Goal: Transaction & Acquisition: Purchase product/service

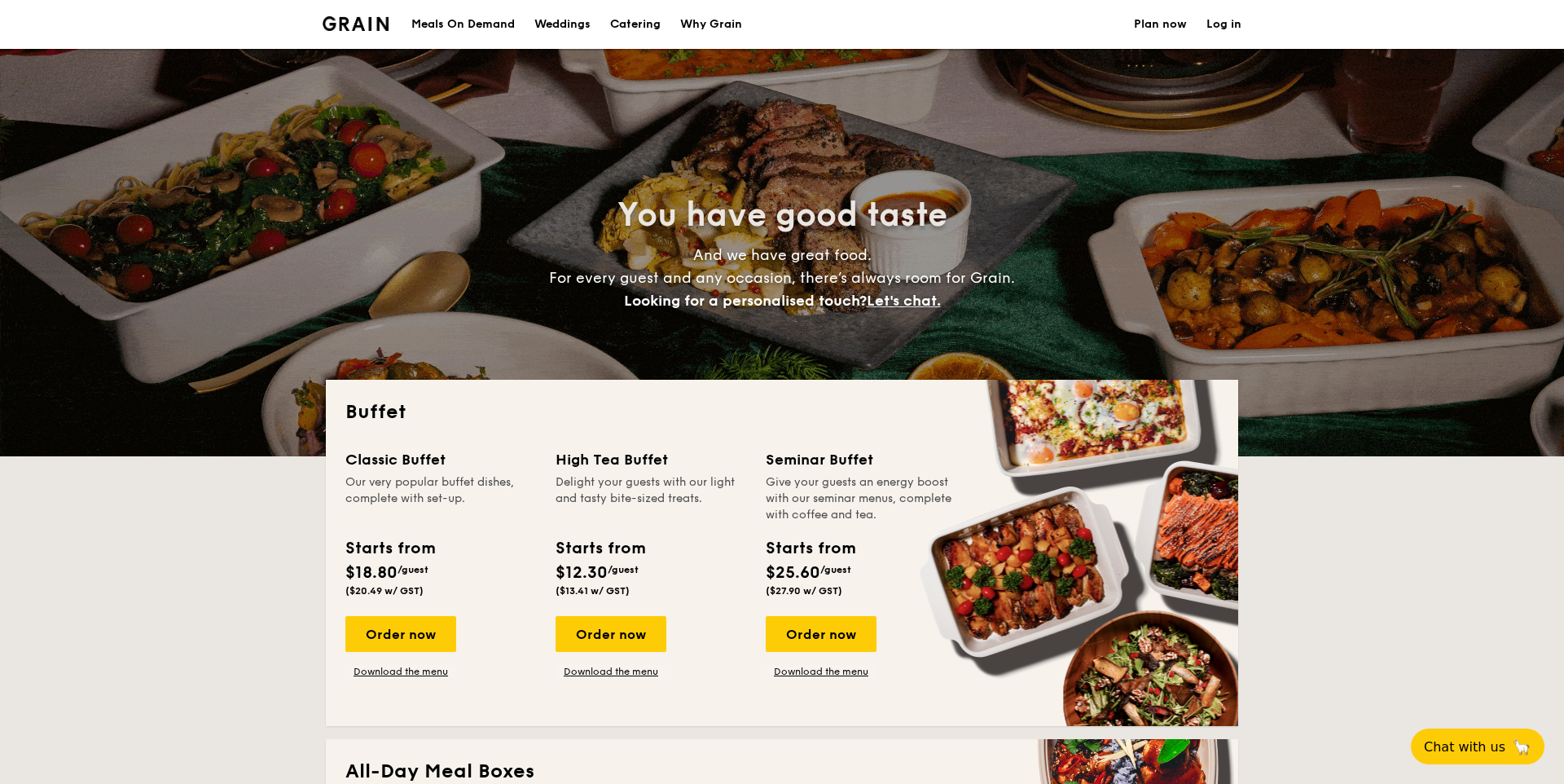
select select
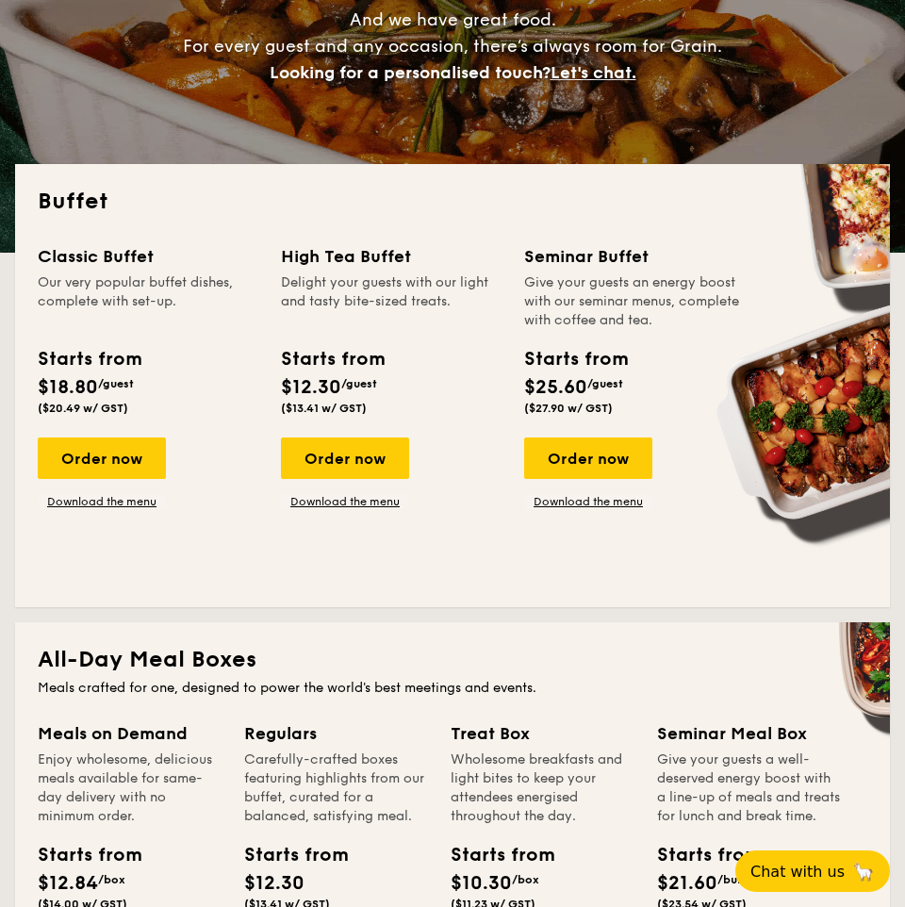
scroll to position [276, 0]
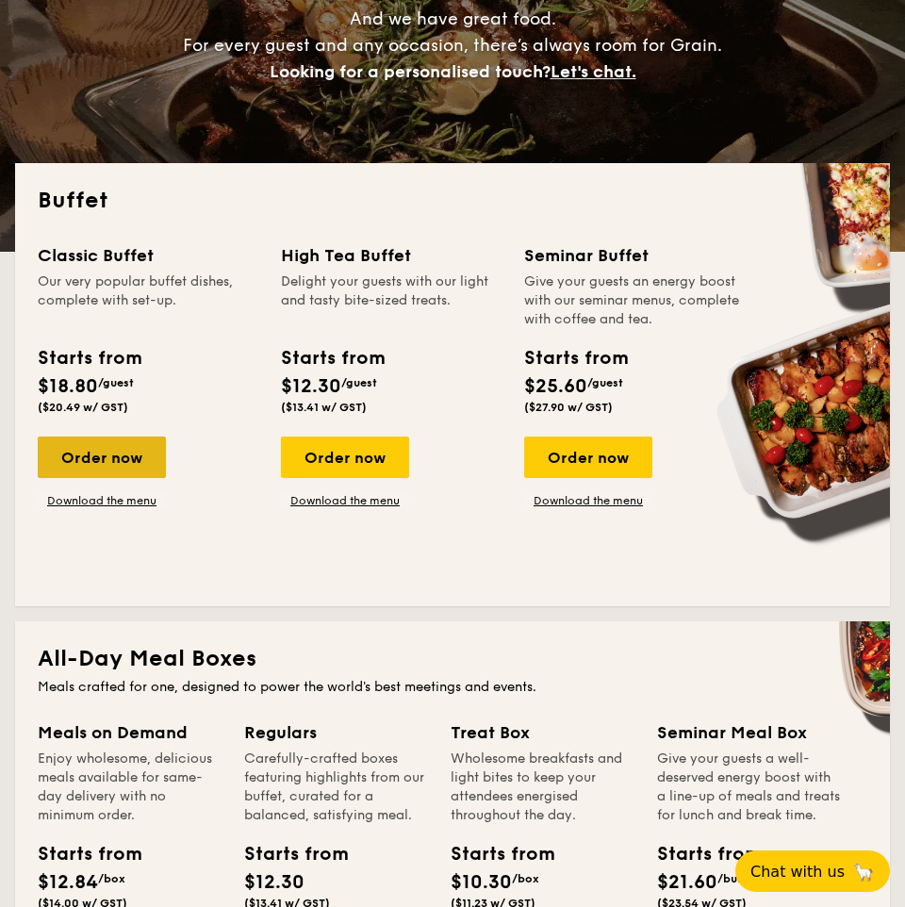
click at [82, 450] on div "Order now" at bounding box center [102, 456] width 128 height 41
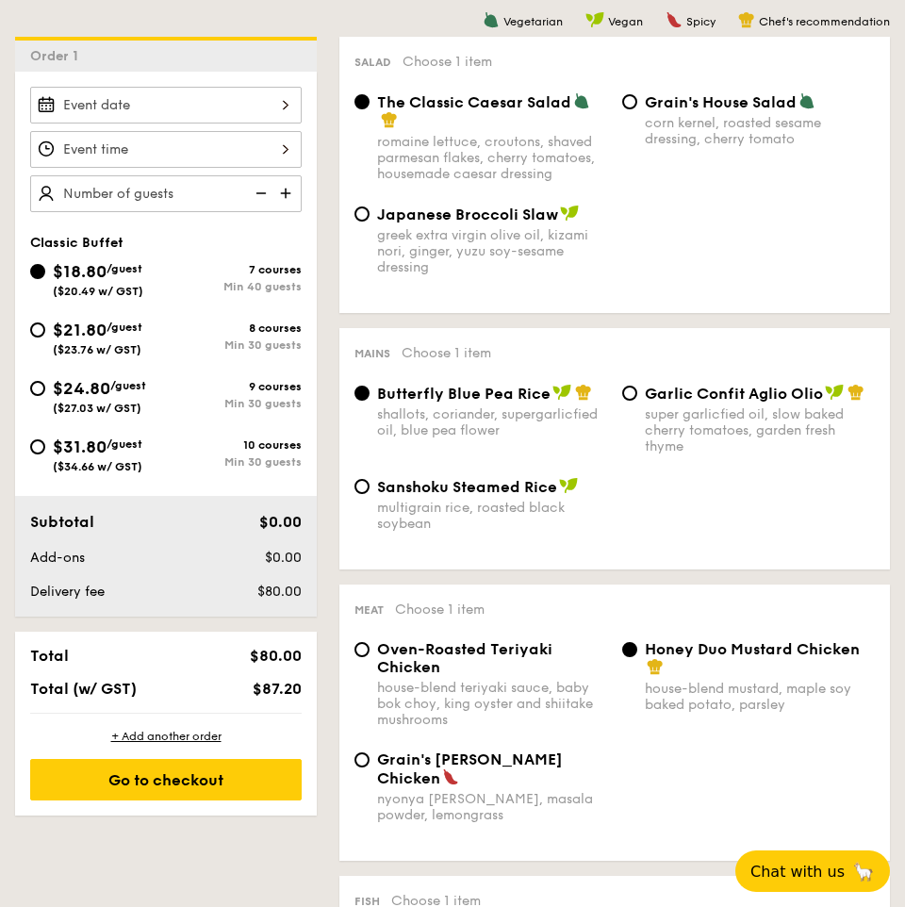
scroll to position [496, 0]
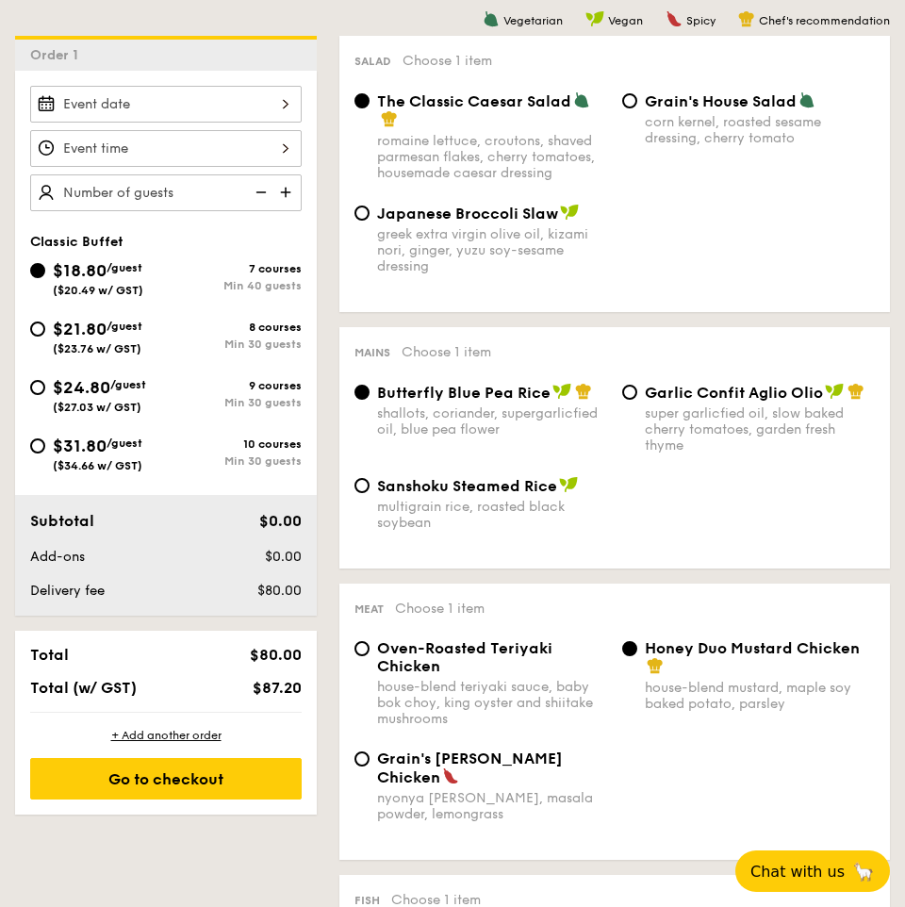
click at [419, 515] on div "multigrain rice, roasted black soybean" at bounding box center [492, 515] width 230 height 32
click at [369, 493] on input "Sanshoku Steamed Rice multigrain rice, roasted black soybean" at bounding box center [361, 485] width 15 height 15
radio input "true"
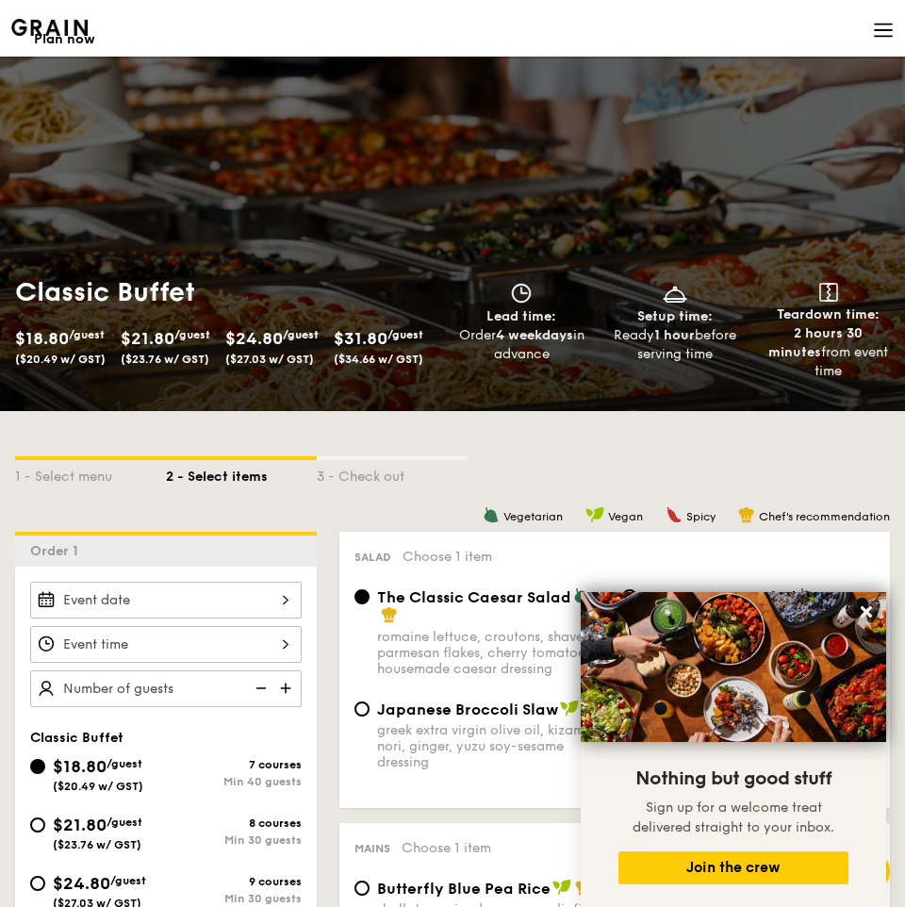
scroll to position [432, 0]
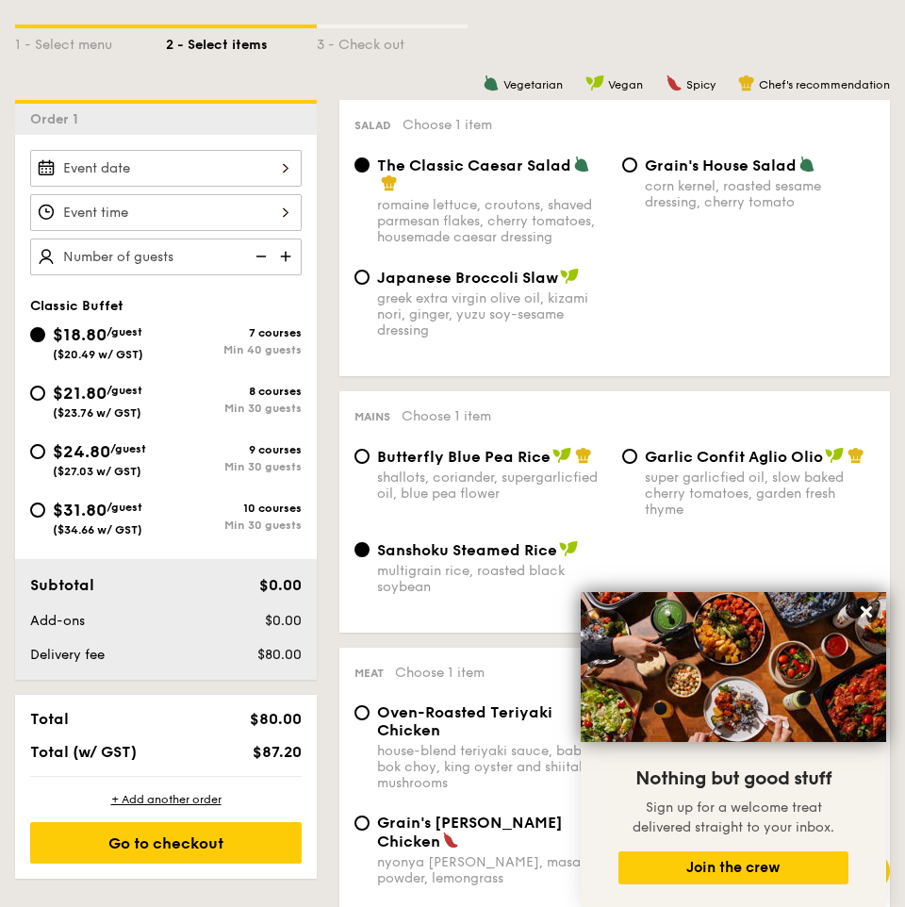
click at [647, 167] on span "Grain's House Salad" at bounding box center [721, 165] width 152 height 18
click at [637, 167] on input "Grain's House Salad corn kernel, roasted sesame dressing, cherry tomato" at bounding box center [629, 164] width 15 height 15
radio input "true"
click at [436, 187] on div "The Classic Caesar Salad" at bounding box center [492, 174] width 230 height 38
click at [369, 172] on input "The Classic Caesar Salad romaine lettuce, croutons, shaved parmesan flakes, che…" at bounding box center [361, 164] width 15 height 15
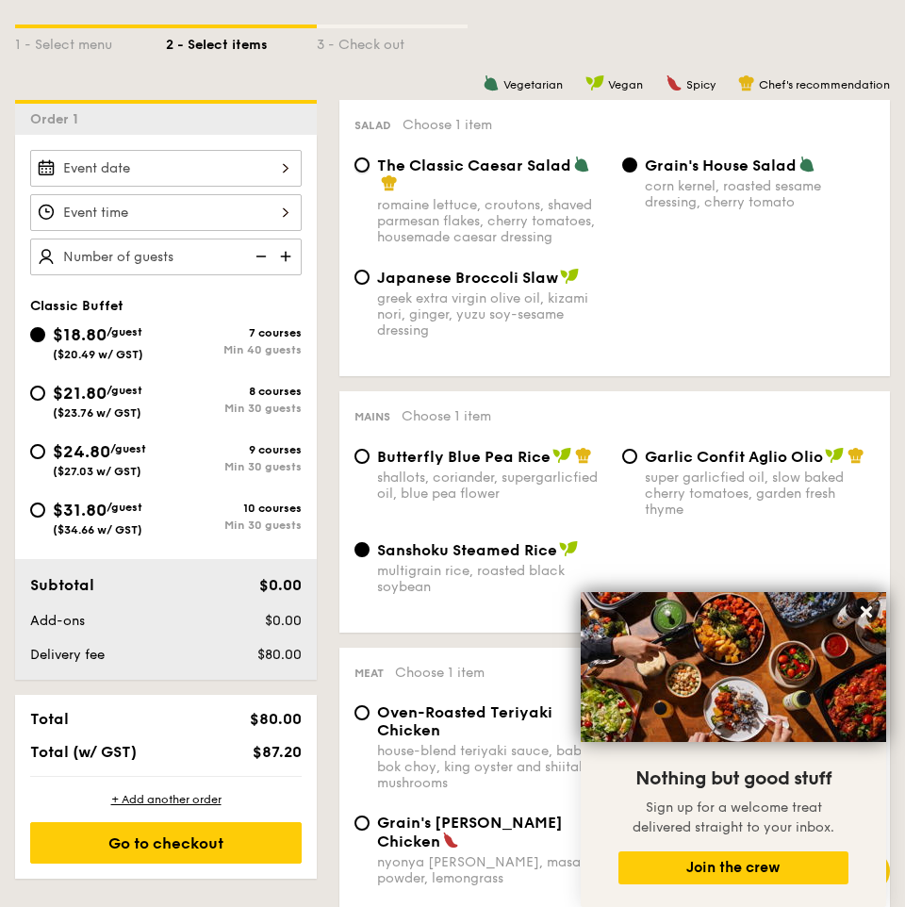
radio input "true"
click at [748, 188] on div "corn kernel, roasted sesame dressing, cherry tomato" at bounding box center [760, 194] width 230 height 32
click at [637, 172] on input "Grain's House Salad corn kernel, roasted sesame dressing, cherry tomato" at bounding box center [629, 164] width 15 height 15
radio input "true"
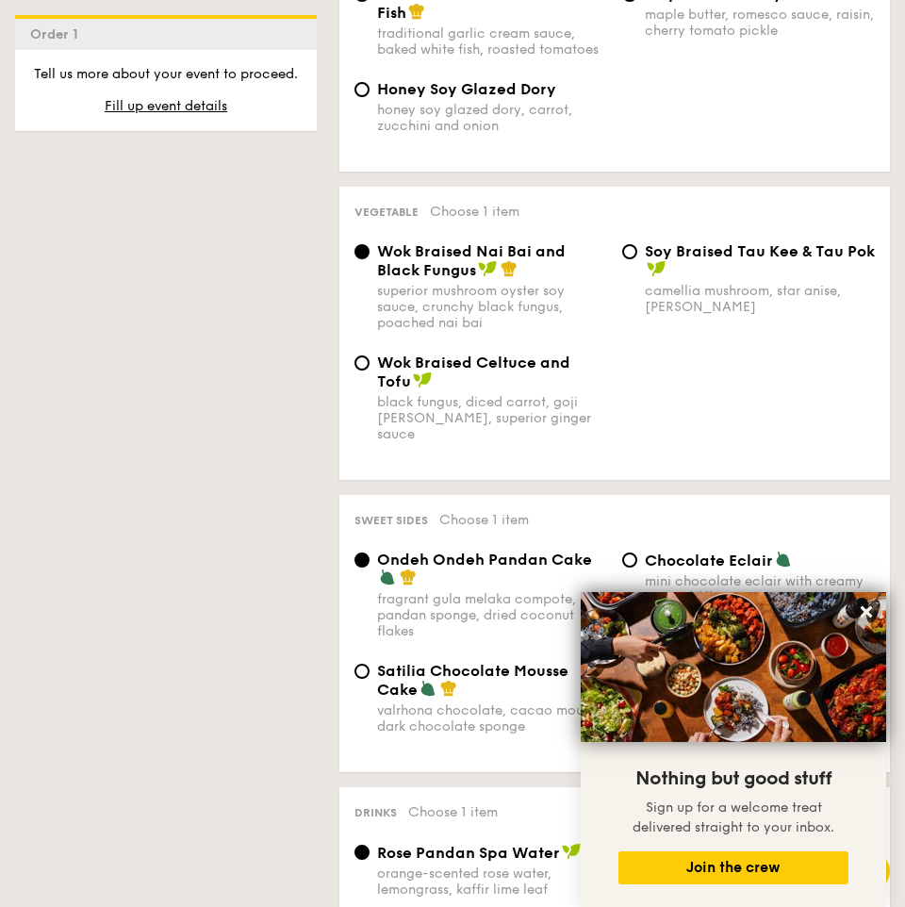
scroll to position [1447, 0]
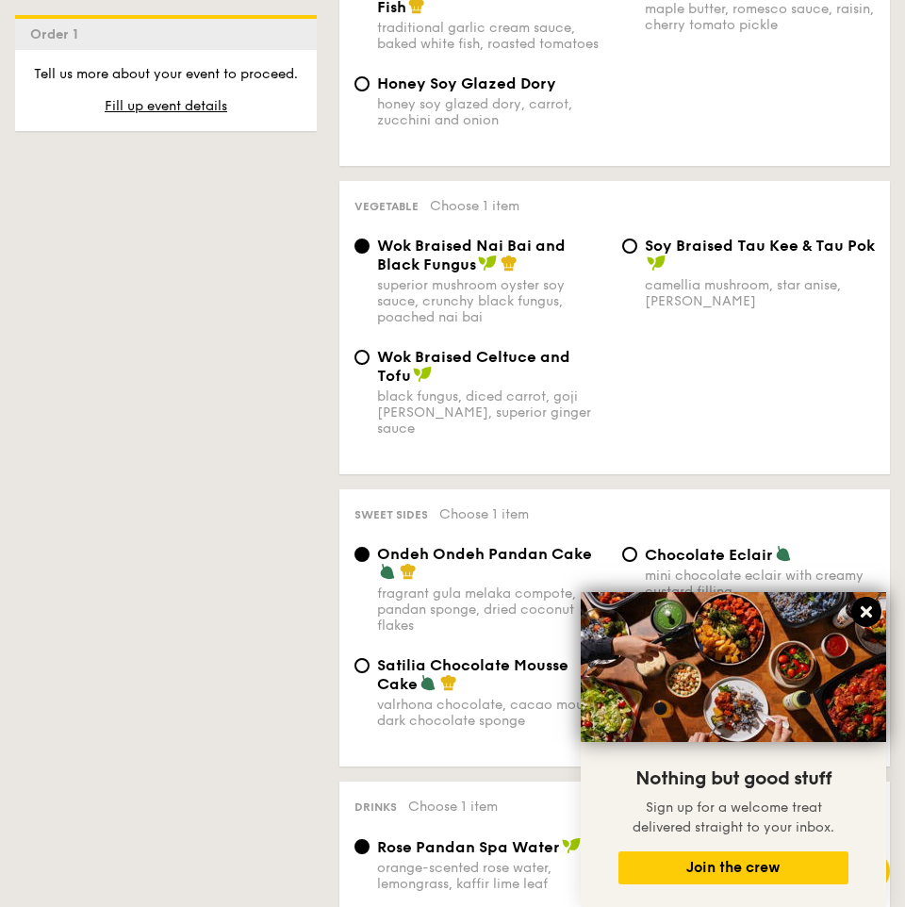
click at [873, 602] on button at bounding box center [866, 612] width 30 height 30
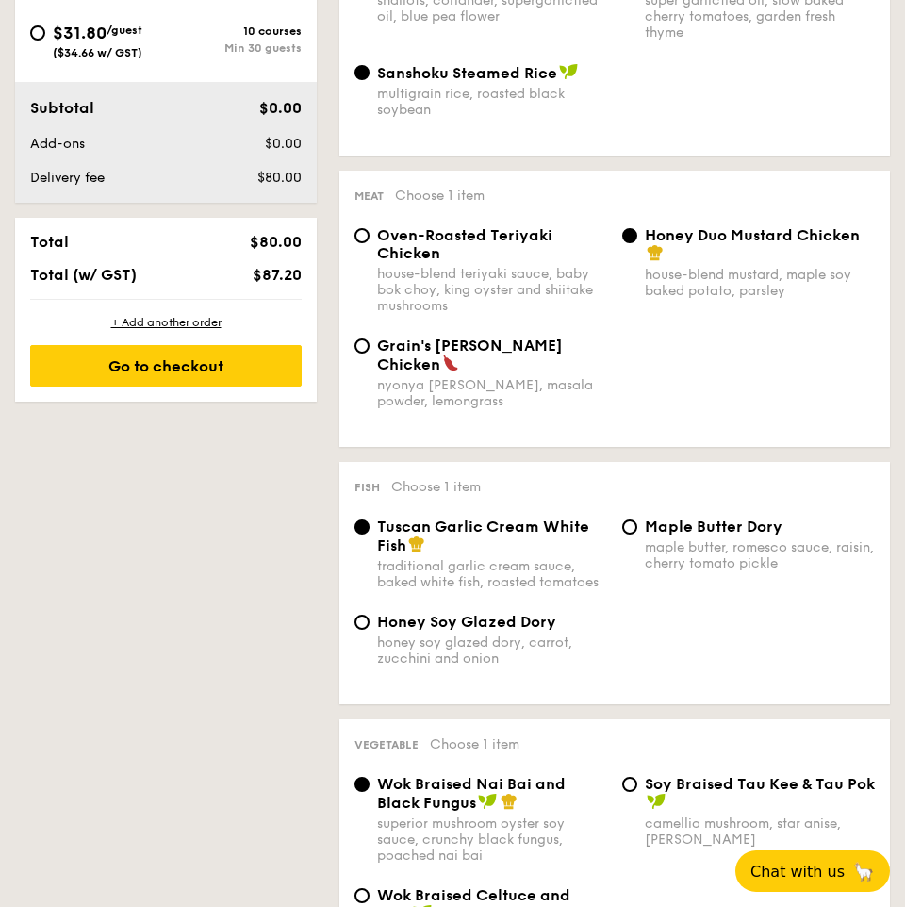
scroll to position [923, 0]
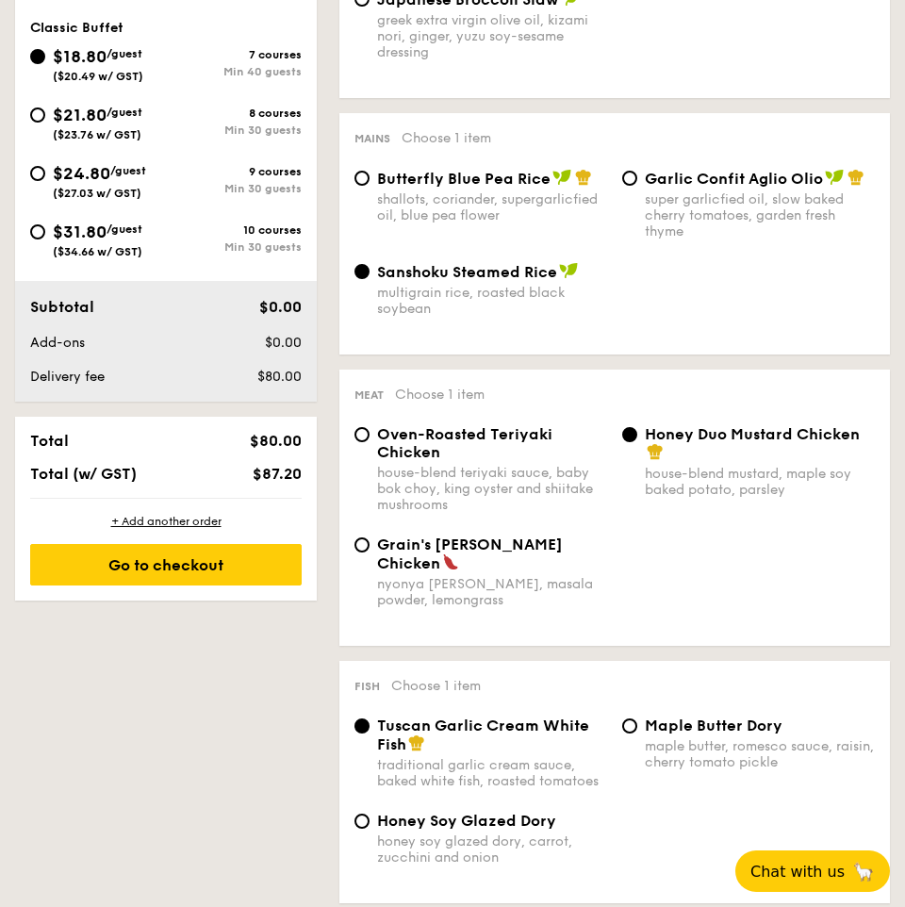
scroll to position [276, 0]
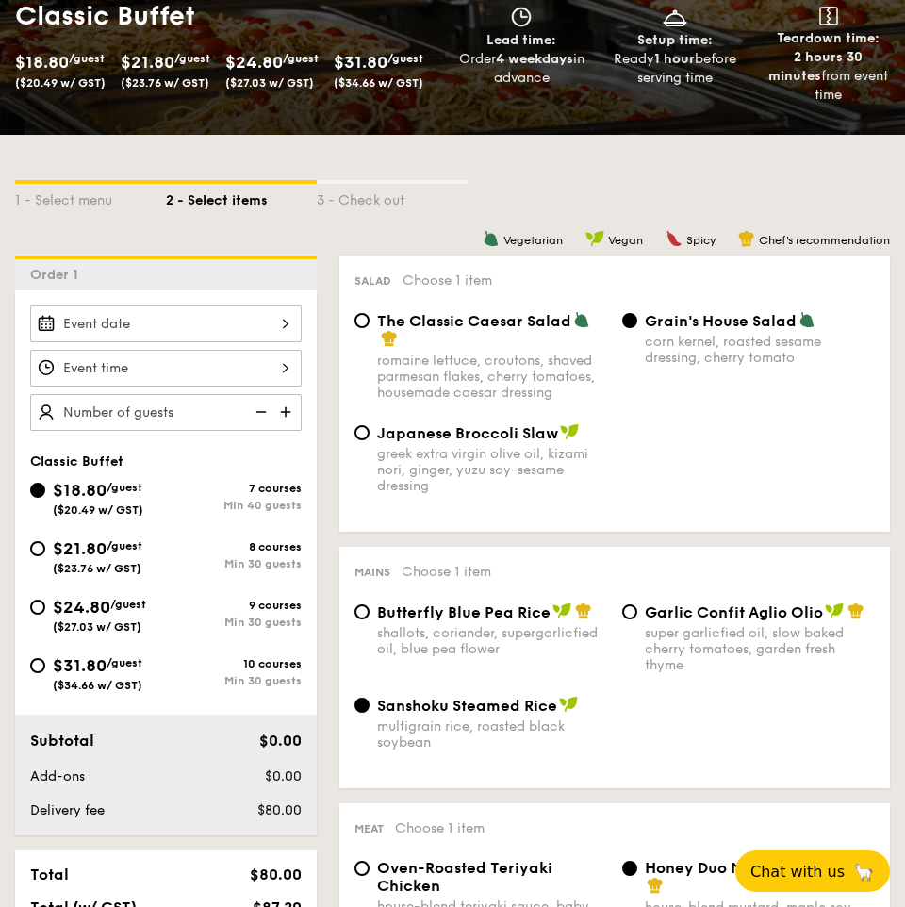
select select
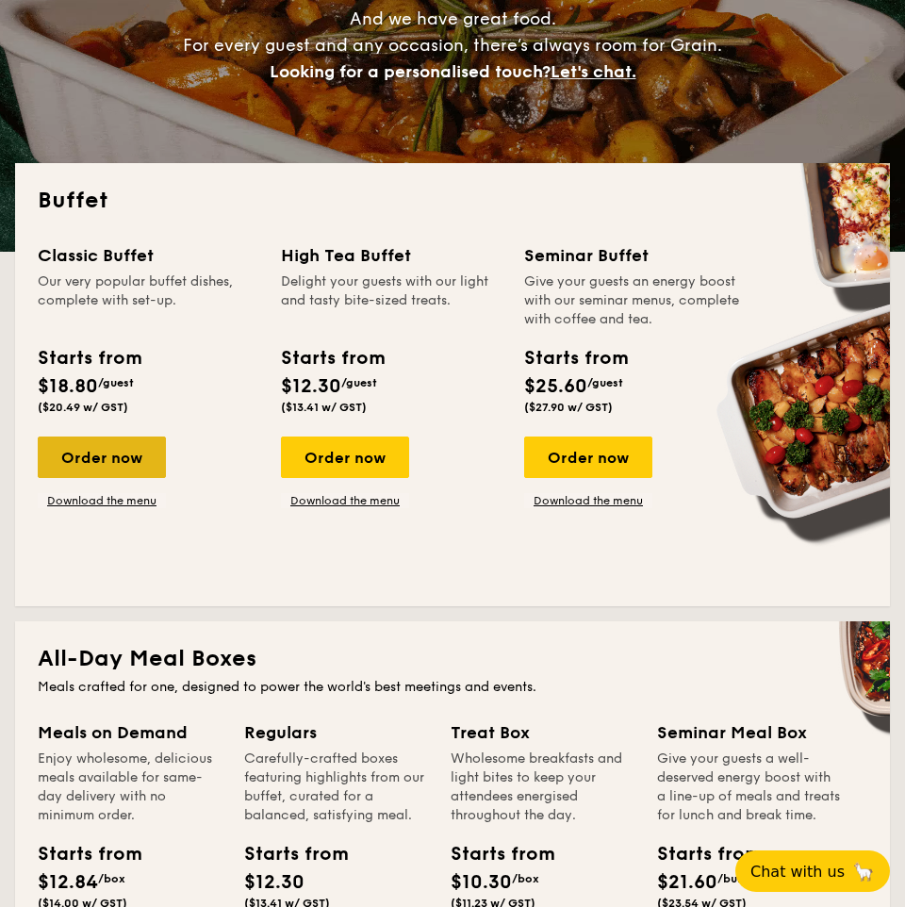
click at [133, 461] on div "Order now" at bounding box center [102, 456] width 128 height 41
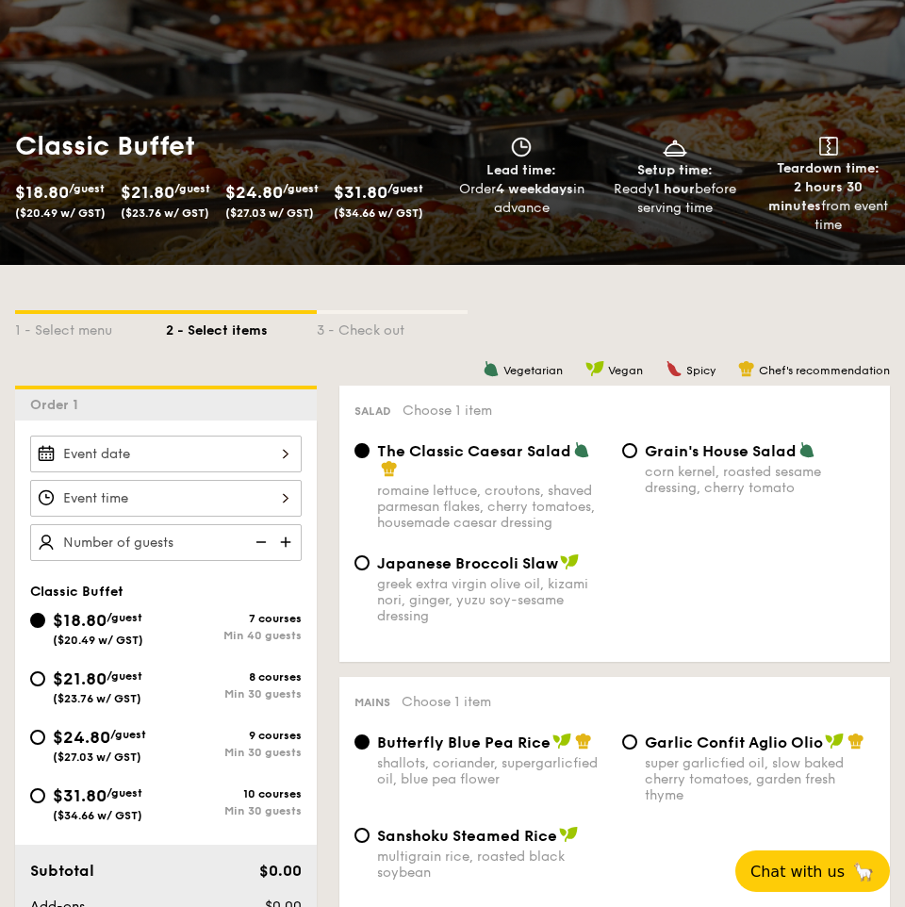
scroll to position [156, 0]
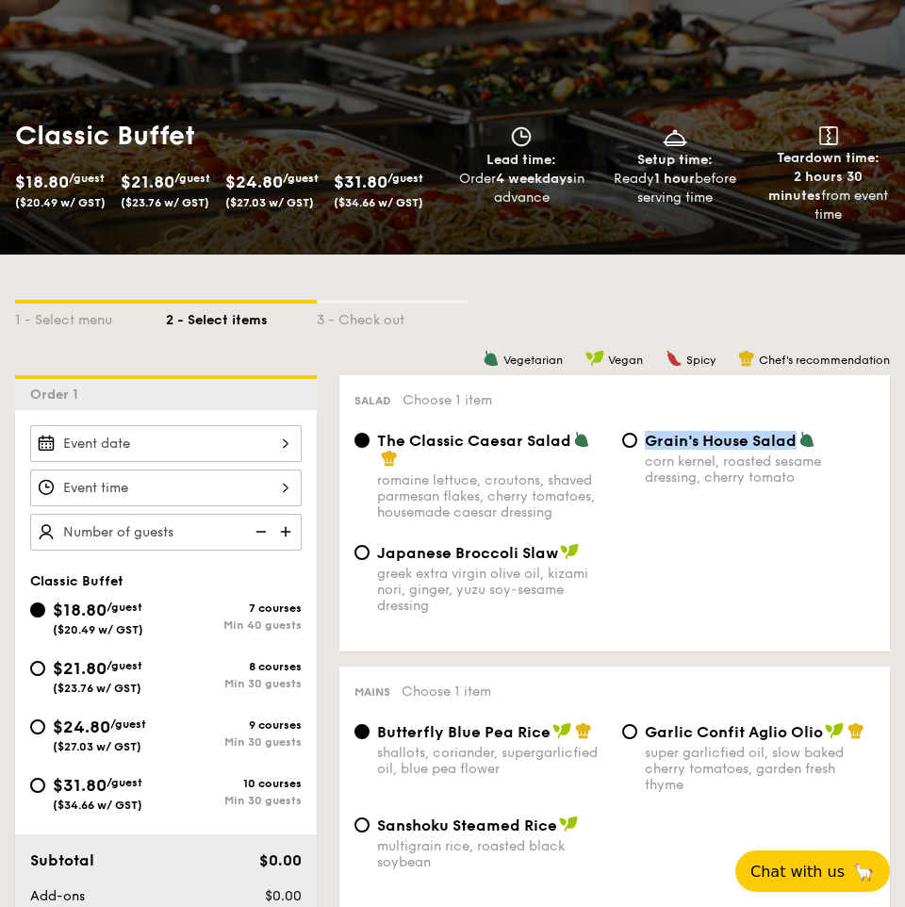
drag, startPoint x: 793, startPoint y: 447, endPoint x: 645, endPoint y: 449, distance: 148.0
click at [645, 449] on span "Grain's House Salad" at bounding box center [721, 441] width 152 height 18
copy span "Grain's House Salad"
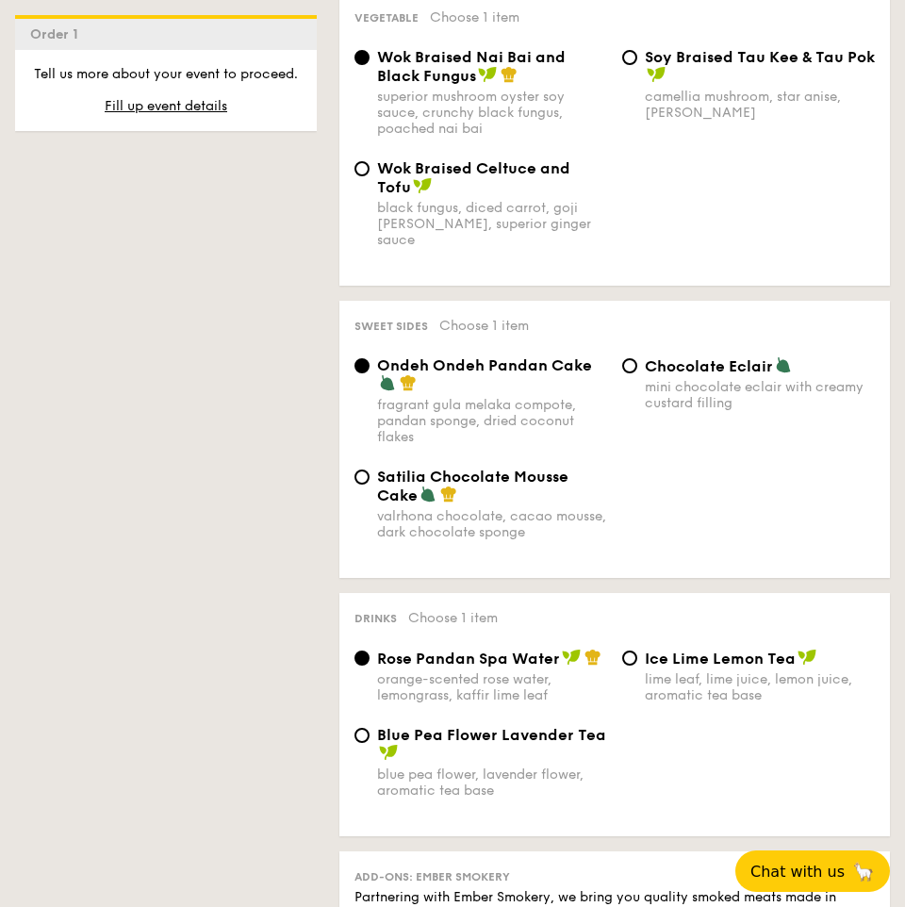
scroll to position [1632, 0]
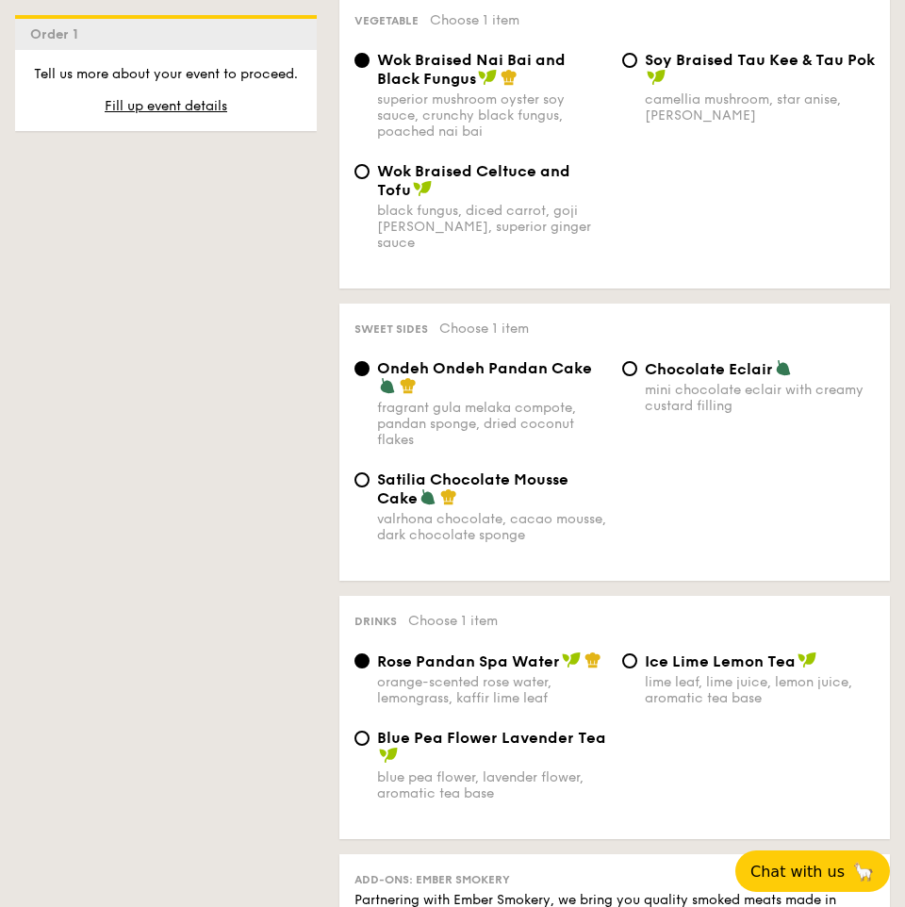
click at [695, 382] on div "mini chocolate eclair with creamy custard filling" at bounding box center [760, 398] width 230 height 32
click at [637, 365] on input "Chocolate Eclair mini chocolate eclair with creamy custard filling" at bounding box center [629, 368] width 15 height 15
radio input "true"
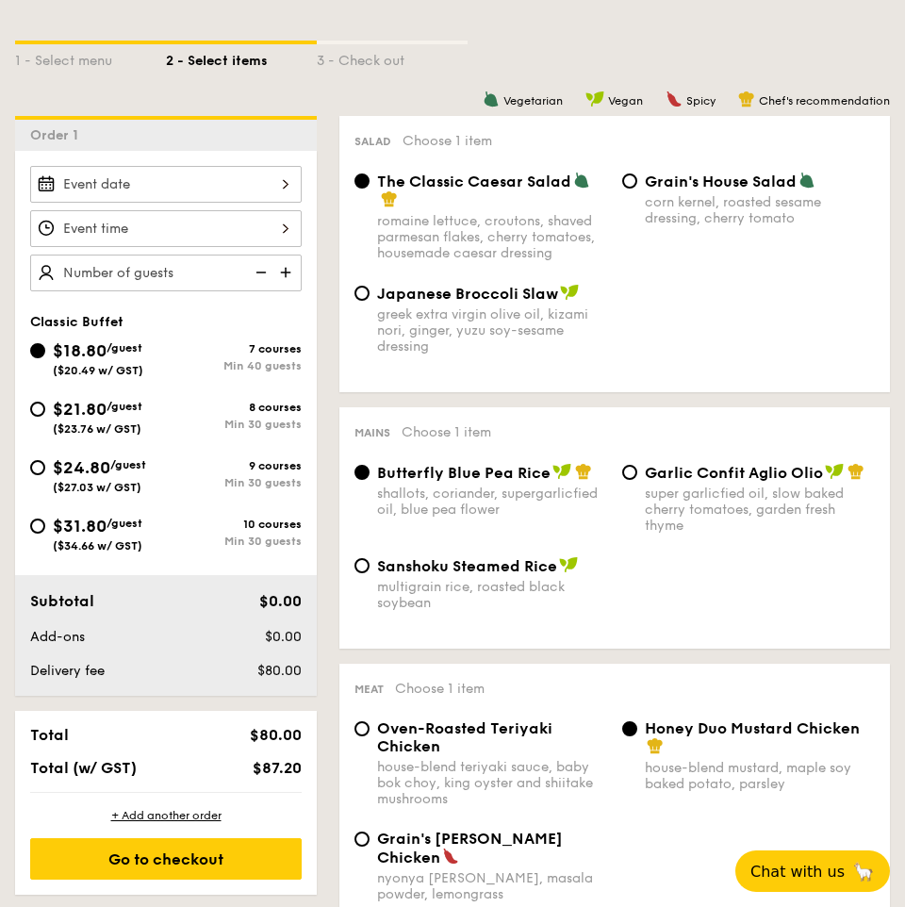
scroll to position [413, 0]
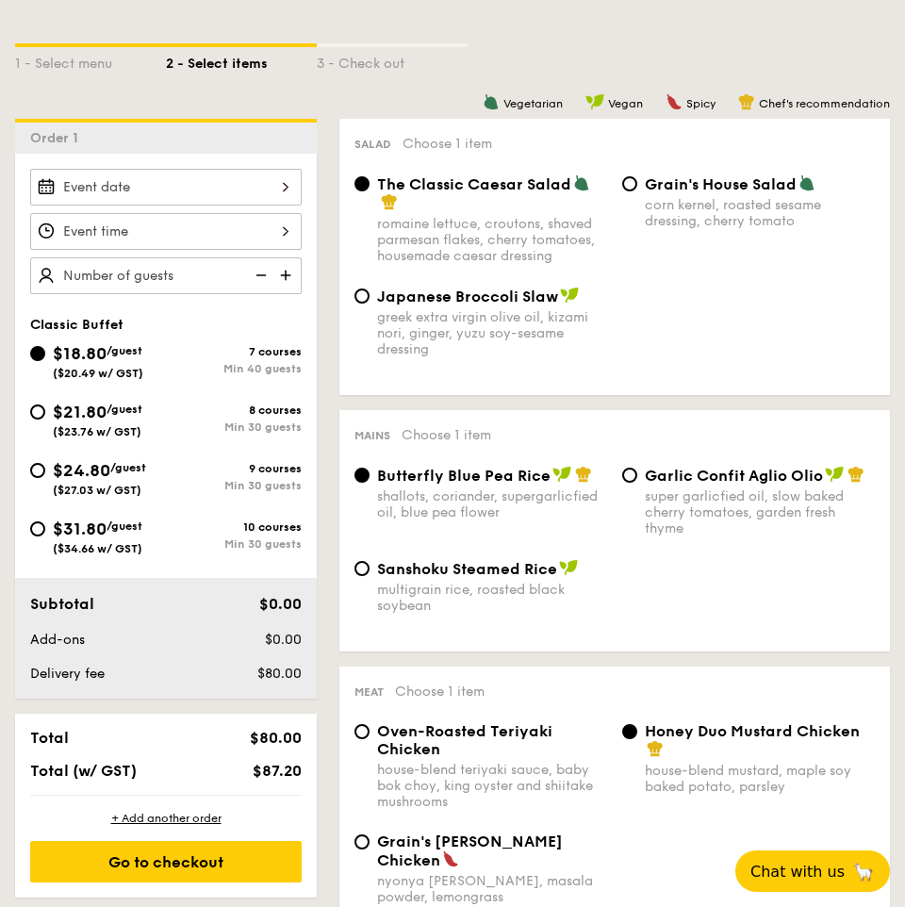
click at [450, 213] on div "The Classic Caesar Salad romaine lettuce, croutons, shaved parmesan flakes, che…" at bounding box center [492, 219] width 230 height 90
click at [369, 191] on input "The Classic Caesar Salad romaine lettuce, croutons, shaved parmesan flakes, che…" at bounding box center [361, 183] width 15 height 15
drag, startPoint x: 570, startPoint y: 182, endPoint x: 374, endPoint y: 187, distance: 196.1
click at [374, 187] on div "The Classic Caesar Salad romaine lettuce, croutons, shaved parmesan flakes, che…" at bounding box center [481, 219] width 268 height 90
copy span "The Classic Caesar Salad"
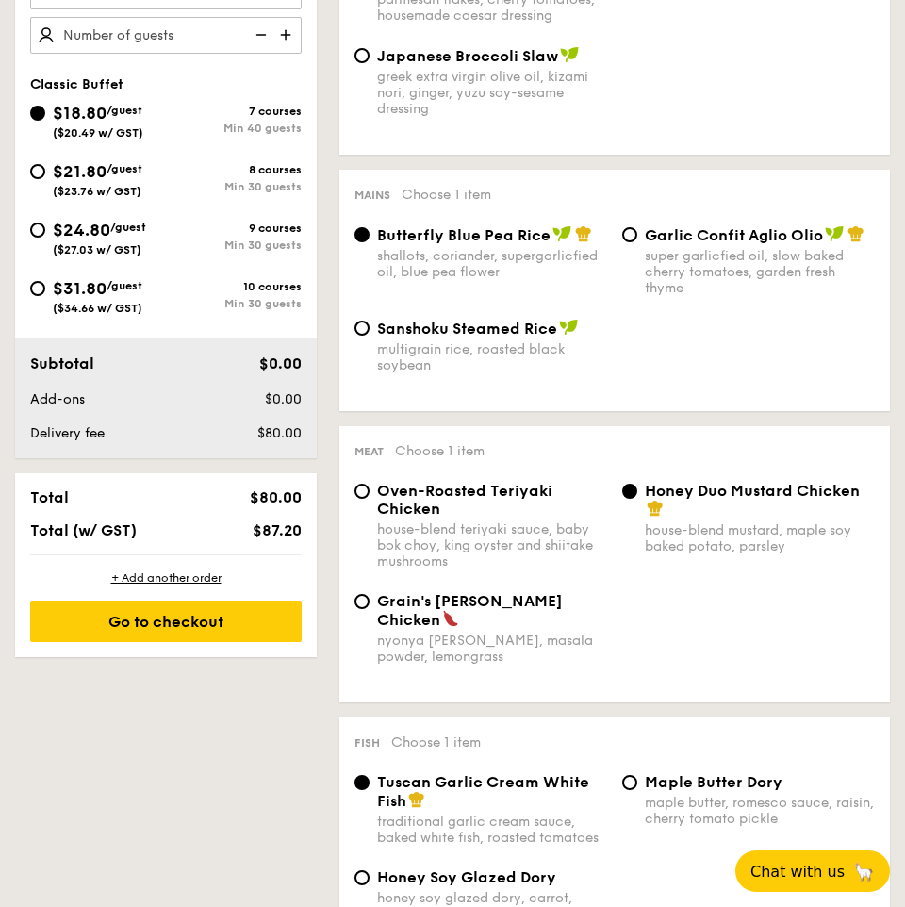
scroll to position [654, 0]
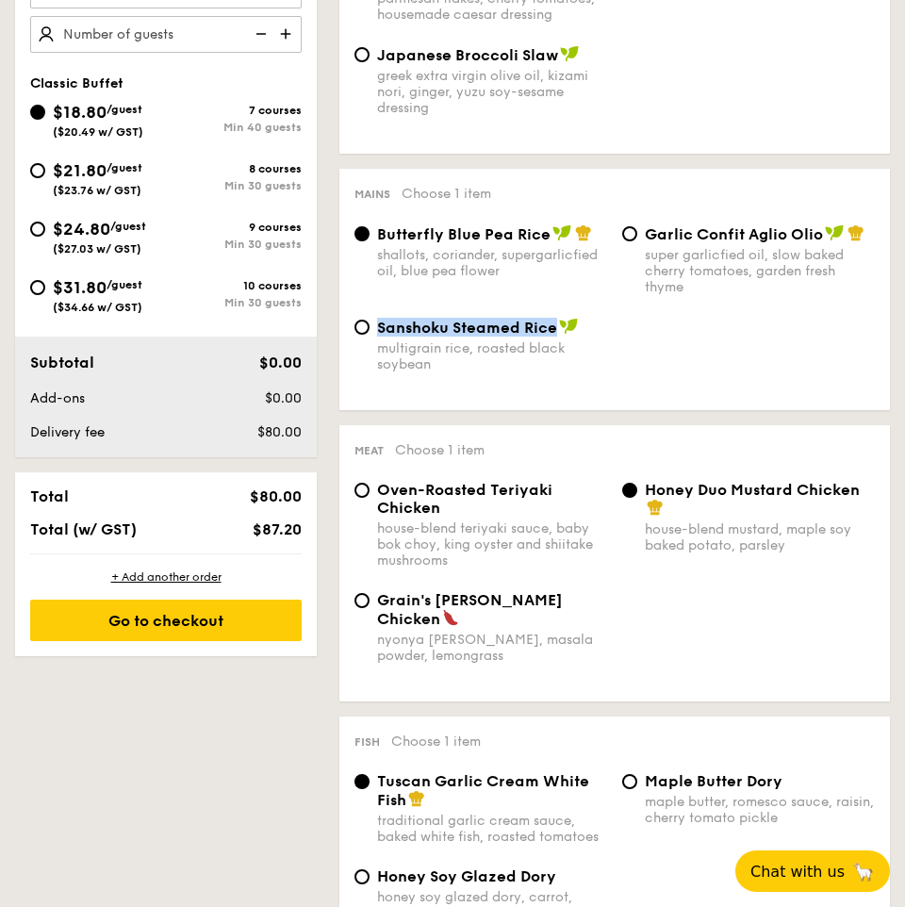
drag, startPoint x: 378, startPoint y: 329, endPoint x: 557, endPoint y: 330, distance: 179.1
click at [557, 330] on div "Sanshoku Steamed Rice" at bounding box center [492, 327] width 230 height 19
copy span "Sanshoku Steamed Rice"
drag, startPoint x: 646, startPoint y: 233, endPoint x: 822, endPoint y: 240, distance: 176.4
click at [822, 240] on div "Garlic Confit Aglio Olio" at bounding box center [760, 233] width 230 height 19
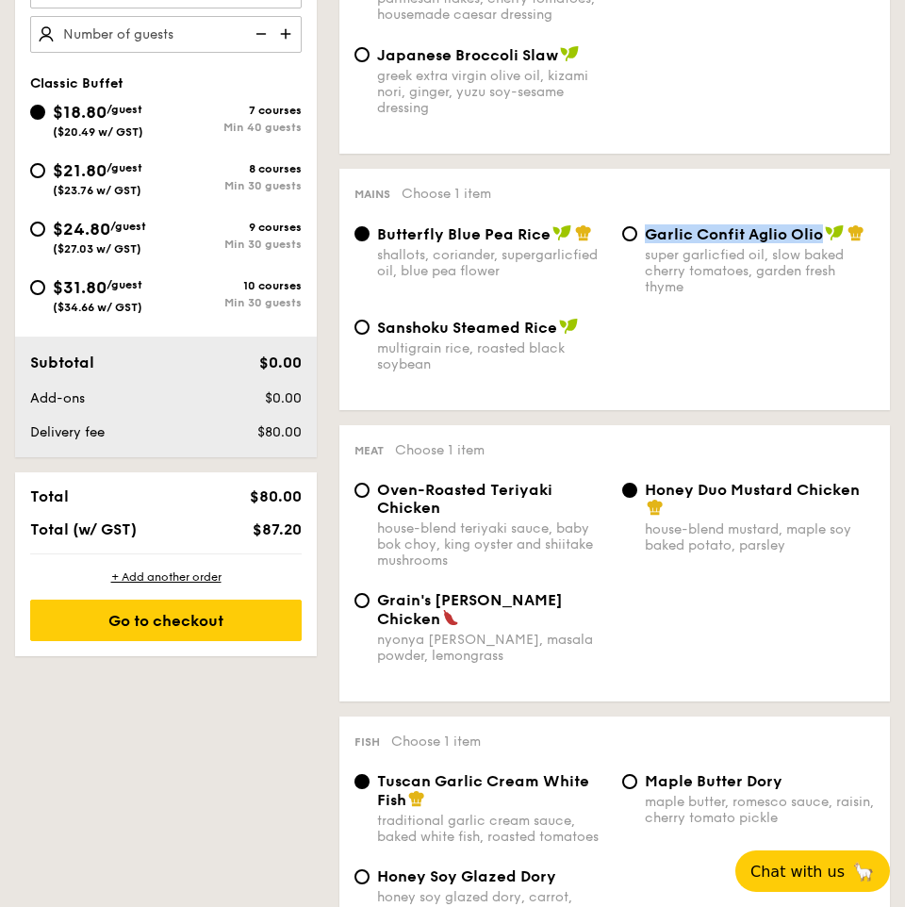
copy span "Garlic Confit Aglio Olio"
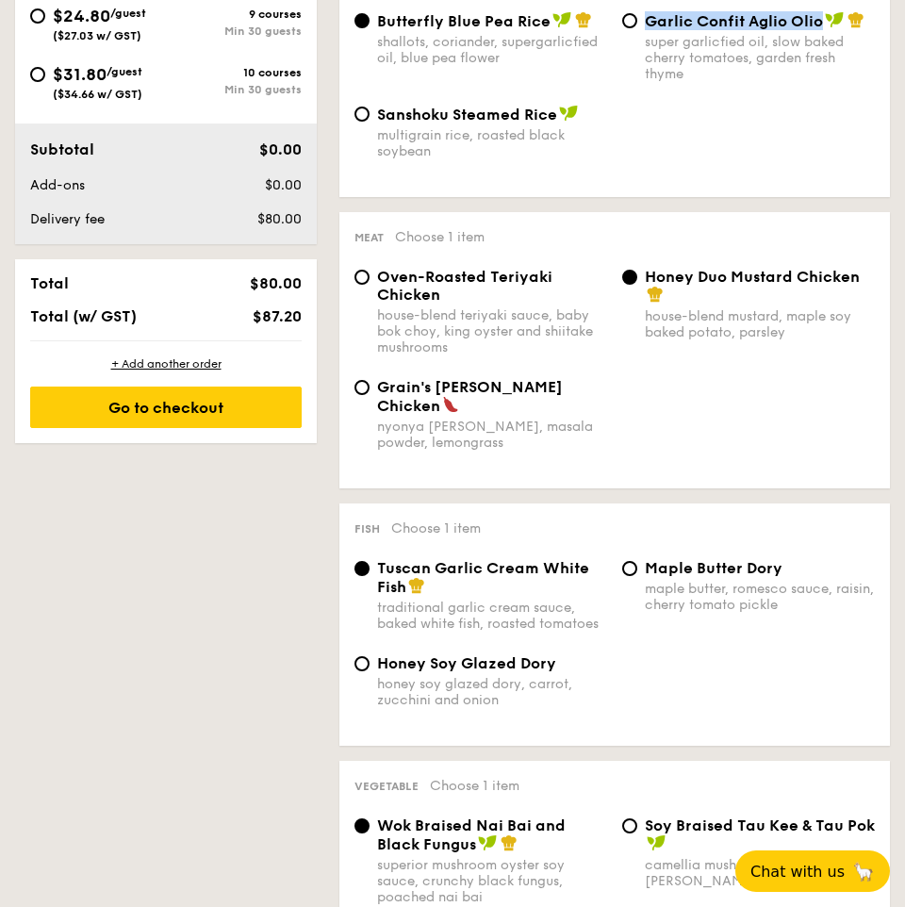
scroll to position [868, 0]
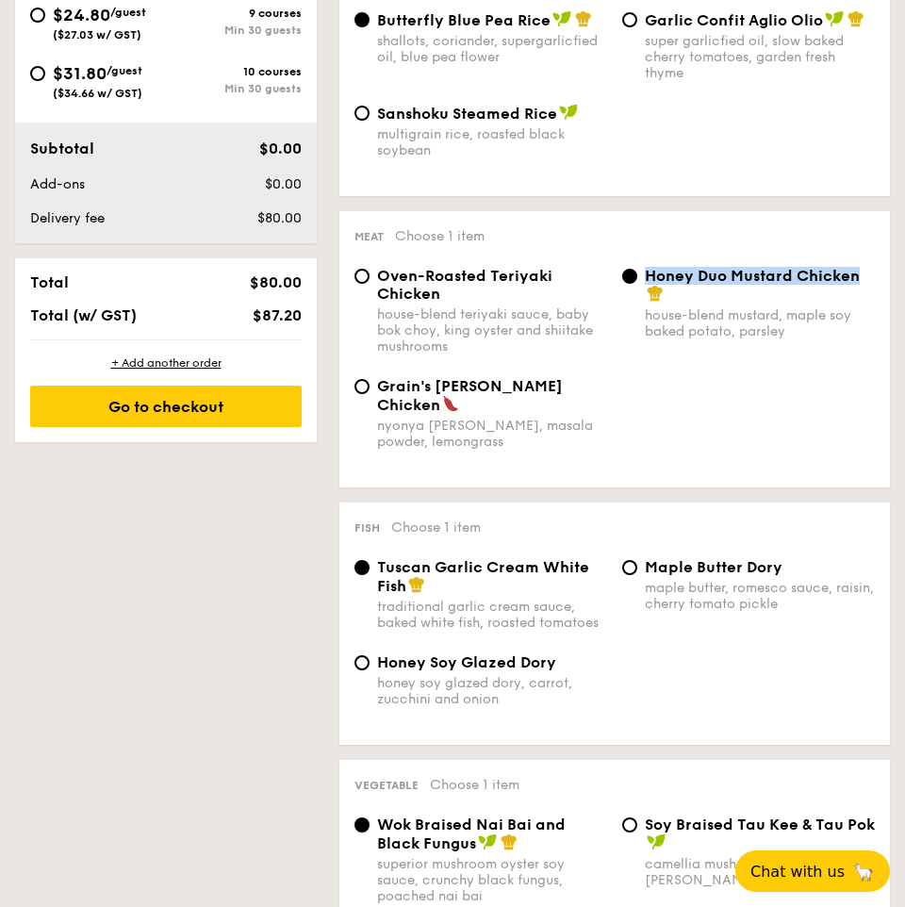
drag, startPoint x: 869, startPoint y: 282, endPoint x: 646, endPoint y: 278, distance: 222.4
click at [646, 278] on div "Honey Duo Mustard Chicken" at bounding box center [760, 285] width 230 height 37
copy span "Honey Duo Mustard Chicken"
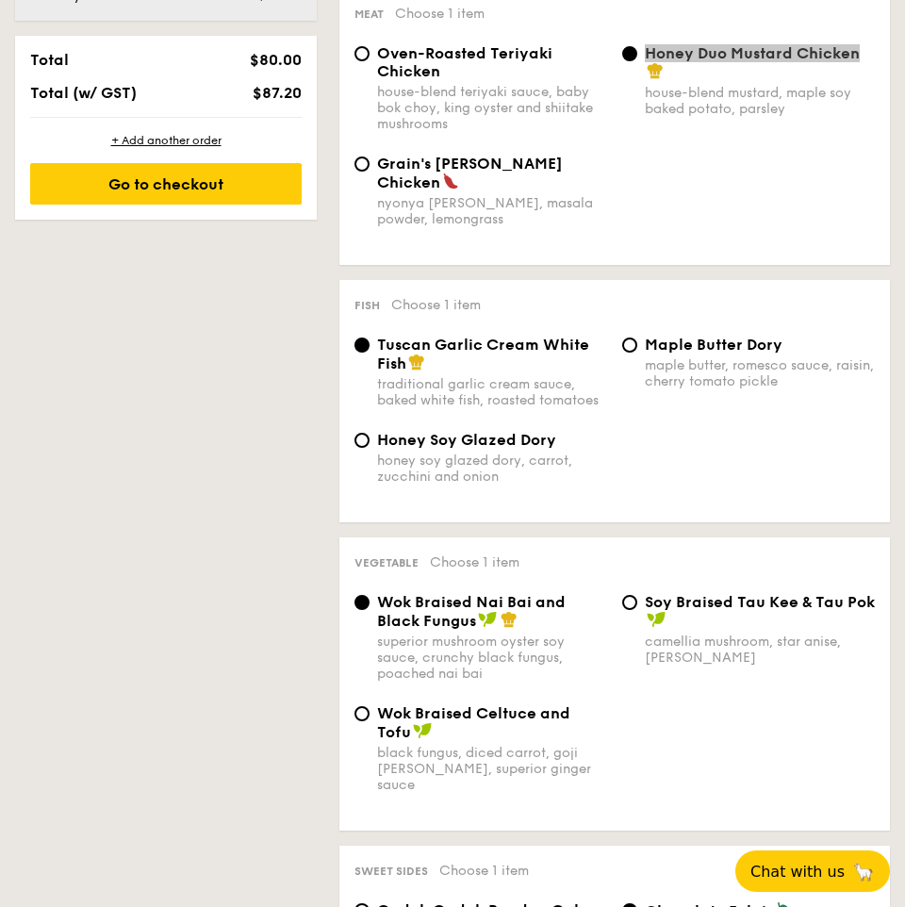
scroll to position [1092, 0]
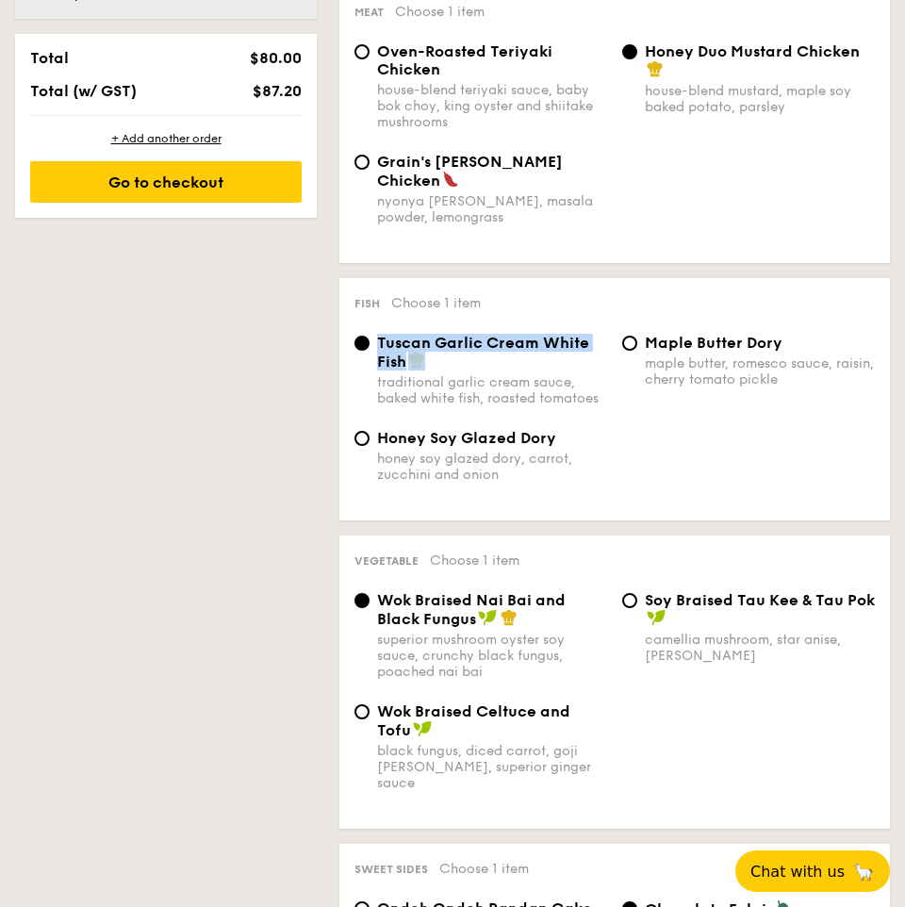
drag, startPoint x: 428, startPoint y: 342, endPoint x: 380, endPoint y: 327, distance: 50.4
click at [380, 334] on div "Tuscan Garlic Cream White Fish" at bounding box center [492, 352] width 230 height 37
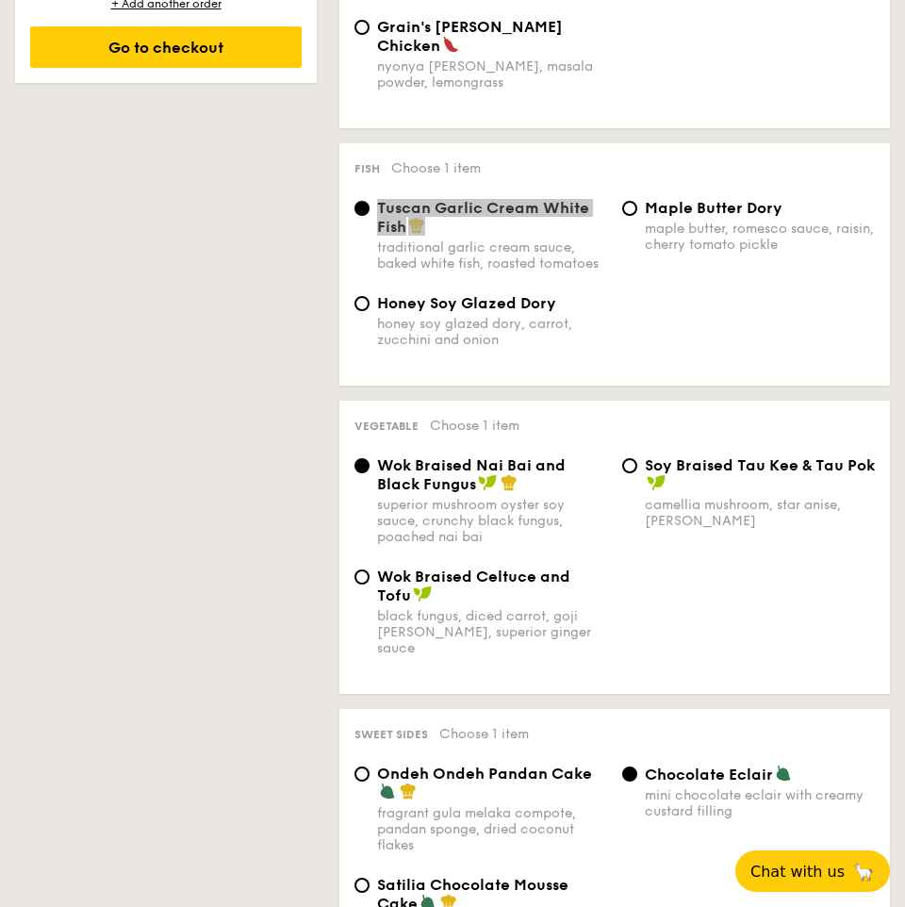
scroll to position [1232, 0]
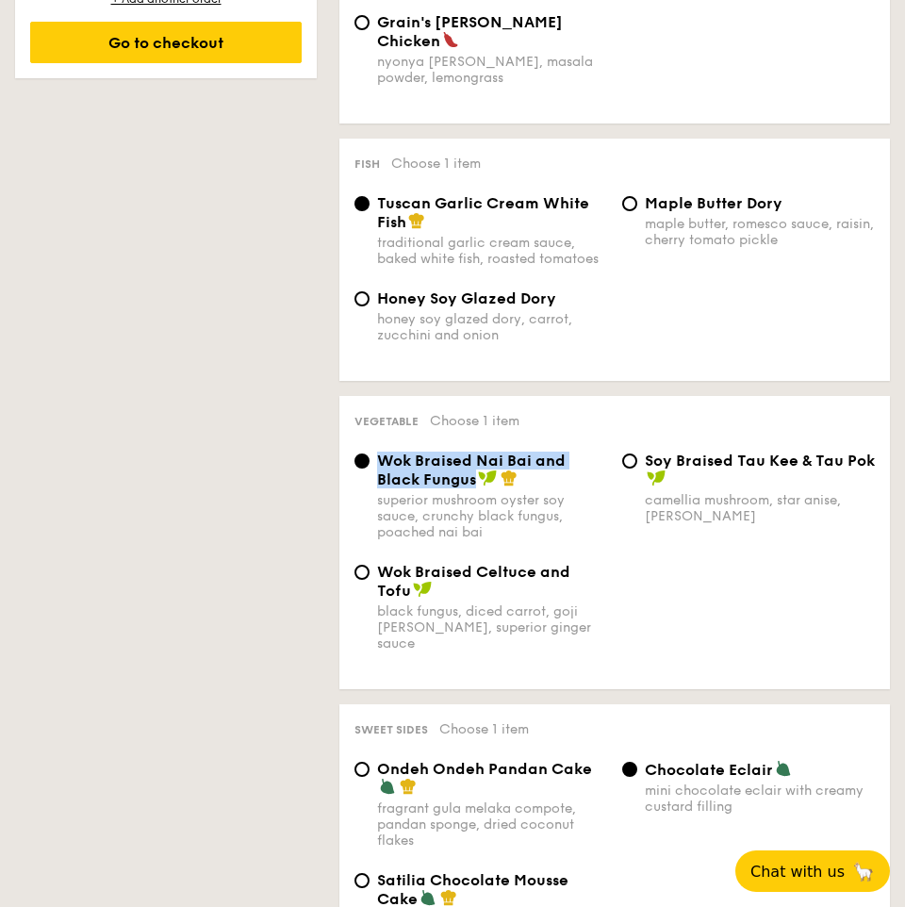
drag, startPoint x: 477, startPoint y: 465, endPoint x: 382, endPoint y: 448, distance: 96.7
click at [382, 451] on span "Wok Braised Nai Bai and Black Fungus" at bounding box center [471, 469] width 188 height 37
copy span "Wok Braised Nai Bai and Black Fungus"
click at [483, 563] on span "Wok Braised Celtuce and Tofu" at bounding box center [473, 581] width 193 height 37
click at [369, 564] on input "Wok Braised Celtuce and Tofu black fungus, diced carrot, goji berry, superior g…" at bounding box center [361, 571] width 15 height 15
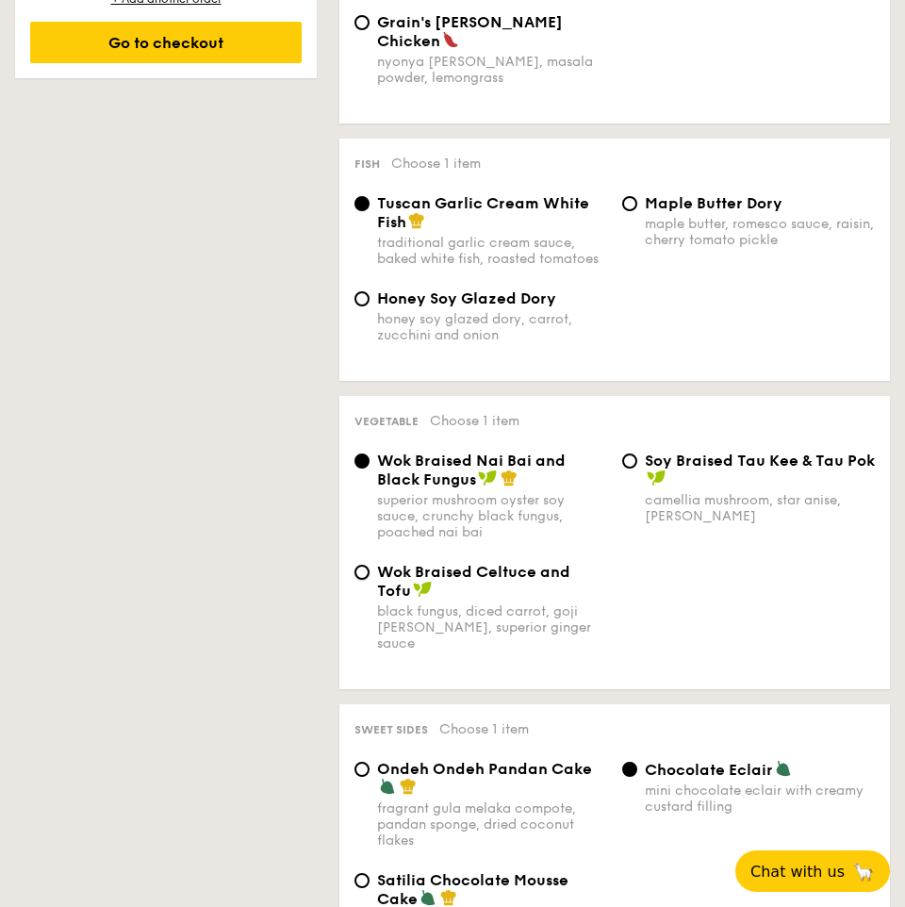
radio input "true"
click at [483, 563] on span "Wok Braised Celtuce and Tofu" at bounding box center [473, 581] width 193 height 37
click at [369, 564] on input "Wok Braised Celtuce and Tofu black fungus, diced carrot, goji berry, superior g…" at bounding box center [361, 571] width 15 height 15
copy span "Celtuce"
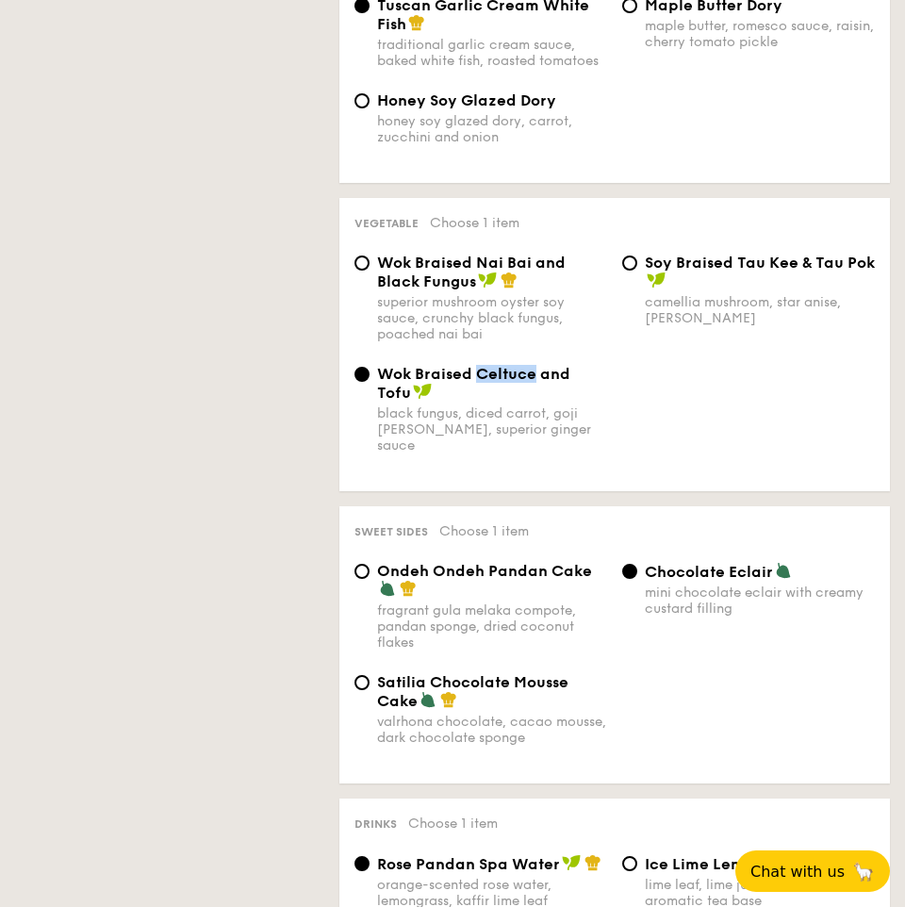
scroll to position [1571, 0]
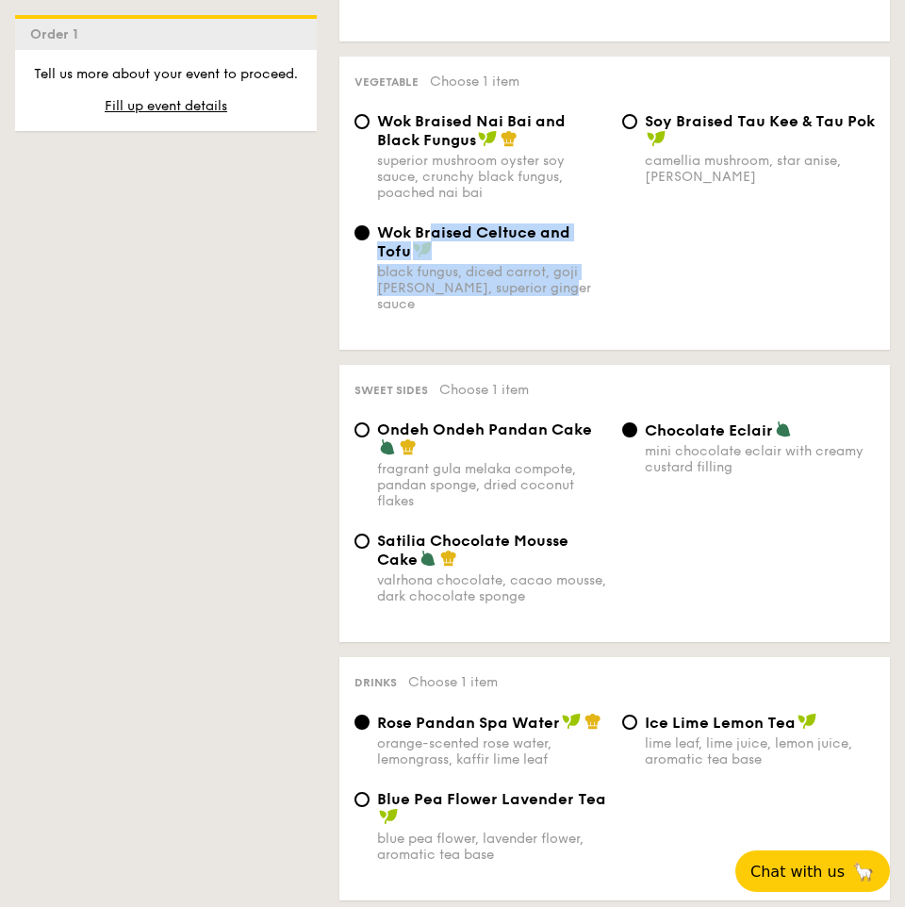
drag, startPoint x: 617, startPoint y: 218, endPoint x: 432, endPoint y: 218, distance: 185.7
click at [432, 223] on div "Wok Braised Celtuce and Tofu black fungus, diced carrot, goji berry, superior g…" at bounding box center [614, 278] width 535 height 111
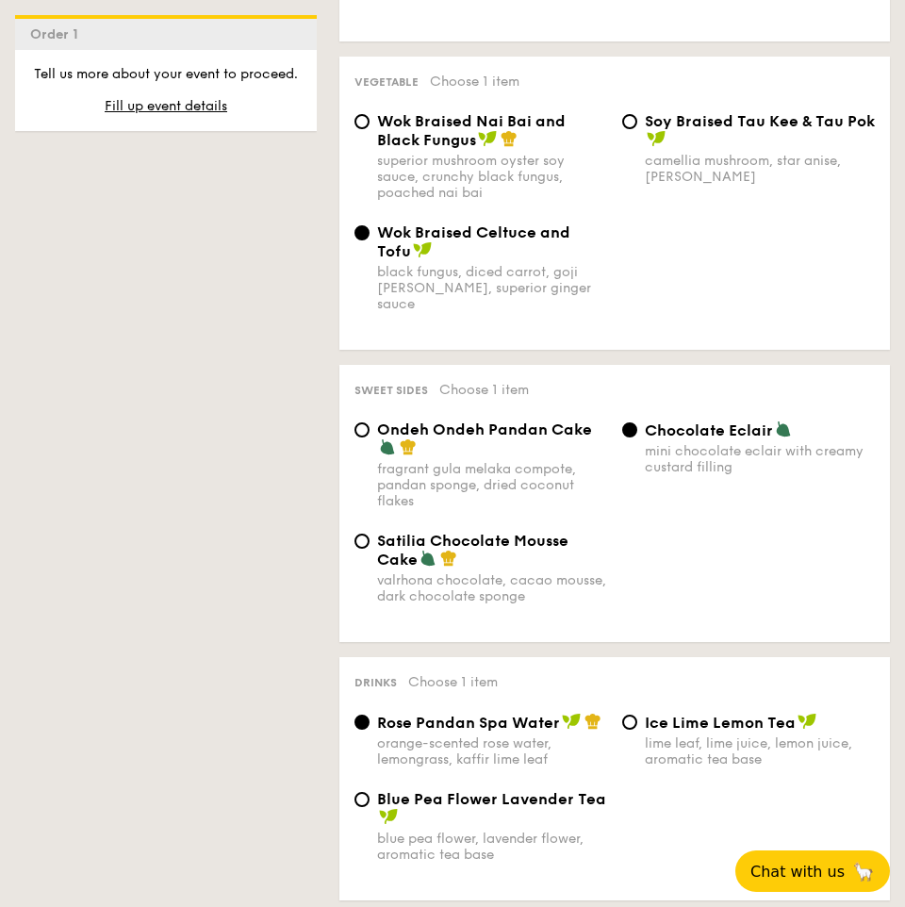
click at [721, 246] on div "Wok Braised Celtuce and Tofu black fungus, diced carrot, goji berry, superior g…" at bounding box center [614, 278] width 535 height 111
drag, startPoint x: 606, startPoint y: 215, endPoint x: 377, endPoint y: 214, distance: 229.0
click at [377, 223] on div "Wok Braised Celtuce and Tofu" at bounding box center [492, 241] width 230 height 37
copy span "Wok Braised Celtuce and Tofu"
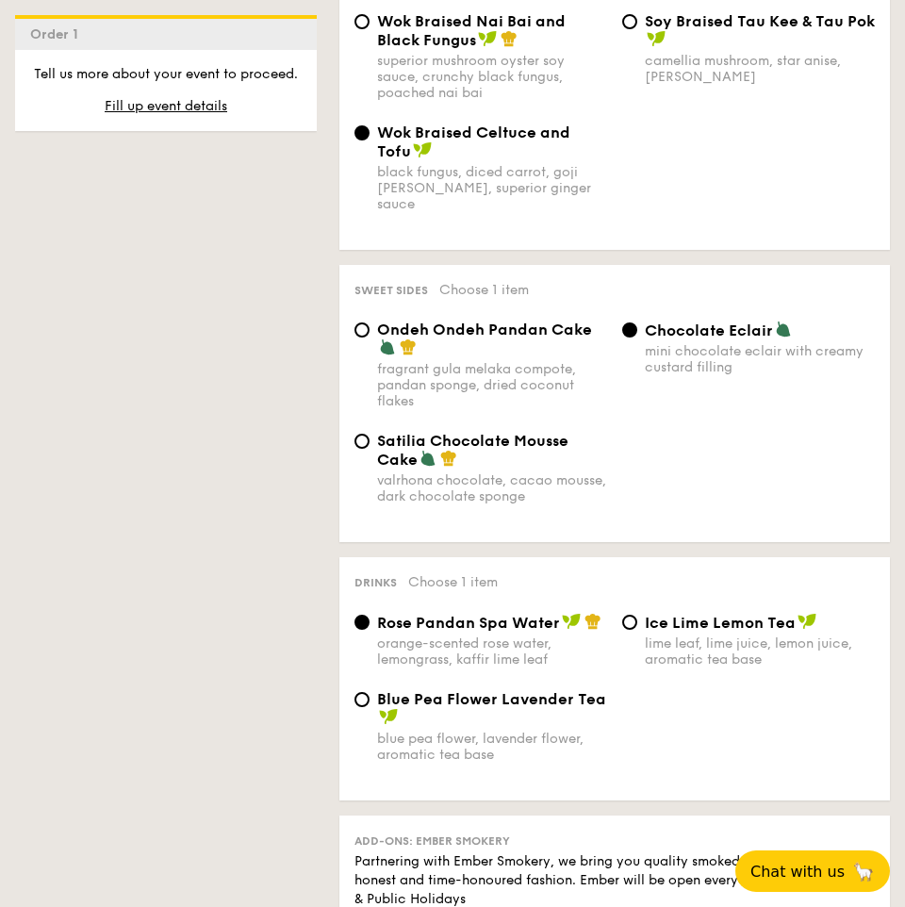
click at [663, 351] on div "Ondeh Ondeh Pandan Cake fragrant gula melaka compote, pandan sponge, dried coco…" at bounding box center [614, 375] width 535 height 111
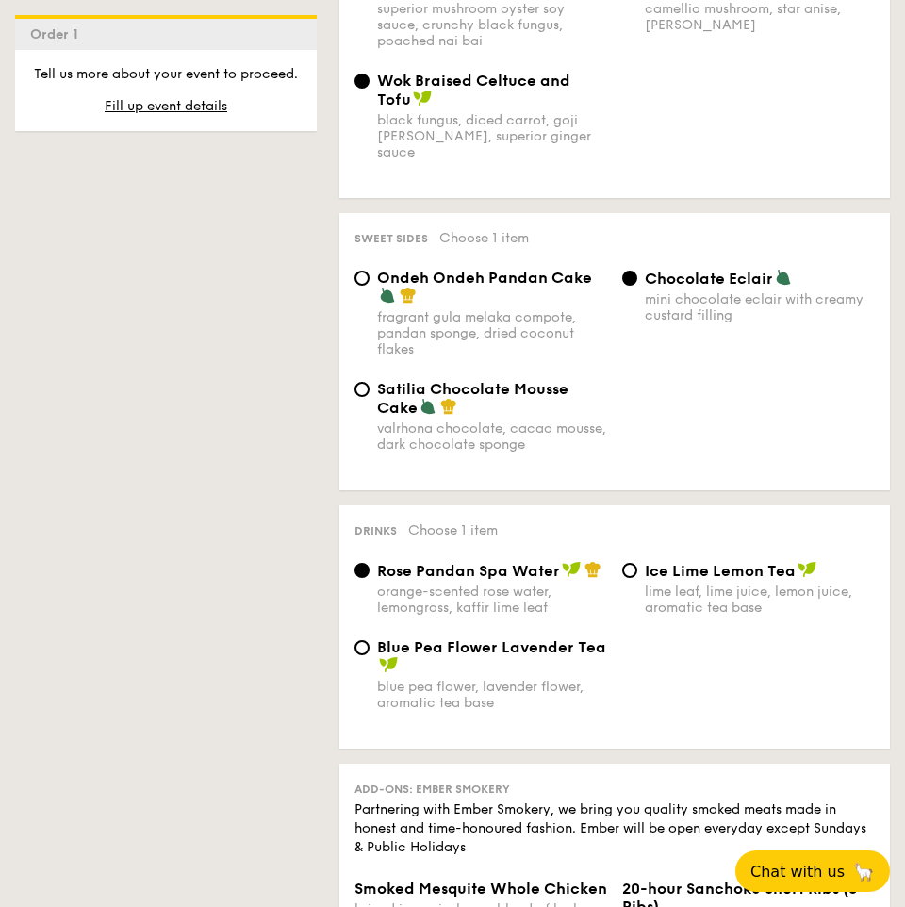
scroll to position [1725, 0]
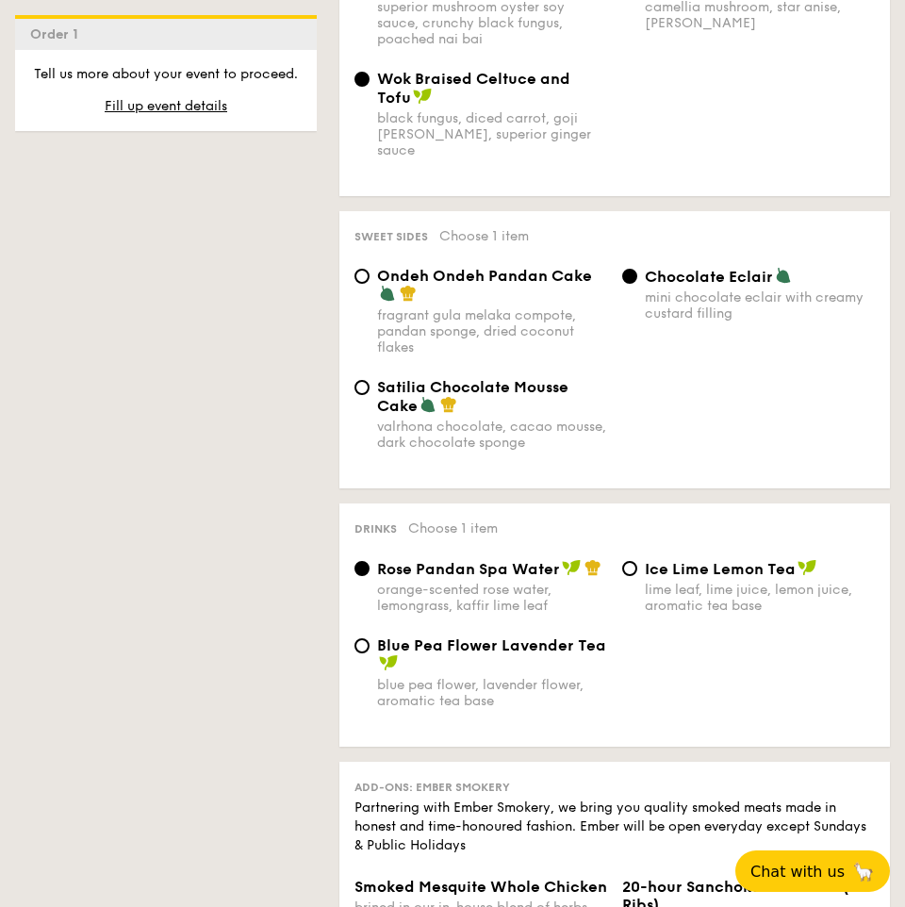
drag, startPoint x: 417, startPoint y: 374, endPoint x: 385, endPoint y: 358, distance: 35.8
click at [385, 378] on div "Satilia Chocolate Mousse Cake" at bounding box center [492, 396] width 230 height 37
click at [369, 380] on input "Satilia Chocolate Mousse Cake valrhona chocolate, cacao mousse, dark chocolate …" at bounding box center [361, 387] width 15 height 15
radio input "true"
drag, startPoint x: 379, startPoint y: 354, endPoint x: 426, endPoint y: 373, distance: 50.7
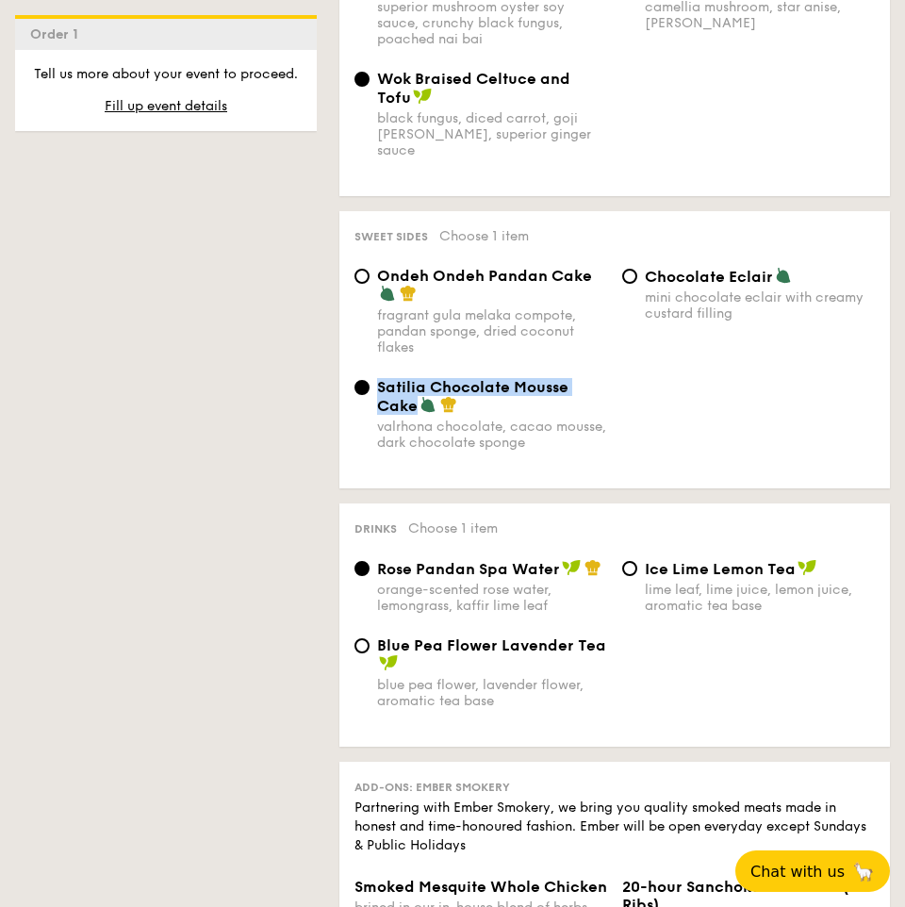
click at [426, 378] on div "Satilia Chocolate Mousse Cake" at bounding box center [492, 396] width 230 height 37
copy span "Satilia Chocolate Mousse Cake"
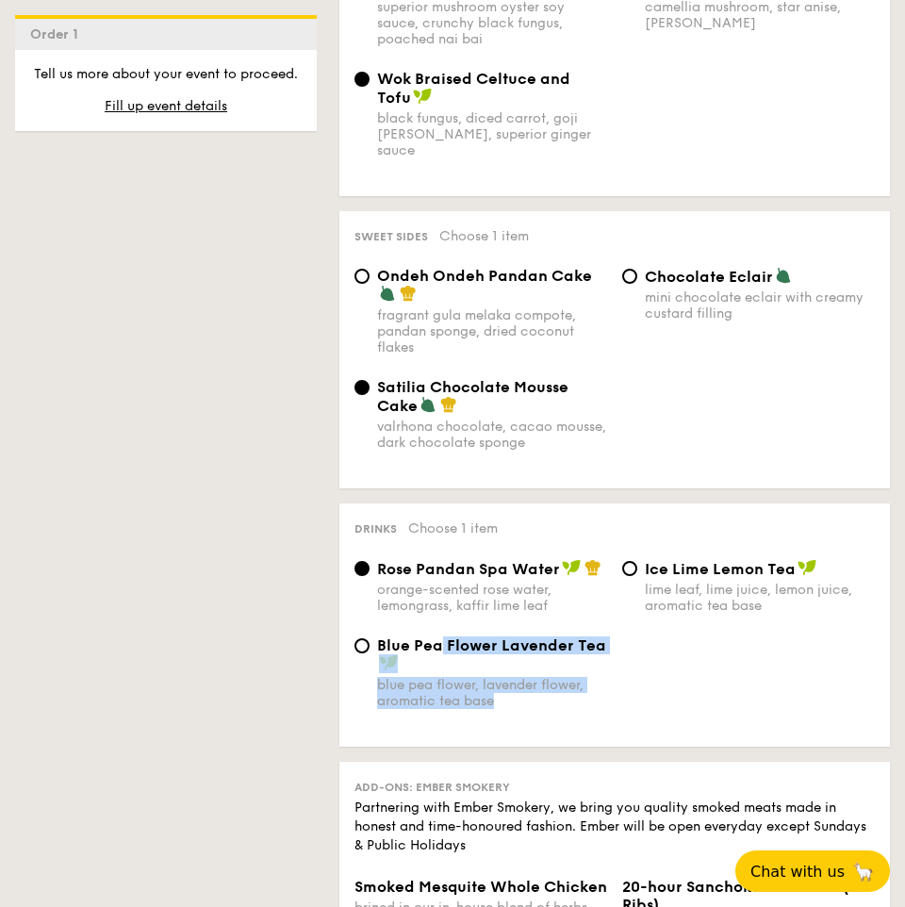
drag, startPoint x: 619, startPoint y: 614, endPoint x: 437, endPoint y: 607, distance: 182.0
click at [437, 636] on div "Blue Pea Flower Lavender Tea blue pea flower, lavender flower, aromatic tea base" at bounding box center [614, 683] width 535 height 95
click at [411, 636] on div "Blue Pea Flower Lavender Tea" at bounding box center [492, 654] width 230 height 37
click at [369, 638] on input "Blue Pea Flower Lavender Tea blue pea flower, lavender flower, aromatic tea base" at bounding box center [361, 645] width 15 height 15
radio input "true"
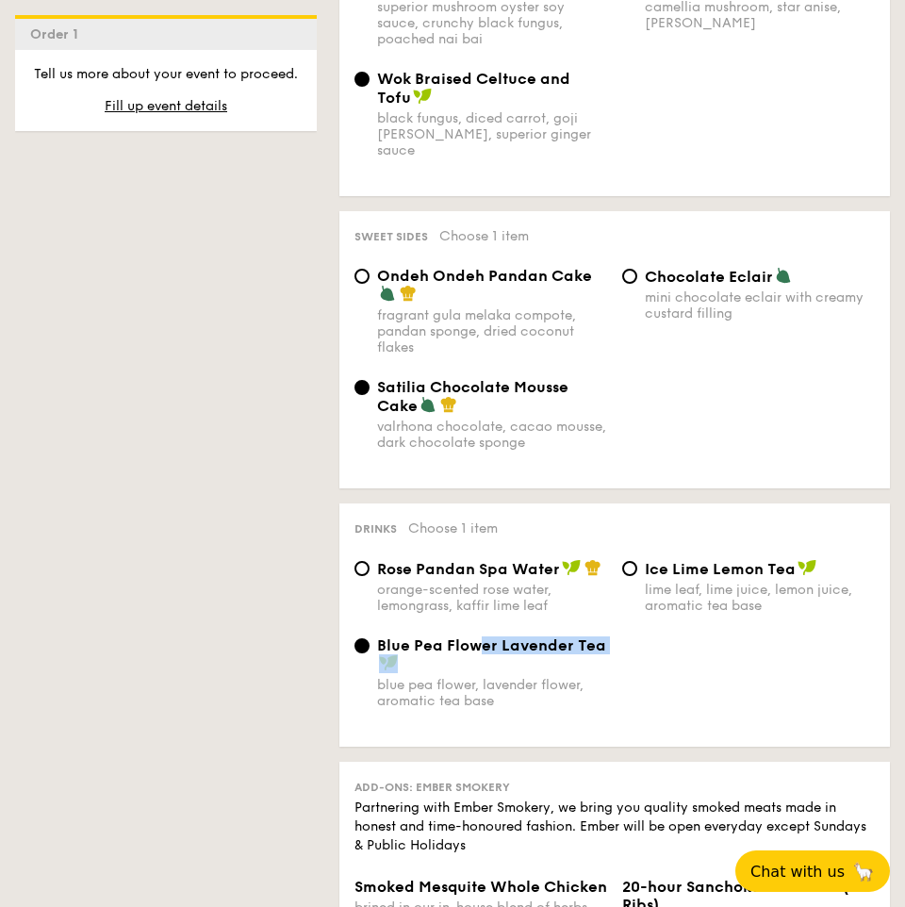
drag, startPoint x: 603, startPoint y: 620, endPoint x: 473, endPoint y: 614, distance: 130.2
click at [473, 636] on div "Blue Pea Flower Lavender Tea" at bounding box center [492, 654] width 230 height 37
click at [483, 636] on div "Blue Pea Flower Lavender Tea" at bounding box center [492, 654] width 230 height 37
click at [369, 638] on input "Blue Pea Flower Lavender Tea blue pea flower, lavender flower, aromatic tea base" at bounding box center [361, 645] width 15 height 15
drag, startPoint x: 604, startPoint y: 613, endPoint x: 376, endPoint y: 614, distance: 228.1
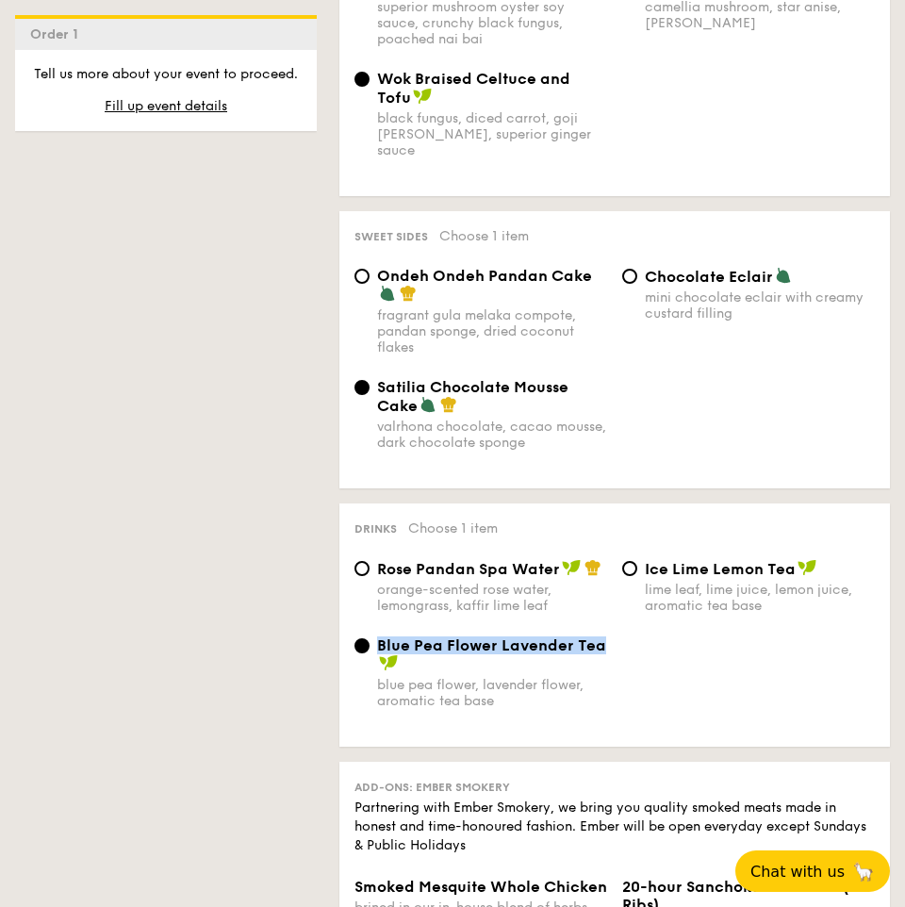
click at [377, 636] on div "Blue Pea Flower Lavender Tea" at bounding box center [492, 654] width 230 height 37
copy span "Blue Pea Flower Lavender Tea"
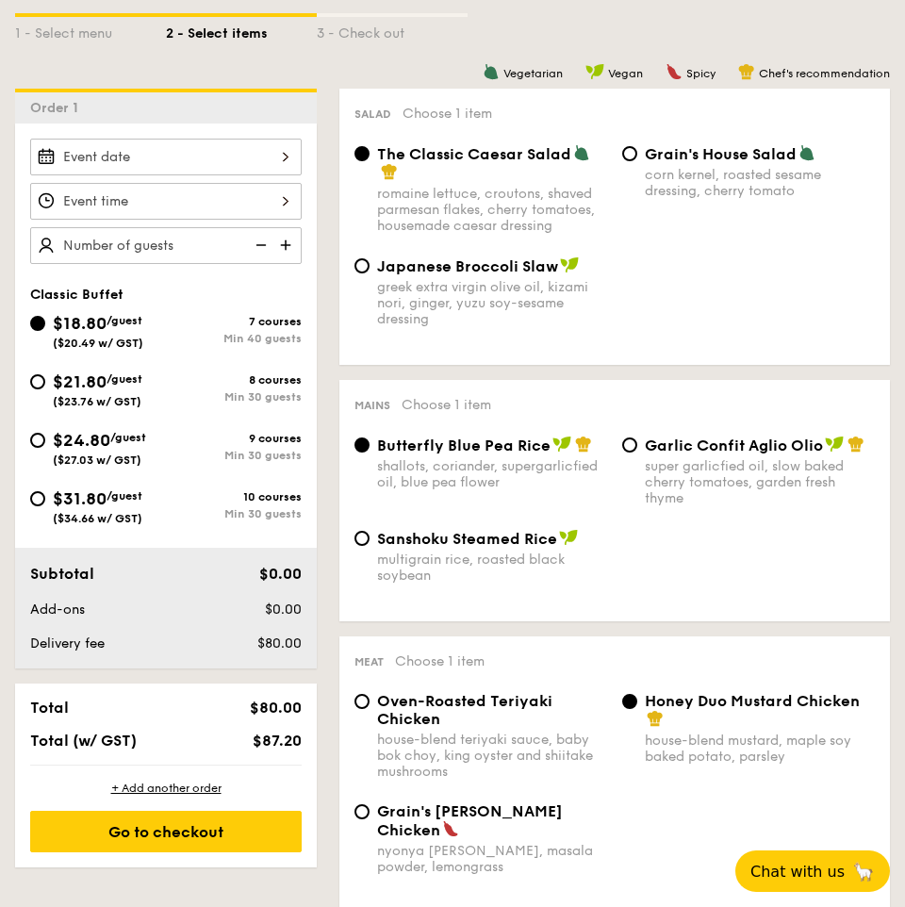
scroll to position [200, 0]
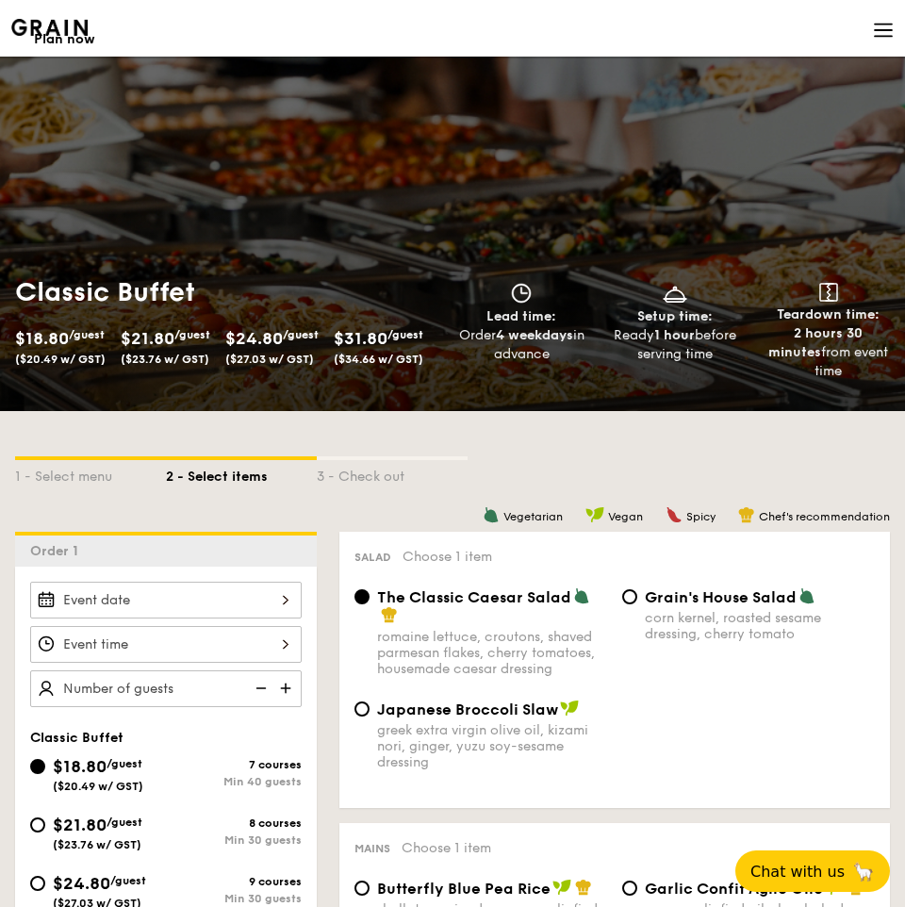
click at [57, 24] on img at bounding box center [49, 27] width 76 height 17
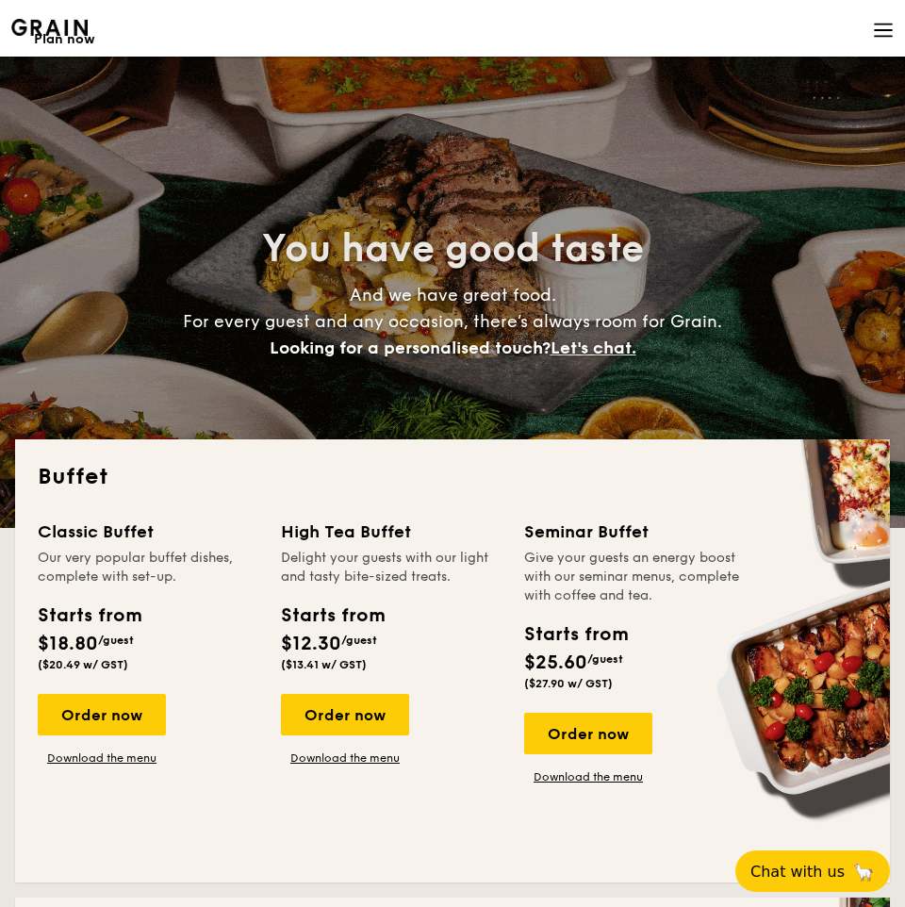
select select
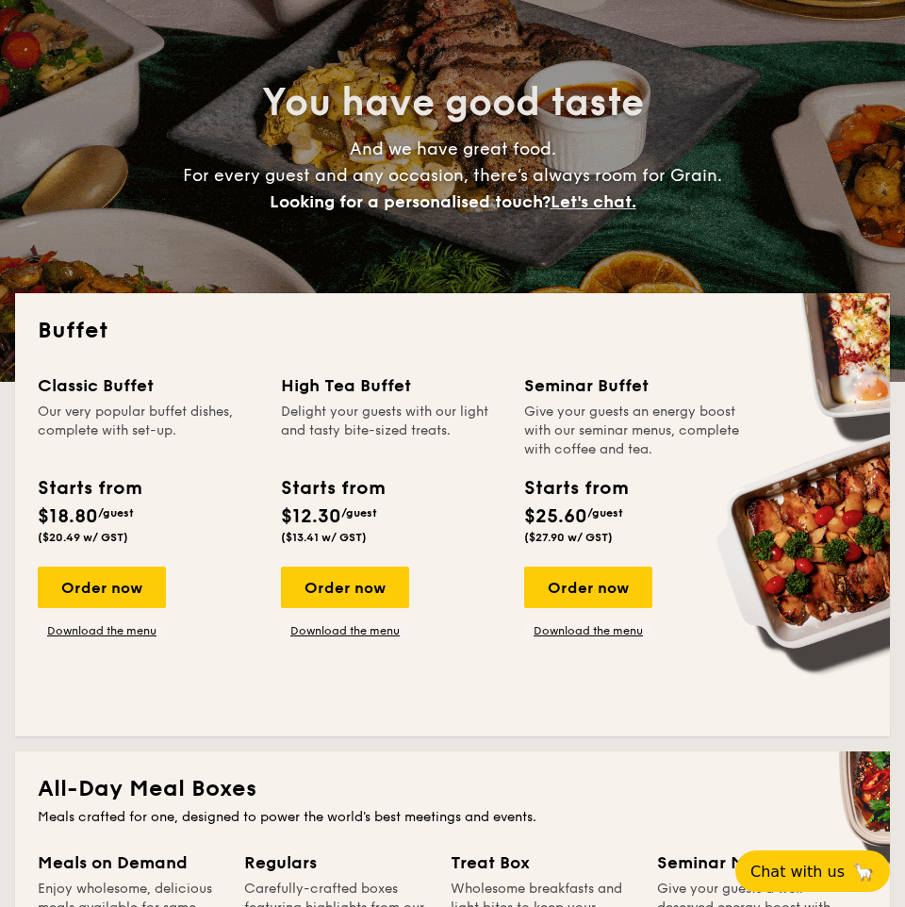
scroll to position [148, 0]
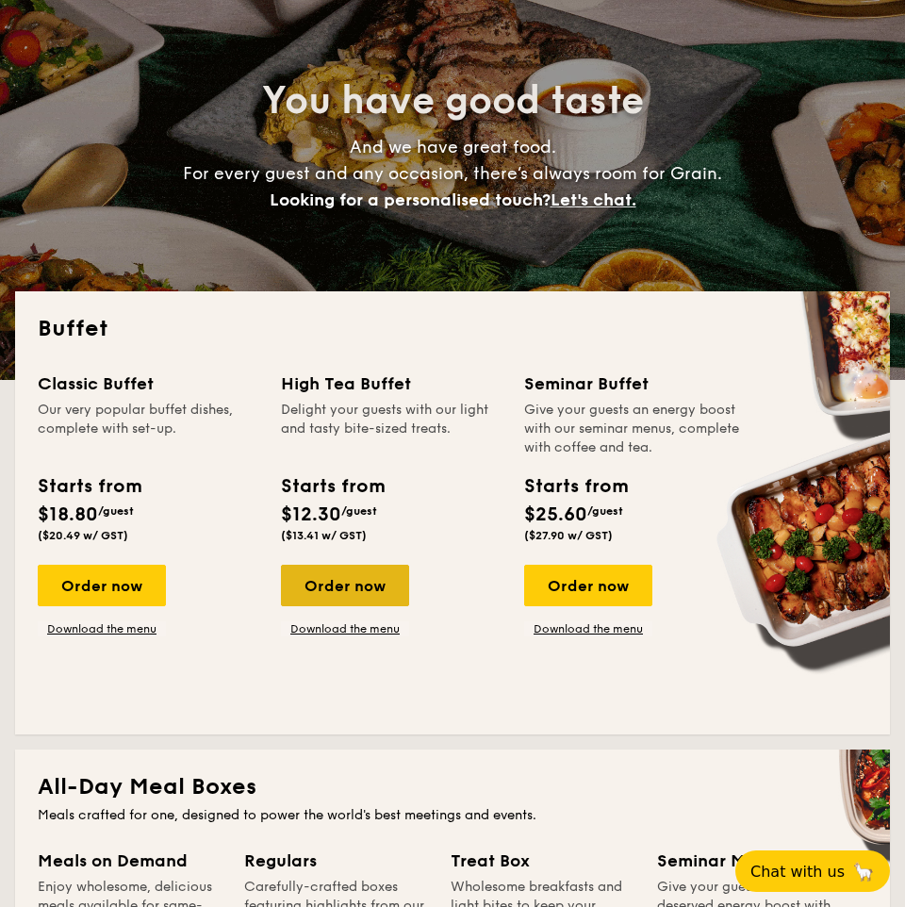
click at [324, 591] on div "Order now" at bounding box center [345, 584] width 128 height 41
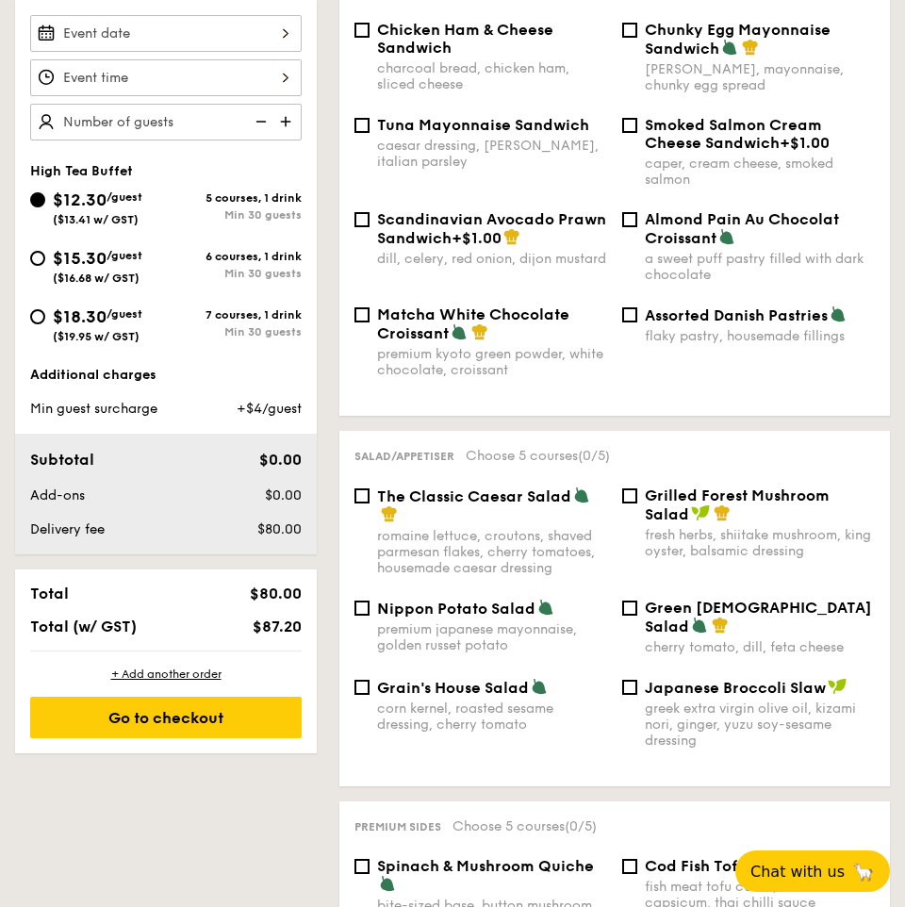
scroll to position [567, 0]
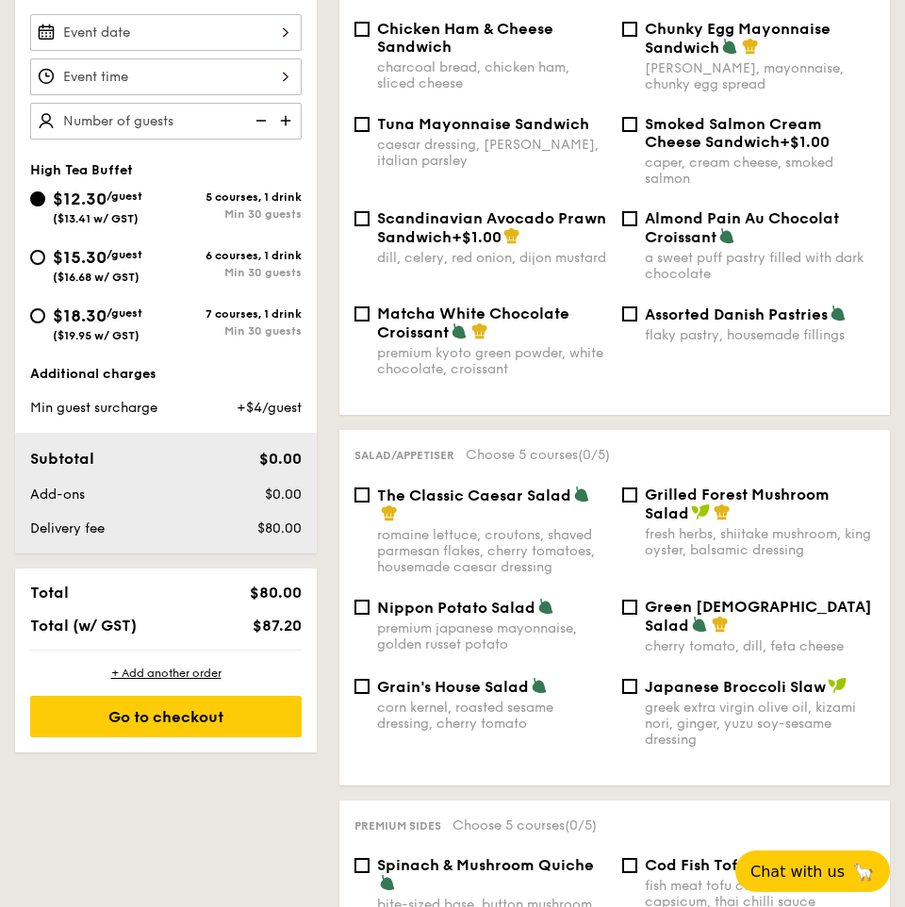
click at [525, 466] on div "Salad/Appetiser Choose 5 courses (0/5) The Classic Caesar Salad romaine lettuce…" at bounding box center [614, 607] width 550 height 355
click at [499, 517] on div "The Classic Caesar Salad" at bounding box center [492, 504] width 230 height 38
click at [369, 502] on input "The Classic Caesar Salad romaine lettuce, croutons, shaved parmesan flakes, che…" at bounding box center [361, 494] width 15 height 15
checkbox input "true"
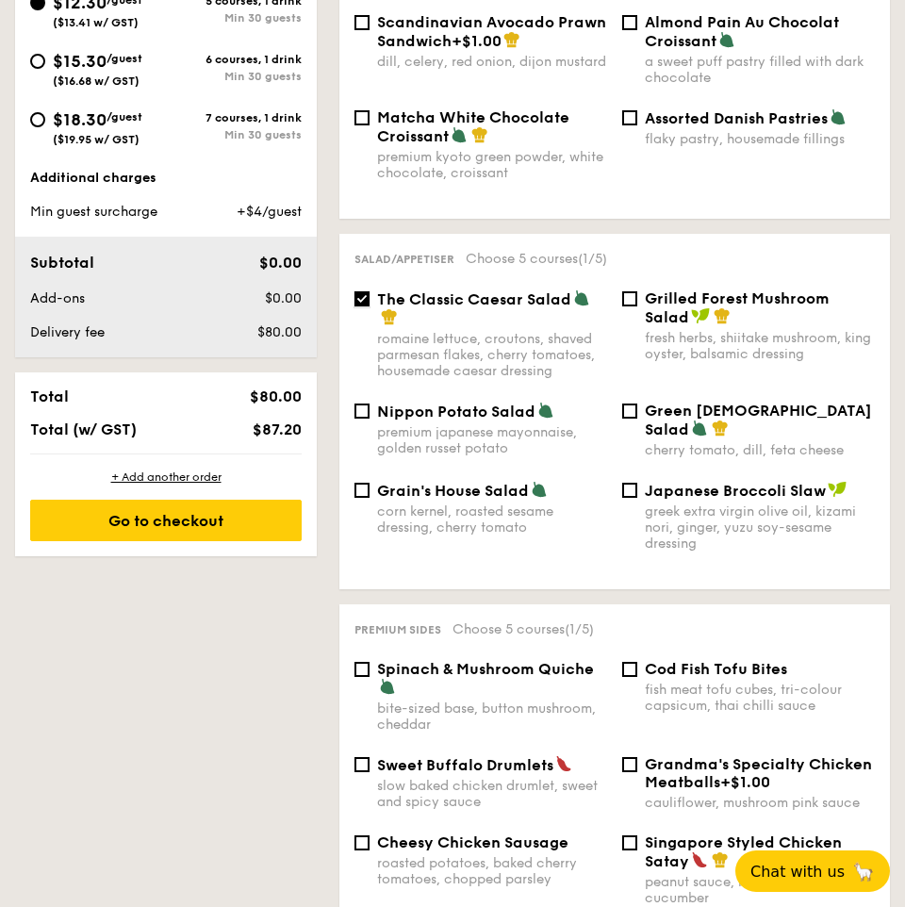
scroll to position [765, 0]
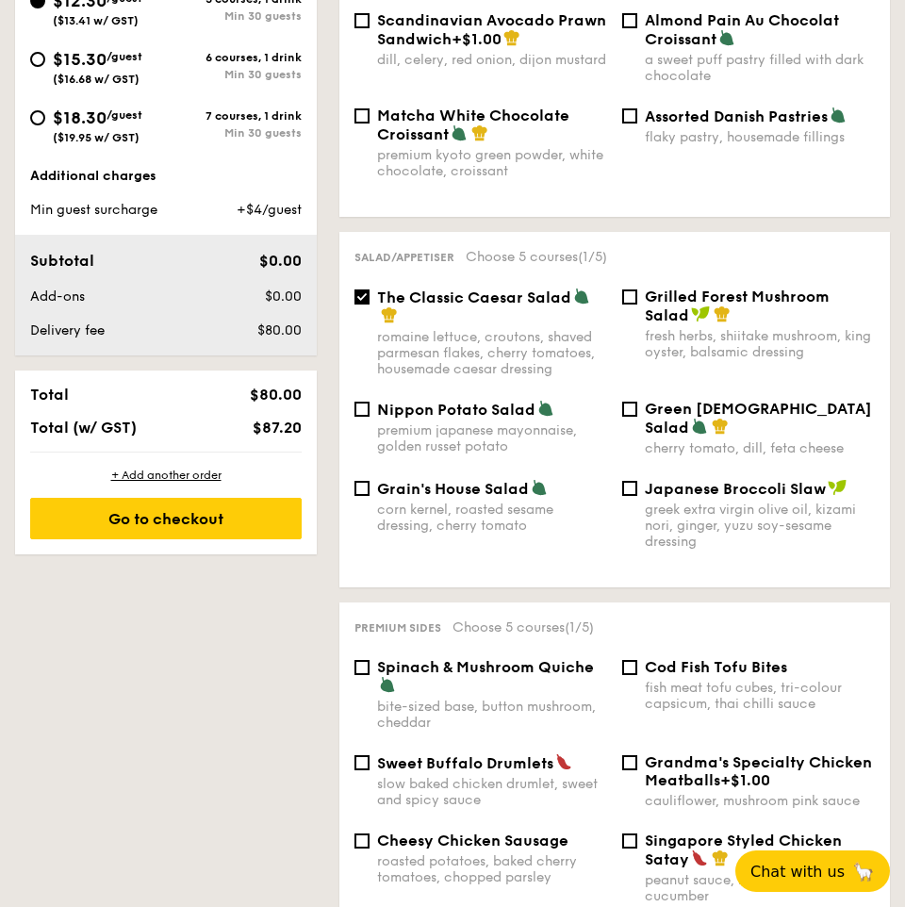
click at [797, 492] on span "Japanese Broccoli Slaw" at bounding box center [735, 489] width 181 height 18
click at [637, 492] on input "Japanese Broccoli Slaw greek extra virgin olive oil, kizami nori, ginger, yuzu …" at bounding box center [629, 488] width 15 height 15
checkbox input "true"
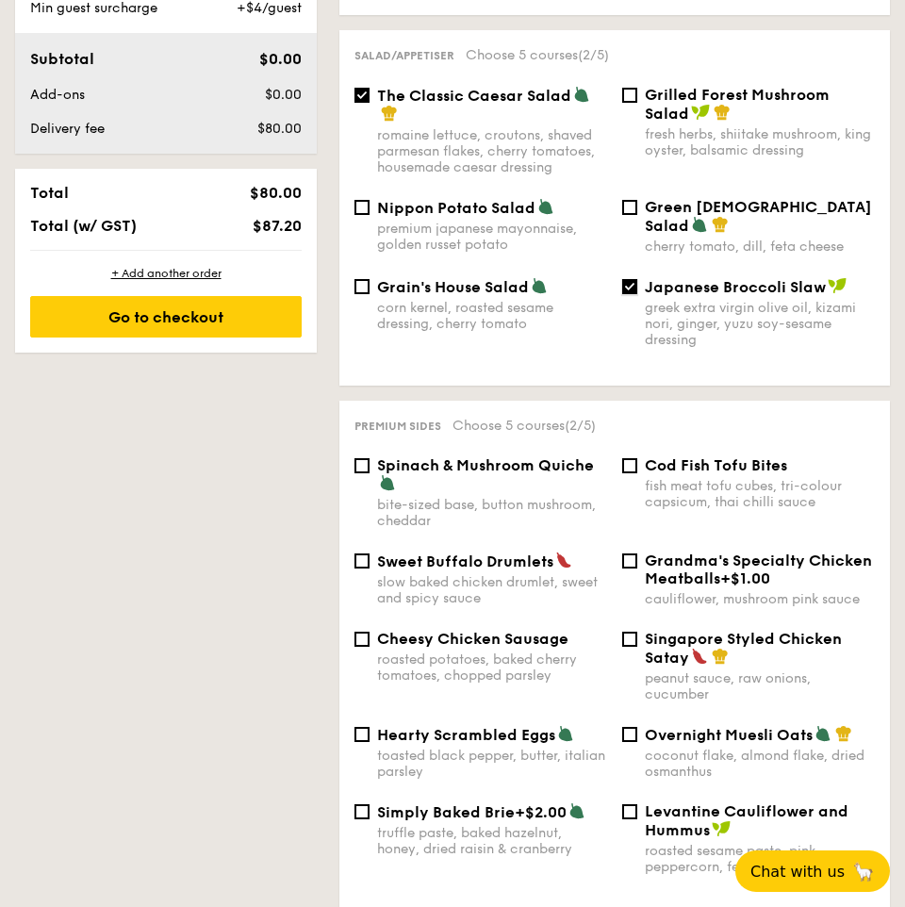
scroll to position [972, 0]
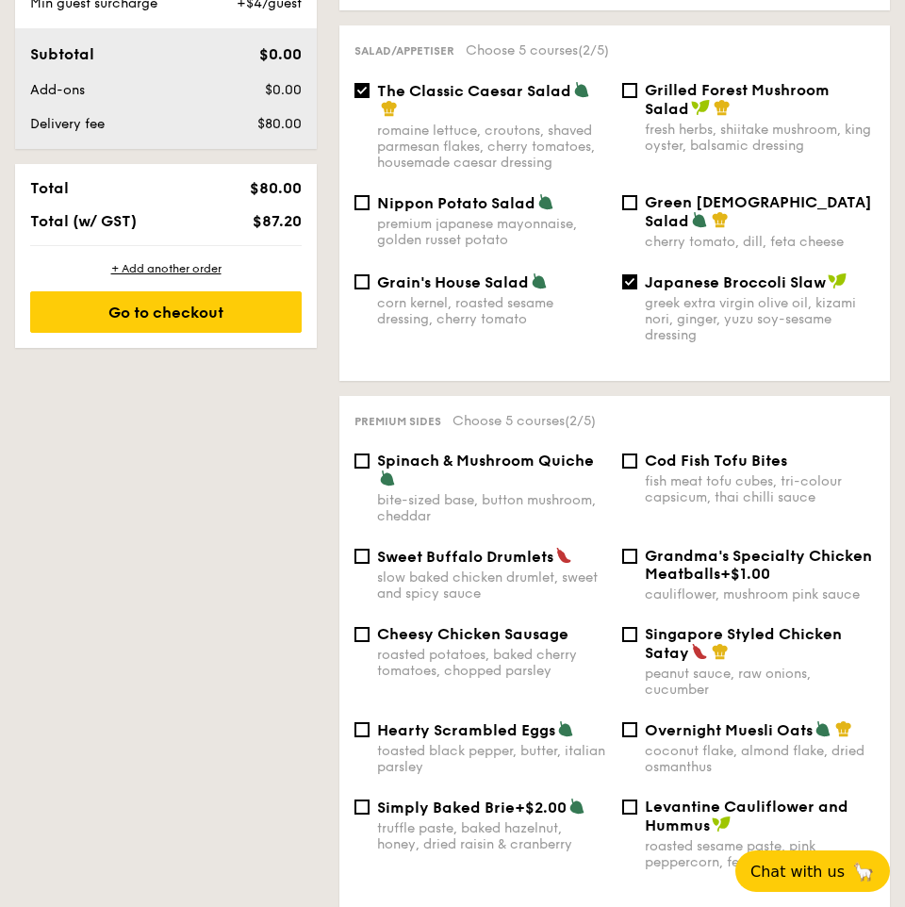
click at [739, 485] on div "fish meat tofu cubes, tri-colour capsicum, thai chilli sauce" at bounding box center [760, 489] width 230 height 32
click at [637, 468] on input "Cod Fish Tofu Bites fish meat tofu cubes, tri-colour capsicum, thai chilli sauce" at bounding box center [629, 460] width 15 height 15
checkbox input "true"
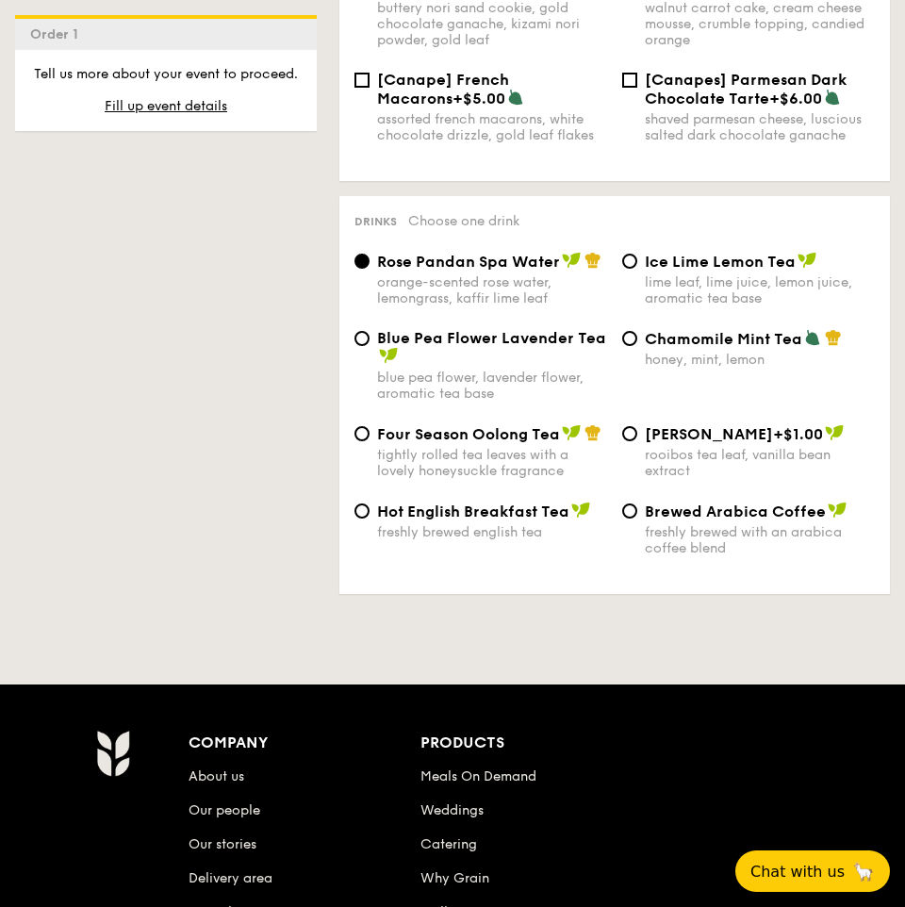
scroll to position [3430, 0]
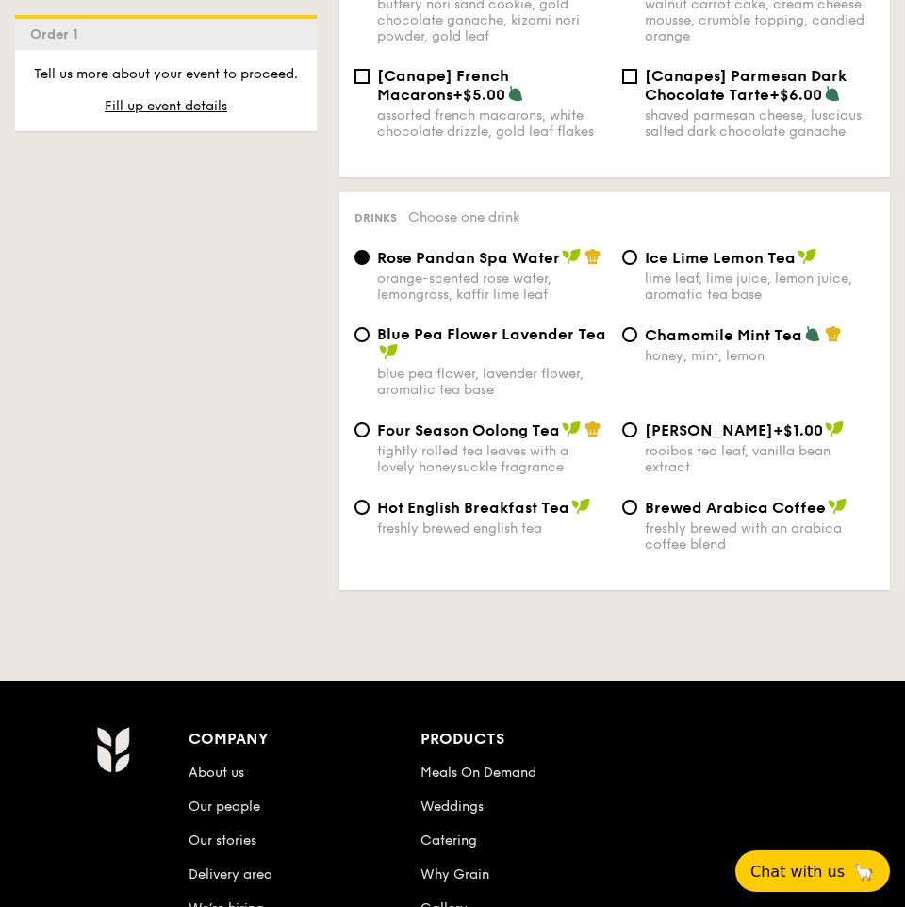
click at [479, 345] on div "Blue Pea Flower Lavender Tea" at bounding box center [492, 343] width 230 height 37
click at [369, 342] on input "Blue Pea Flower Lavender Tea blue pea flower, lavender flower, aromatic tea base" at bounding box center [361, 334] width 15 height 15
radio input "true"
click at [506, 466] on div "tightly rolled tea leaves with a lovely honeysuckle fragrance" at bounding box center [492, 459] width 230 height 32
click at [369, 437] on input "Four Season Oolong Tea tightly rolled tea leaves with a lovely honeysuckle frag…" at bounding box center [361, 429] width 15 height 15
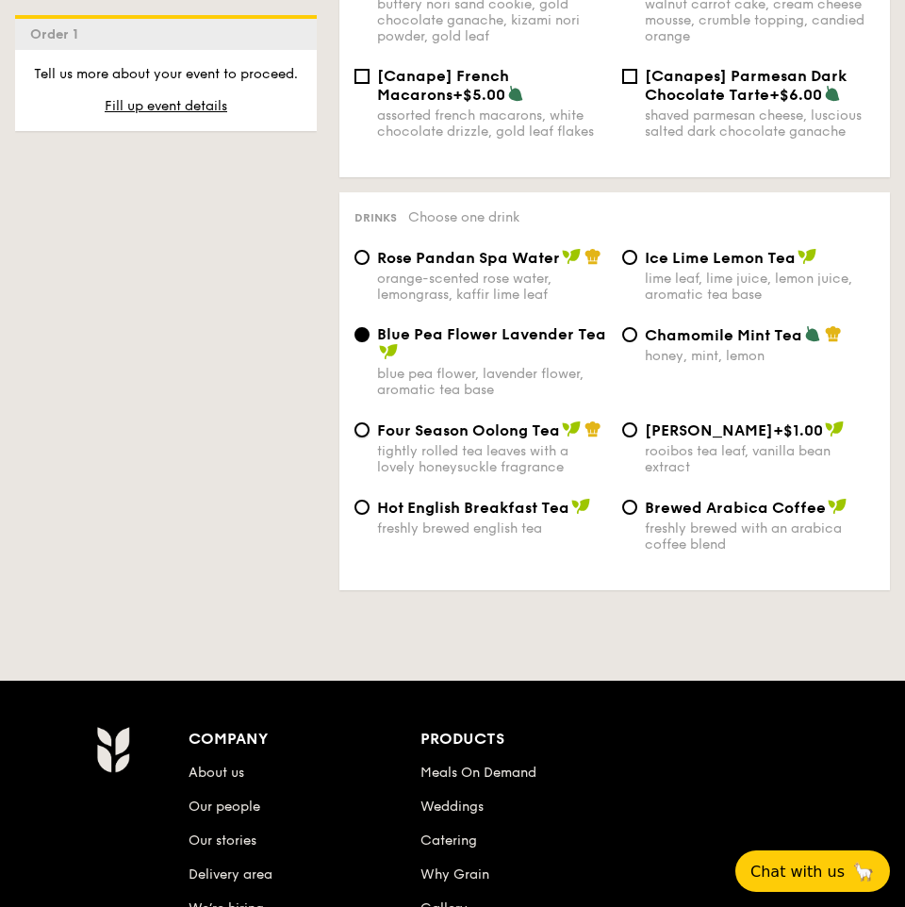
radio input "true"
click at [488, 343] on div "Blue Pea Flower Lavender Tea" at bounding box center [492, 343] width 230 height 37
click at [369, 342] on input "Blue Pea Flower Lavender Tea blue pea flower, lavender flower, aromatic tea base" at bounding box center [361, 334] width 15 height 15
radio input "true"
click at [408, 434] on span "Four Season Oolong Tea" at bounding box center [468, 430] width 183 height 18
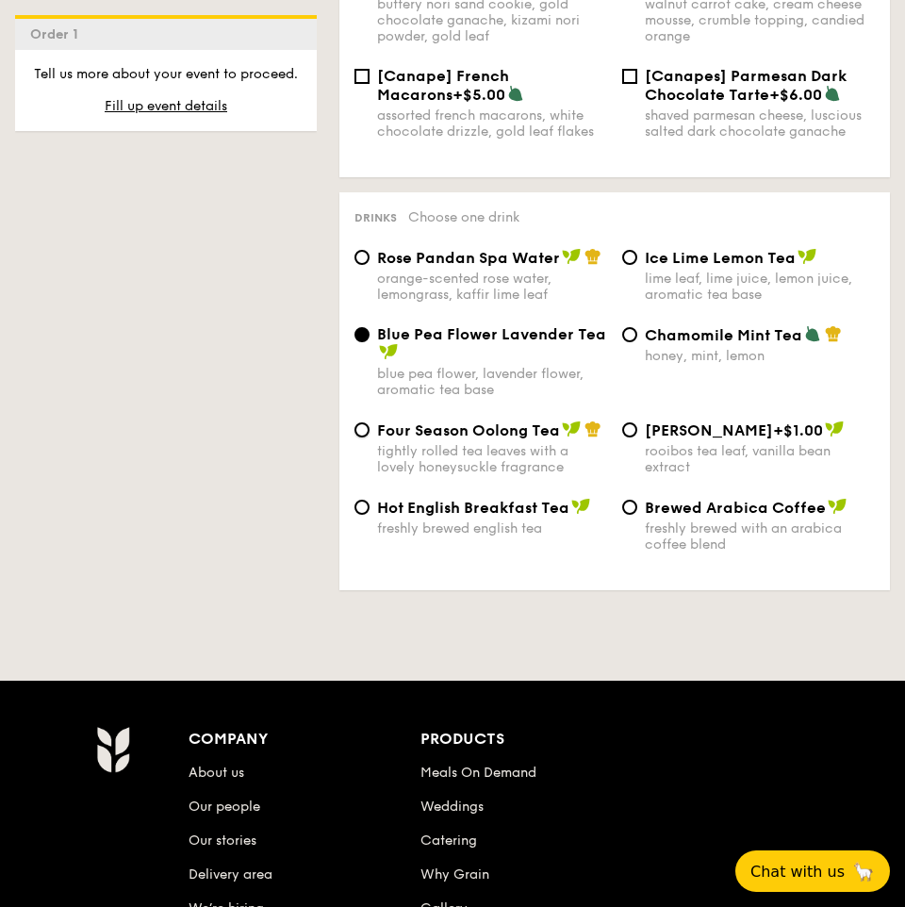
click at [369, 434] on input "Four Season Oolong Tea tightly rolled tea leaves with a lovely honeysuckle frag…" at bounding box center [361, 429] width 15 height 15
radio input "true"
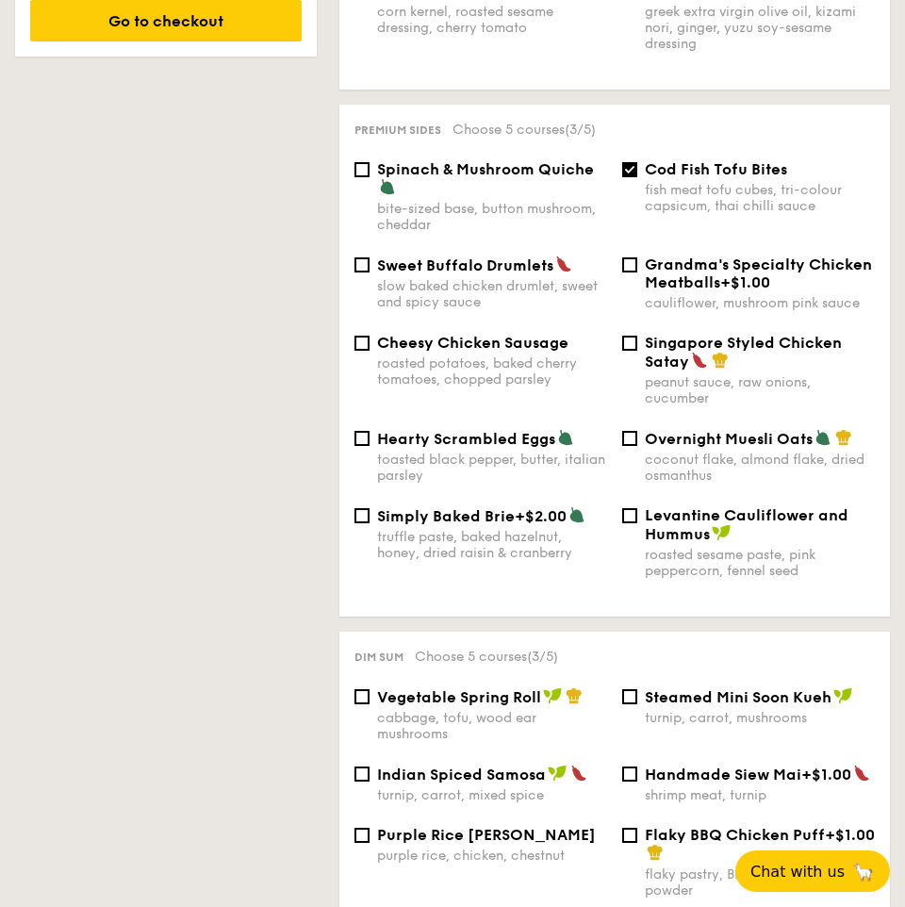
scroll to position [1256, 0]
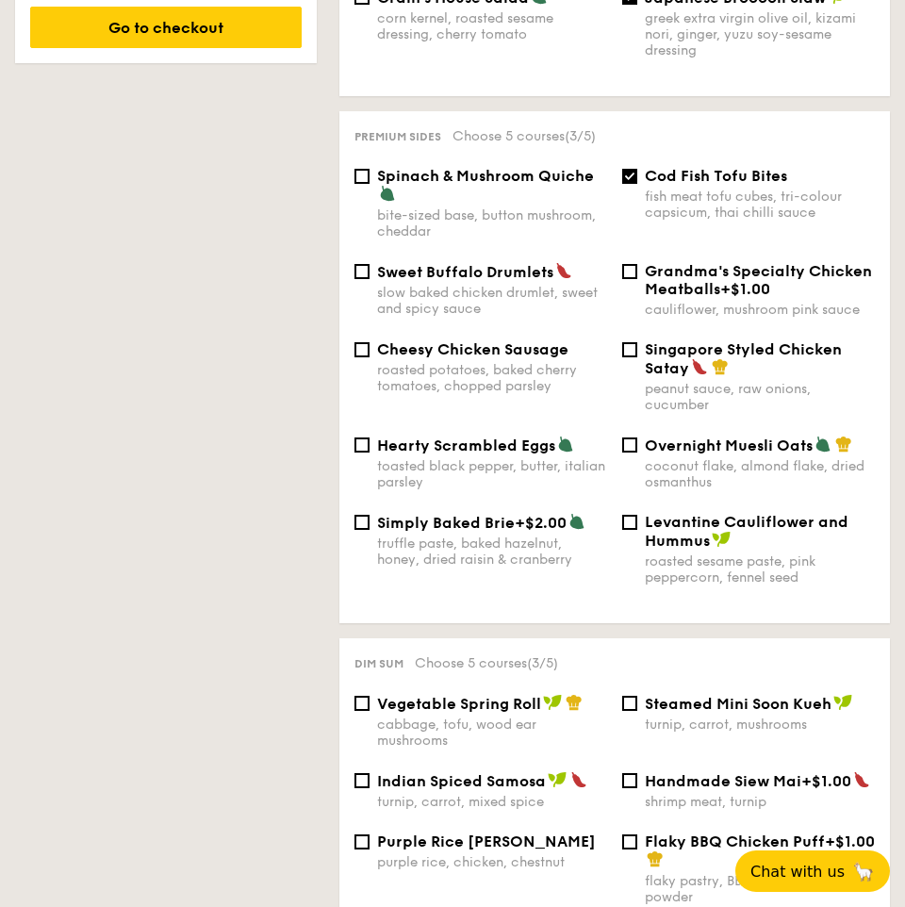
click at [705, 562] on div "roasted sesame paste, pink peppercorn, fennel seed" at bounding box center [760, 569] width 230 height 32
click at [637, 530] on input "Levantine Cauliflower and Hummus roasted sesame paste, pink peppercorn, fennel …" at bounding box center [629, 522] width 15 height 15
checkbox input "true"
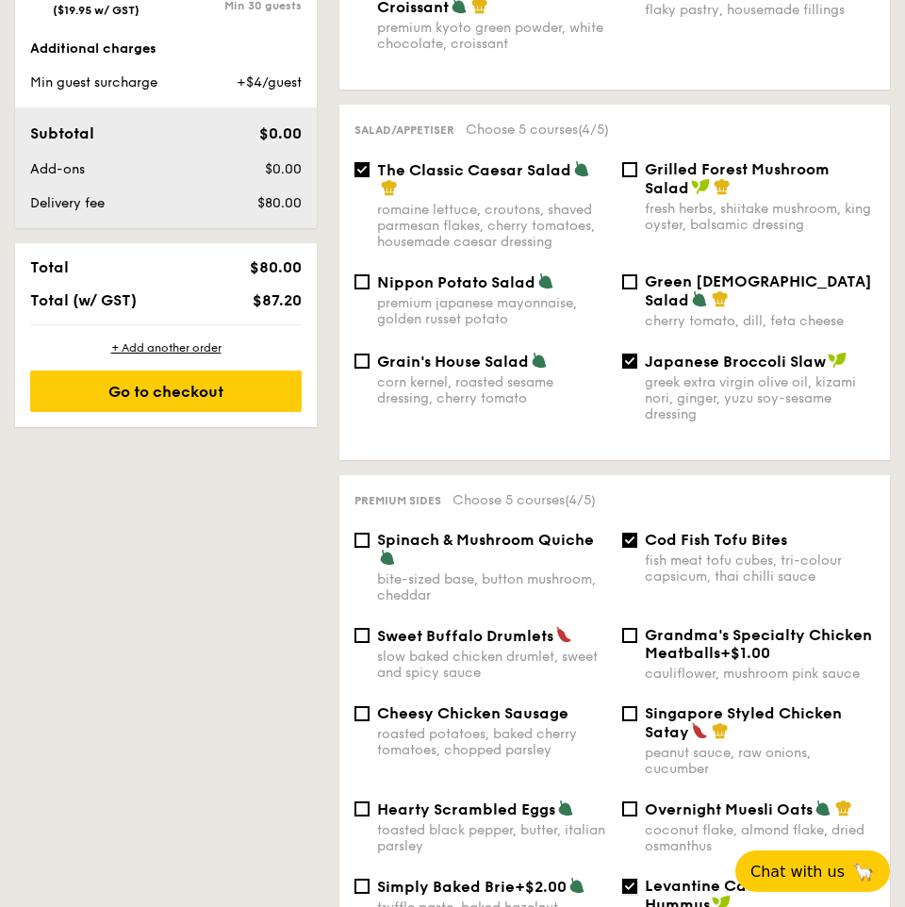
scroll to position [891, 0]
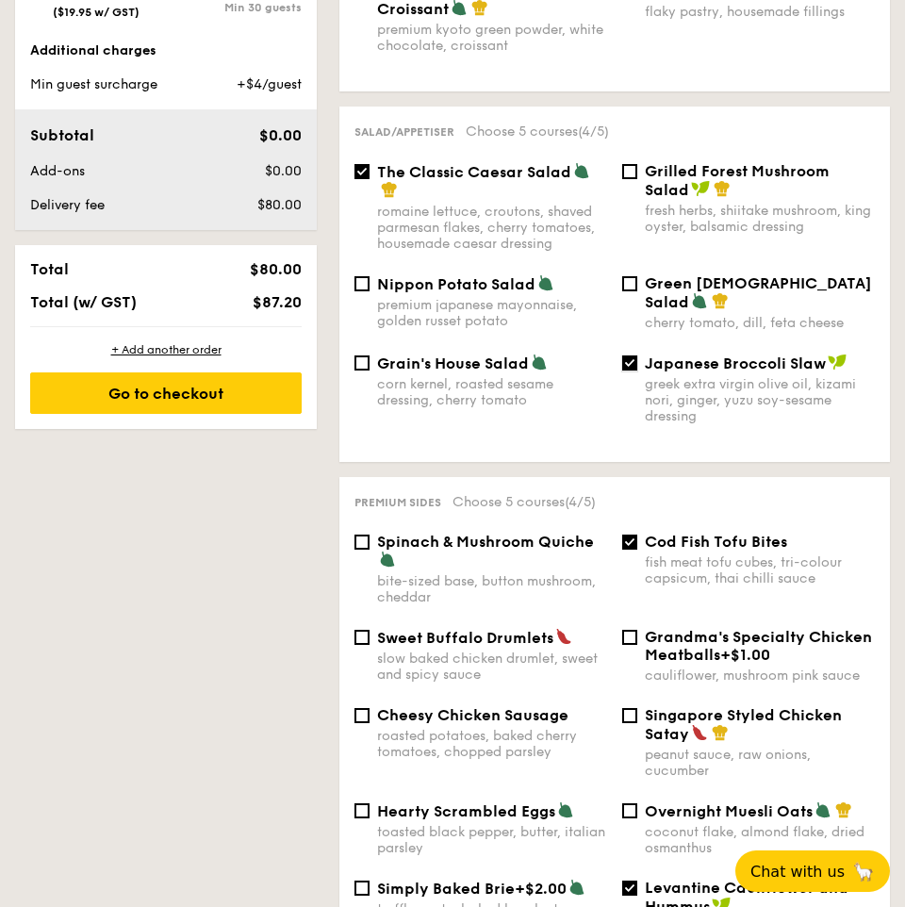
click at [635, 356] on input "Japanese Broccoli Slaw greek extra virgin olive oil, kizami nori, ginger, yuzu …" at bounding box center [629, 362] width 15 height 15
checkbox input "false"
click at [628, 279] on input "Green Goddess Salad cherry tomato, dill, feta cheese" at bounding box center [629, 283] width 15 height 15
checkbox input "true"
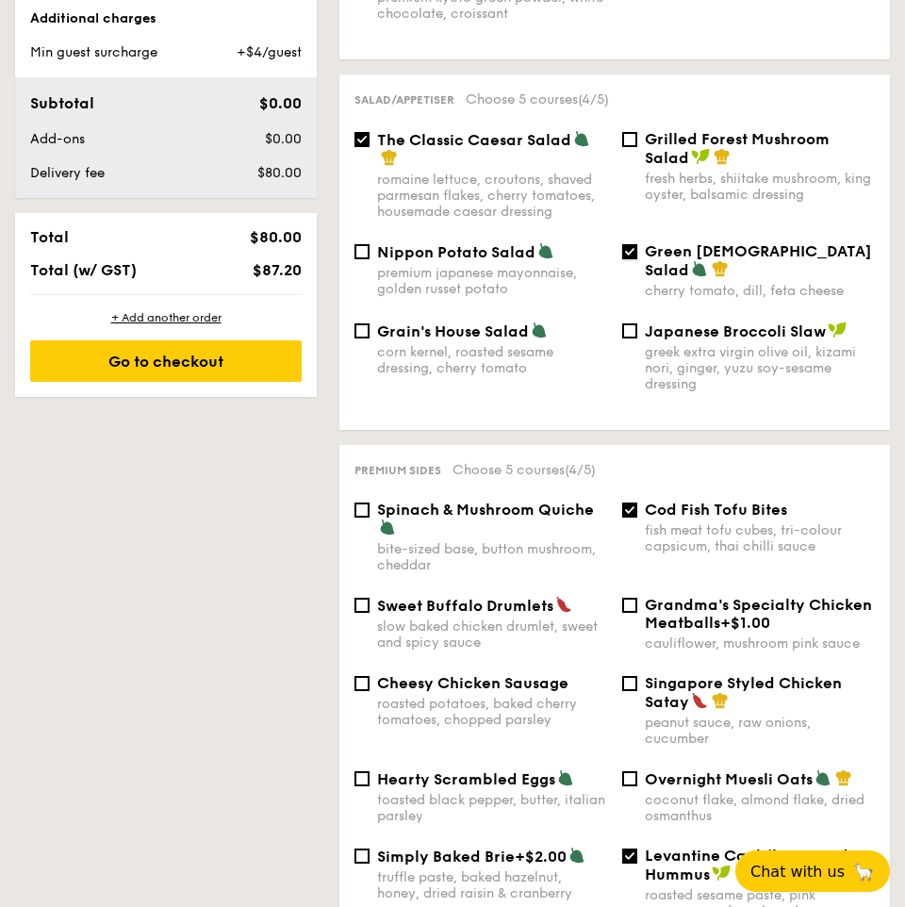
scroll to position [924, 0]
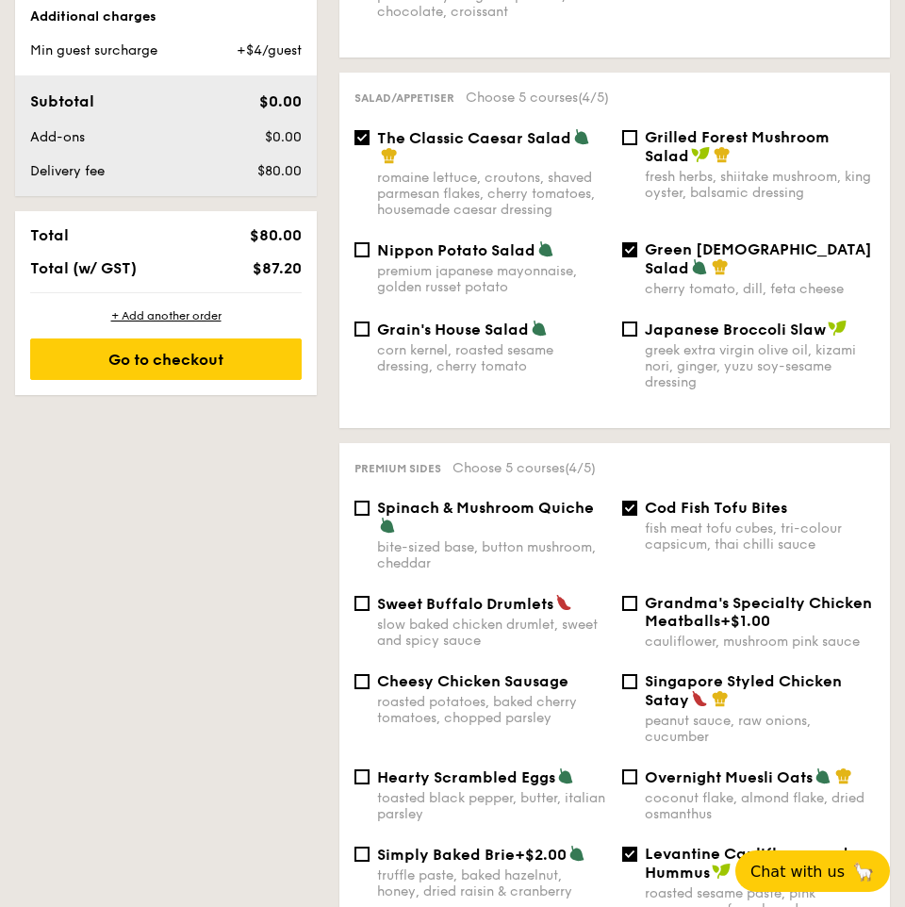
click at [442, 352] on div "corn kernel, roasted sesame dressing, cherry tomato" at bounding box center [492, 358] width 230 height 32
click at [369, 336] on input "Grain's House Salad corn kernel, roasted sesame dressing, cherry tomato" at bounding box center [361, 328] width 15 height 15
checkbox input "true"
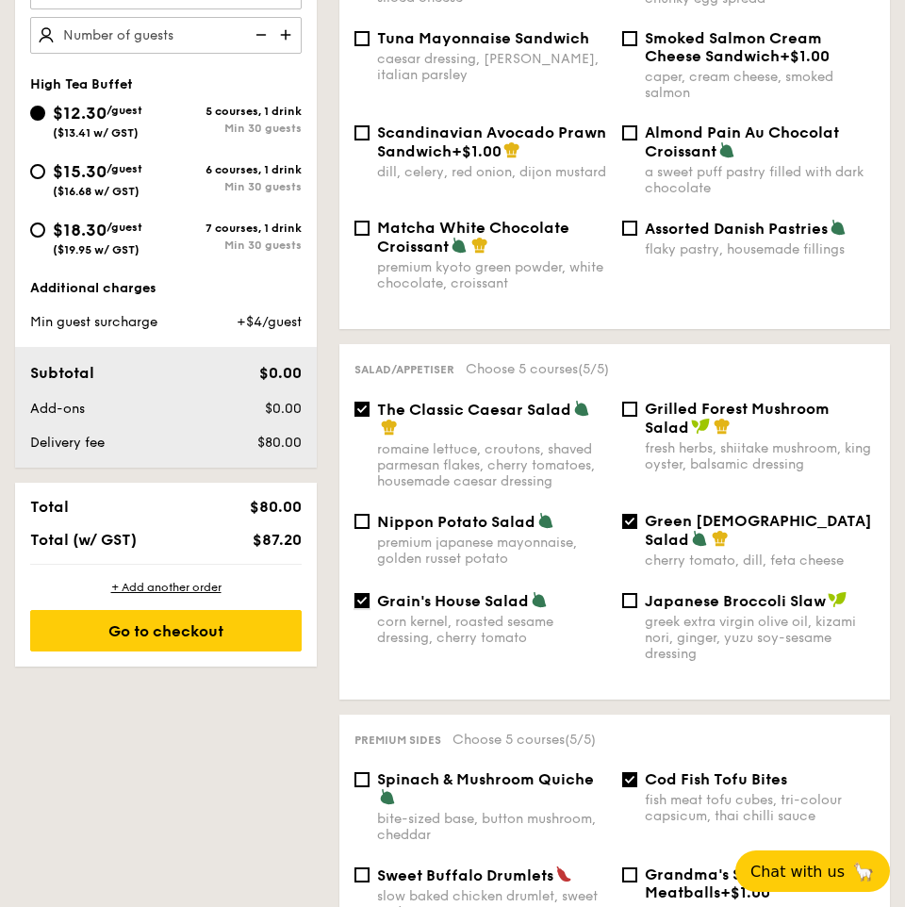
scroll to position [659, 0]
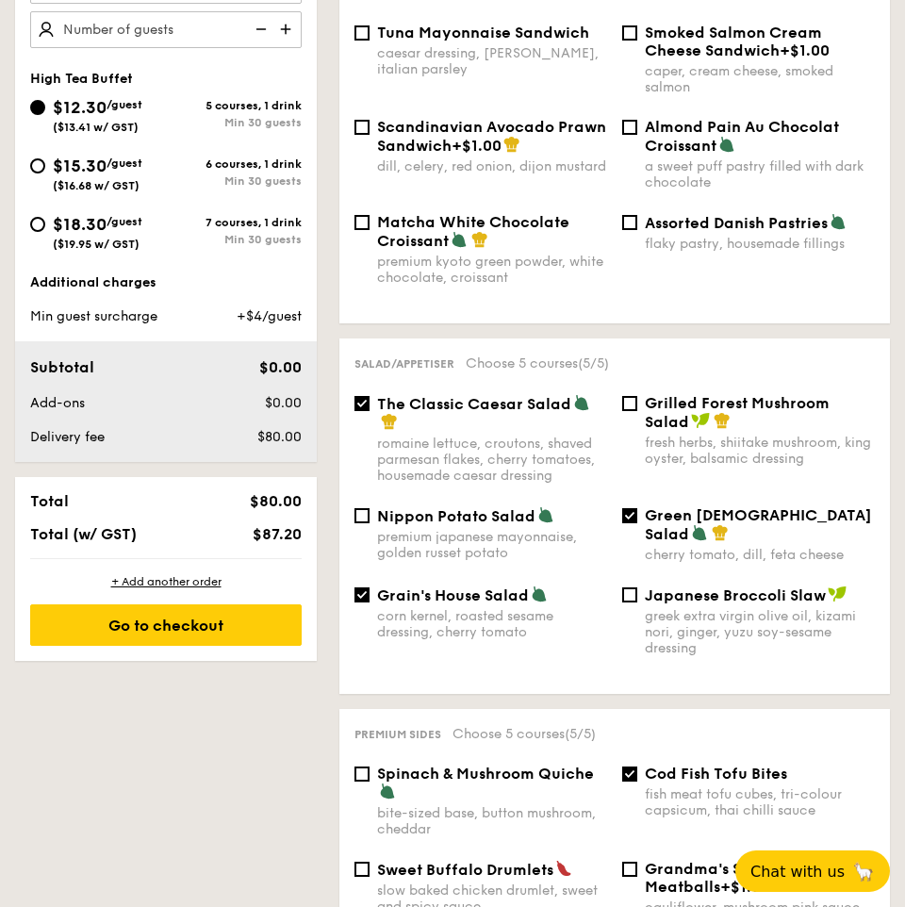
click at [651, 547] on div "cherry tomato, dill, feta cheese" at bounding box center [760, 555] width 230 height 16
click at [637, 523] on input "Green Goddess Salad cherry tomato, dill, feta cheese" at bounding box center [629, 515] width 15 height 15
checkbox input "false"
click at [426, 599] on span "Grain's House Salad" at bounding box center [453, 595] width 152 height 18
click at [369, 599] on input "Grain's House Salad corn kernel, roasted sesame dressing, cherry tomato" at bounding box center [361, 594] width 15 height 15
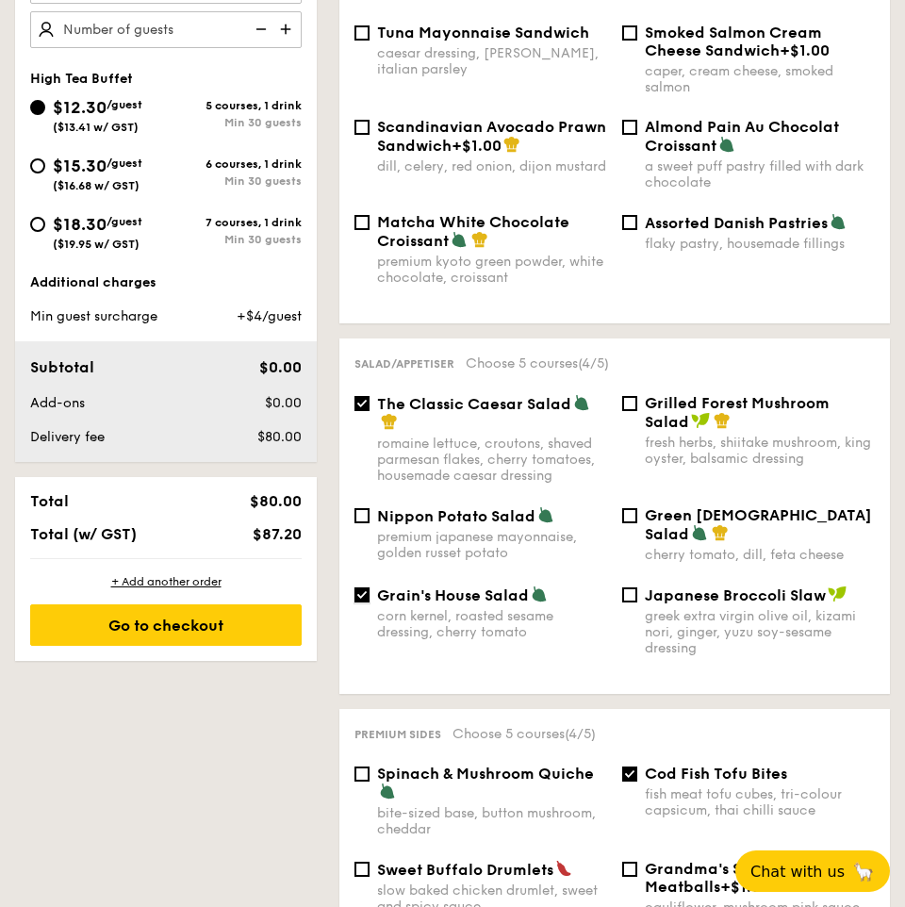
checkbox input "false"
click at [450, 403] on span "The Classic Caesar Salad" at bounding box center [474, 404] width 194 height 18
click at [369, 403] on input "The Classic Caesar Salad romaine lettuce, croutons, shaved parmesan flakes, che…" at bounding box center [361, 403] width 15 height 15
checkbox input "false"
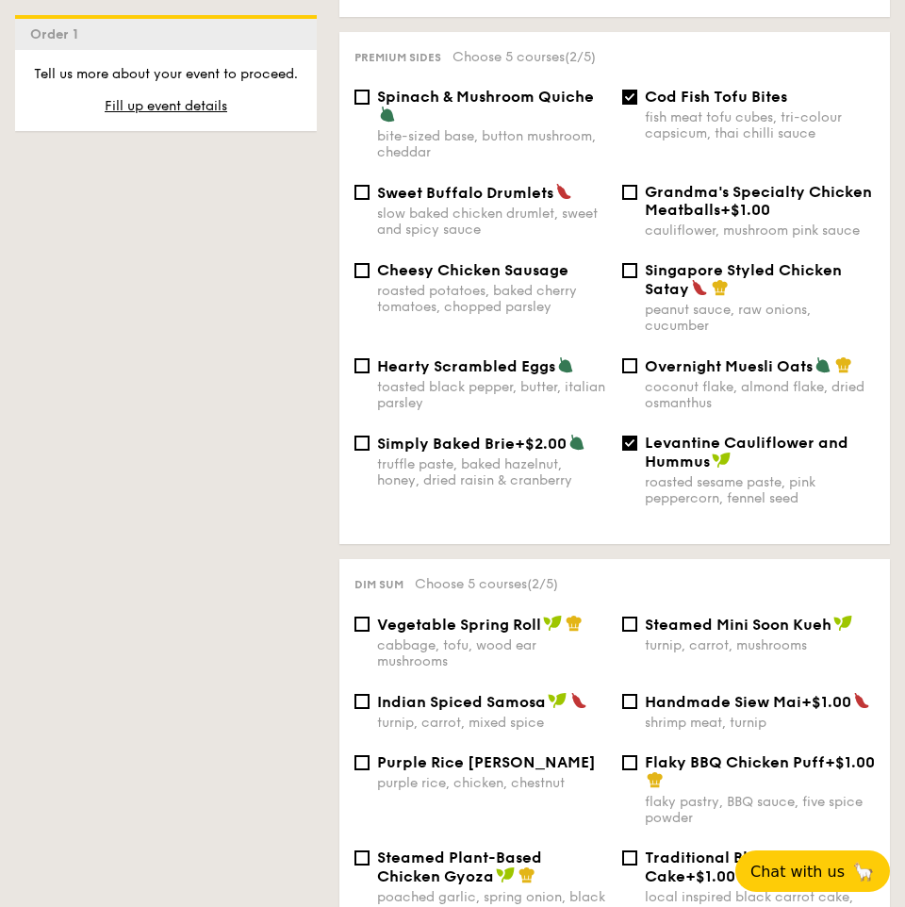
scroll to position [1333, 0]
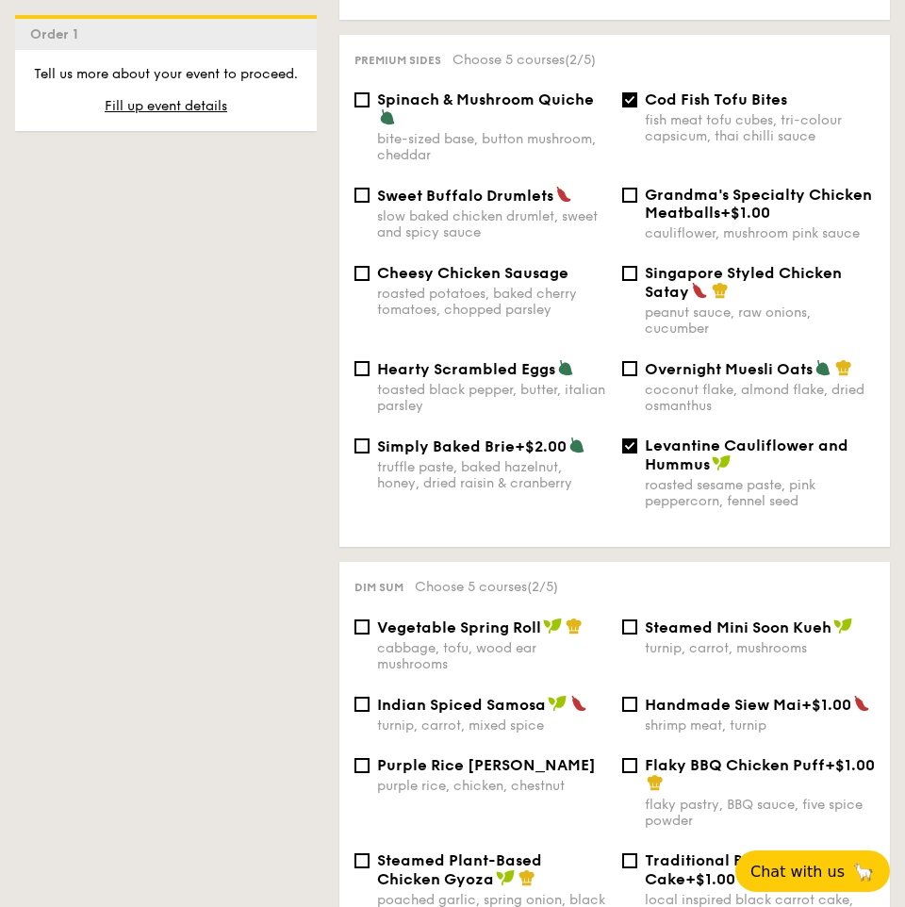
click at [761, 312] on div "peanut sauce, raw onions, cucumber" at bounding box center [760, 320] width 230 height 32
click at [637, 281] on input "Singapore Styled Chicken Satay peanut sauce, raw onions, cucumber" at bounding box center [629, 273] width 15 height 15
checkbox input "true"
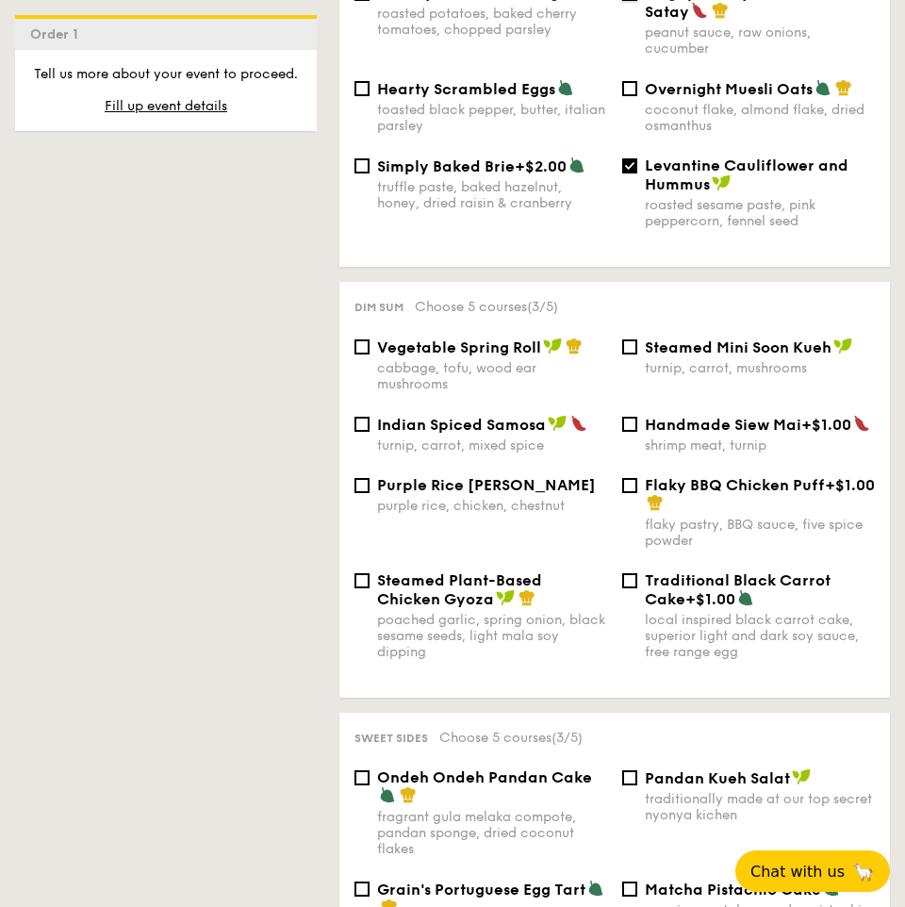
scroll to position [1505, 0]
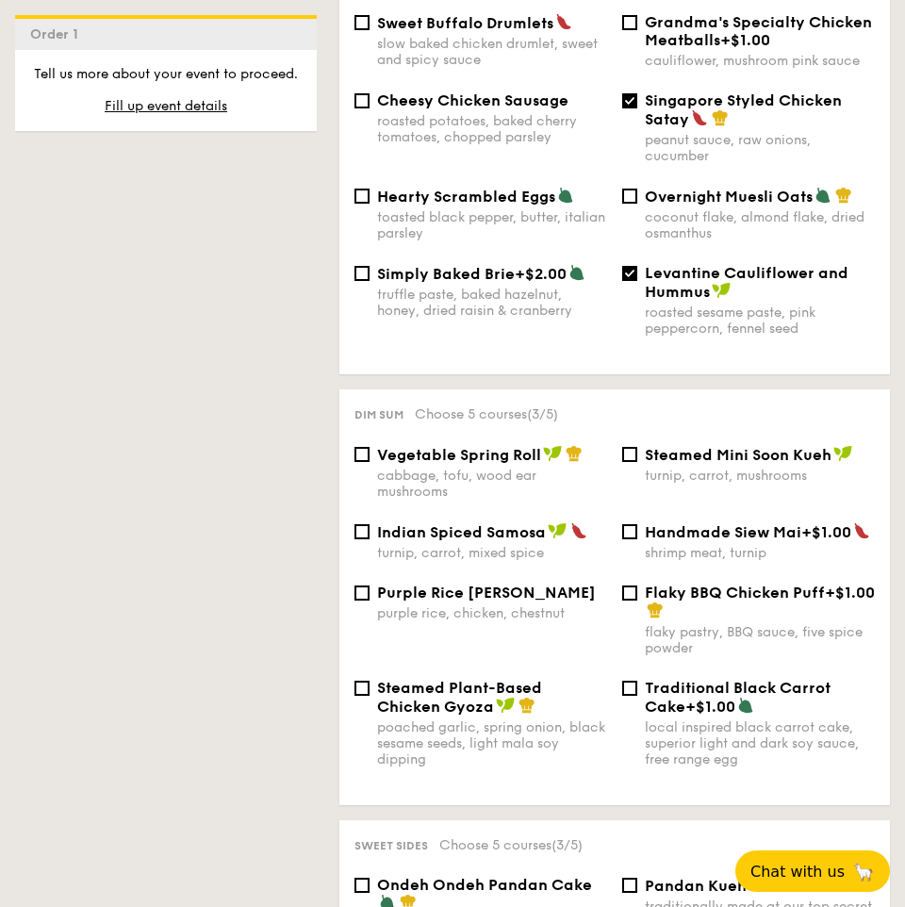
click at [642, 286] on div "Levantine Cauliflower and Hummus roasted sesame paste, pink peppercorn, fennel …" at bounding box center [748, 300] width 268 height 73
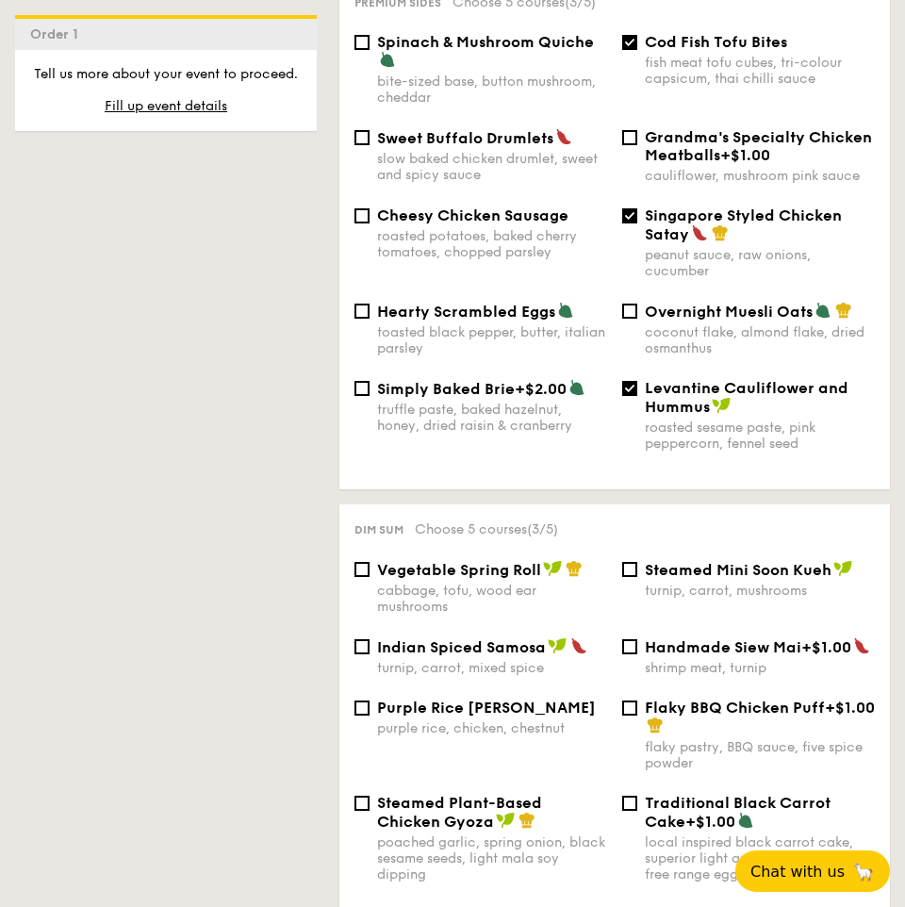
scroll to position [1380, 0]
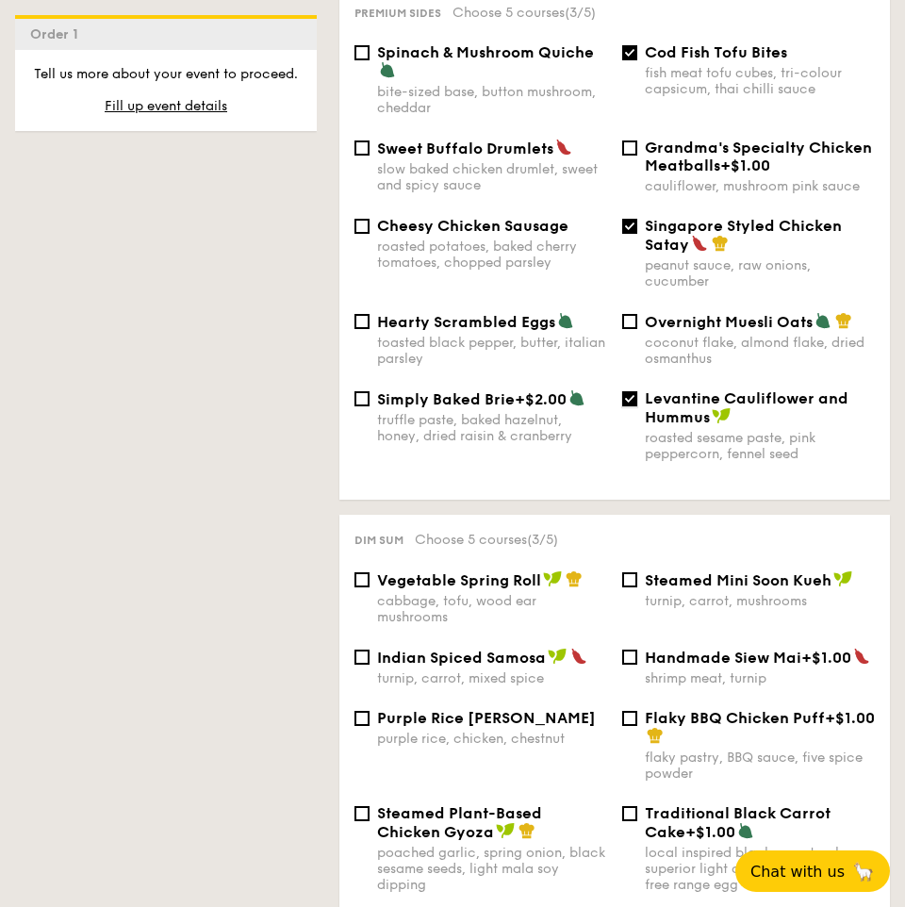
click at [630, 402] on input "Levantine Cauliflower and Hummus roasted sesame paste, pink peppercorn, fennel …" at bounding box center [629, 398] width 15 height 15
checkbox input "false"
click at [628, 229] on input "Singapore Styled Chicken Satay peanut sauce, raw onions, cucumber" at bounding box center [629, 226] width 15 height 15
checkbox input "false"
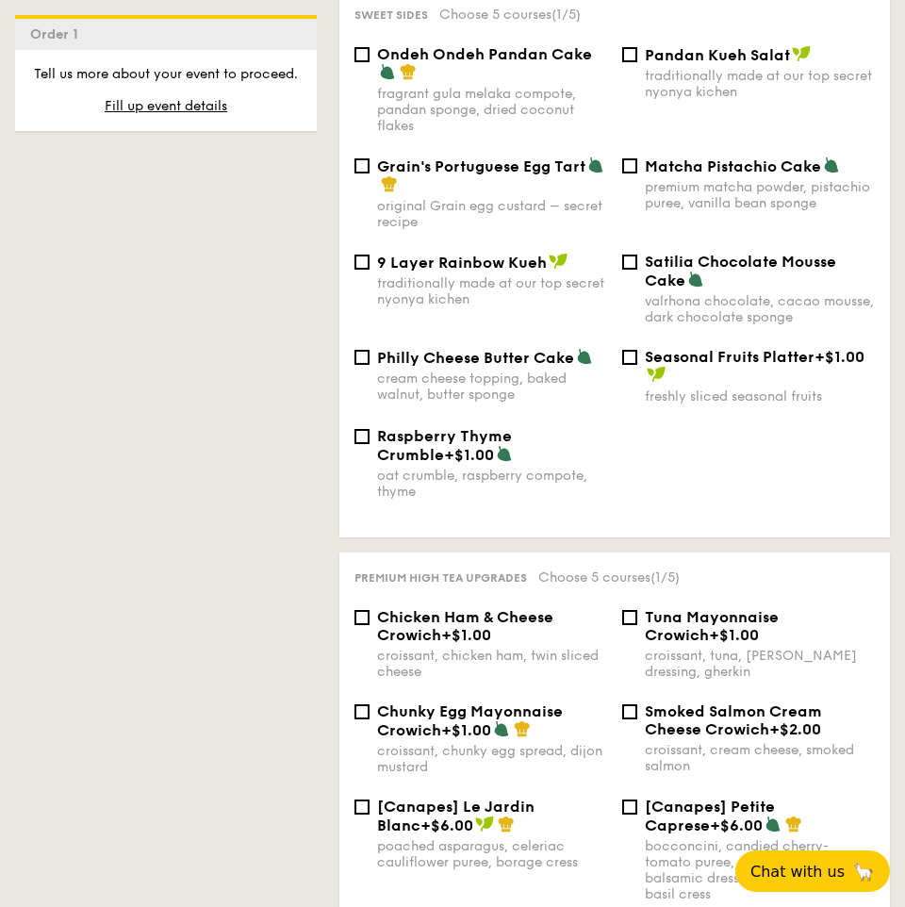
scroll to position [2336, 0]
click at [684, 324] on div "valrhona chocolate, cacao mousse, dark chocolate sponge" at bounding box center [760, 308] width 230 height 32
click at [637, 269] on input "Satilia Chocolate Mousse Cake valrhona chocolate, cacao mousse, dark chocolate …" at bounding box center [629, 261] width 15 height 15
click at [683, 324] on div "valrhona chocolate, cacao mousse, dark chocolate sponge" at bounding box center [760, 308] width 230 height 32
click at [637, 269] on input "Satilia Chocolate Mousse Cake valrhona chocolate, cacao mousse, dark chocolate …" at bounding box center [629, 261] width 15 height 15
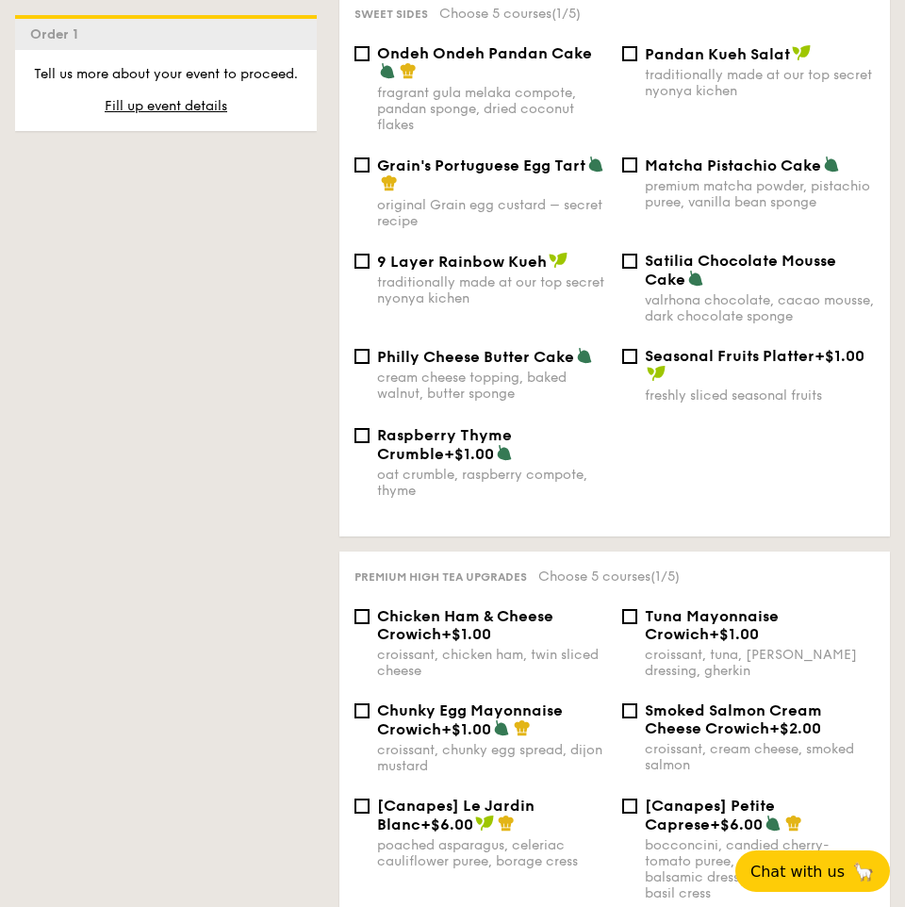
click at [695, 324] on div "valrhona chocolate, cacao mousse, dark chocolate sponge" at bounding box center [760, 308] width 230 height 32
click at [637, 269] on input "Satilia Chocolate Mousse Cake valrhona chocolate, cacao mousse, dark chocolate …" at bounding box center [629, 261] width 15 height 15
checkbox input "true"
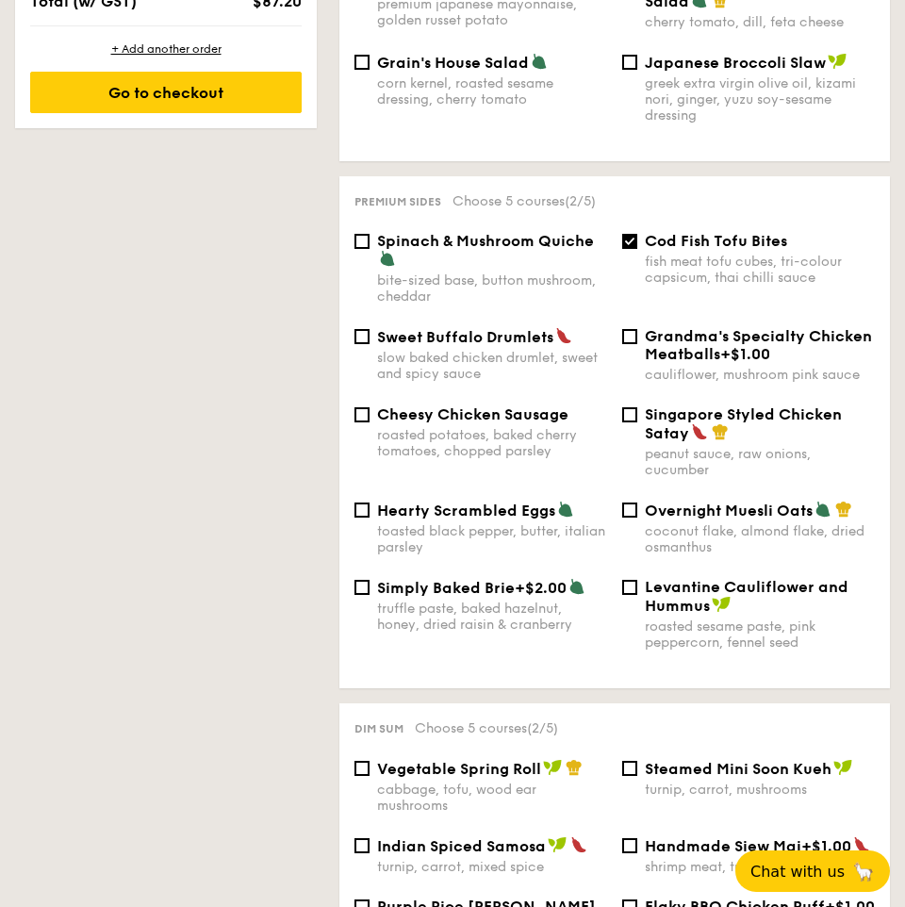
scroll to position [1192, 0]
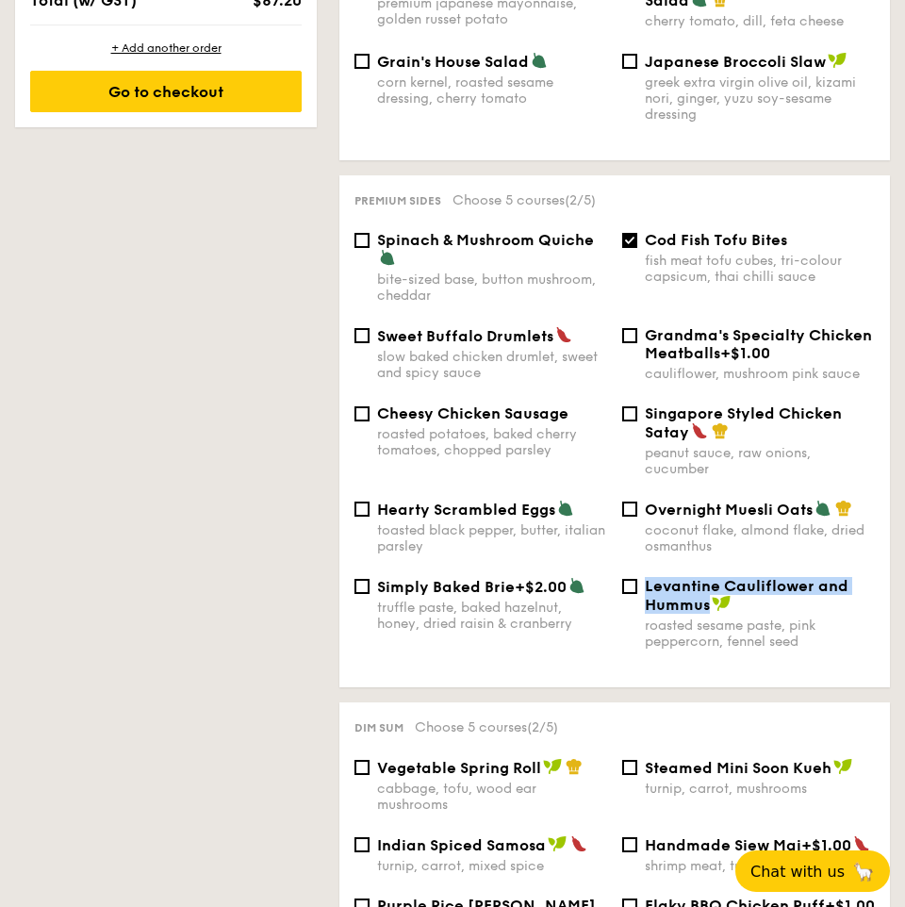
drag, startPoint x: 646, startPoint y: 583, endPoint x: 712, endPoint y: 608, distance: 70.4
click at [712, 608] on div "Levantine Cauliflower and Hummus" at bounding box center [760, 595] width 230 height 37
copy span "Levantine Cauliflower and Hummus"
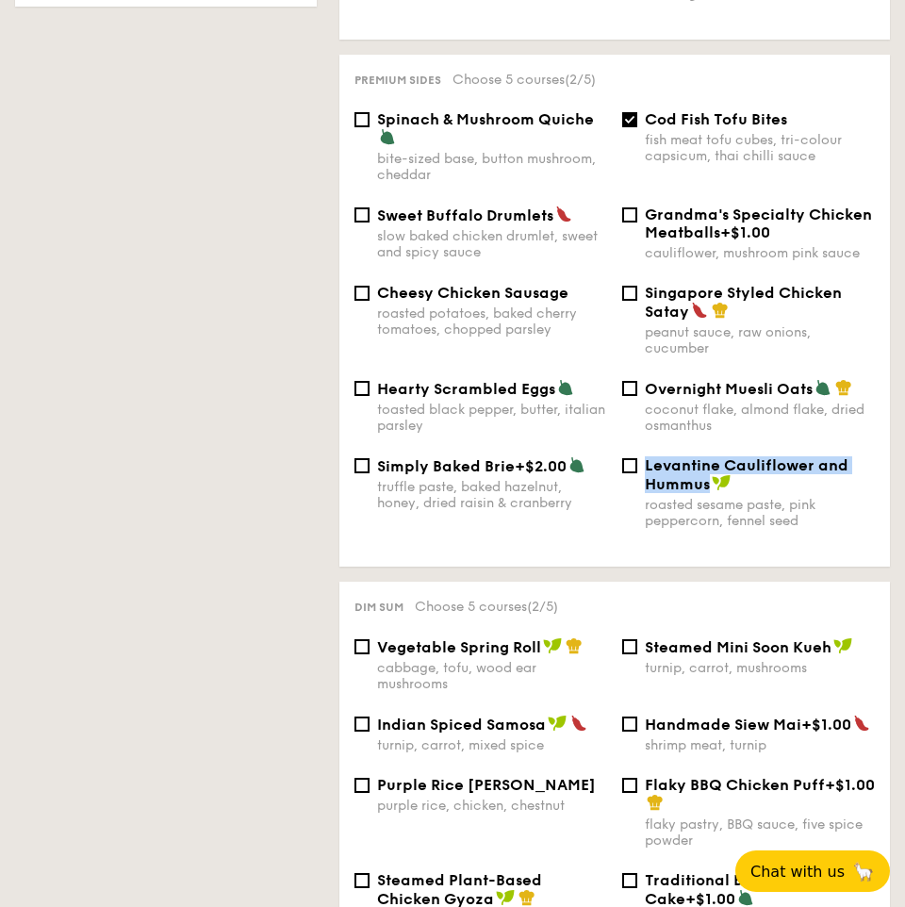
scroll to position [1287, 0]
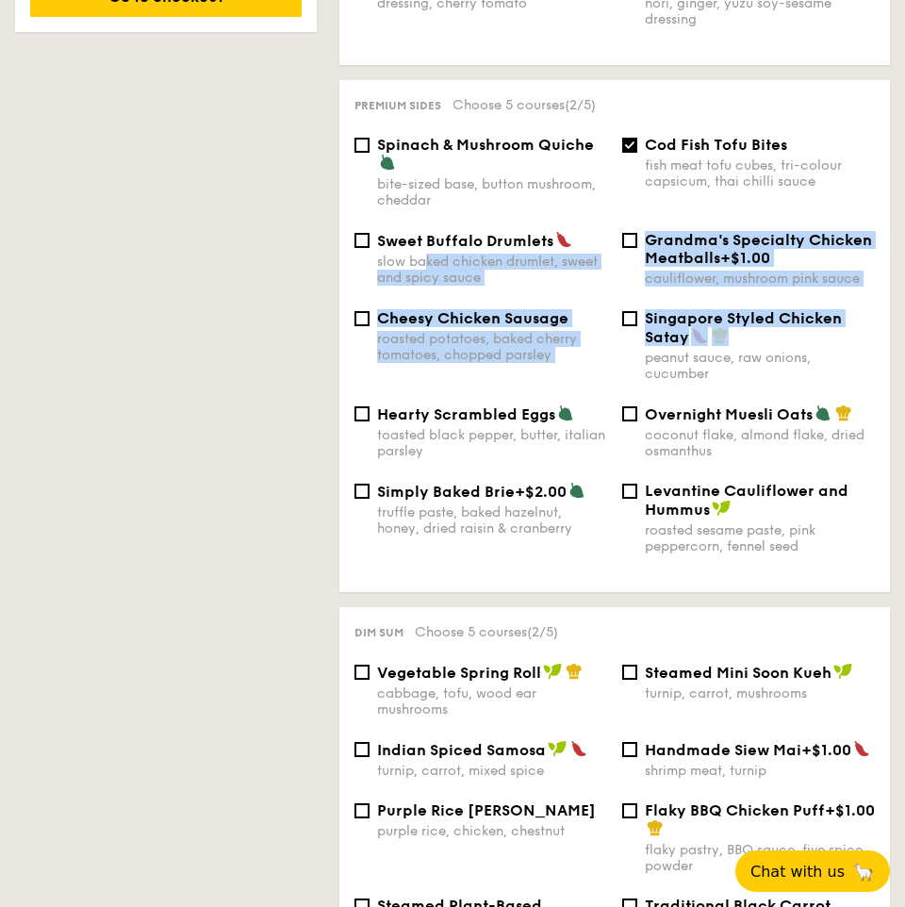
drag, startPoint x: 843, startPoint y: 335, endPoint x: 425, endPoint y: 264, distance: 424.5
click at [425, 264] on div "Spinach & Mushroom Quiche bite-sized base, button mushroom, cheddar Cod Fish To…" at bounding box center [614, 356] width 520 height 441
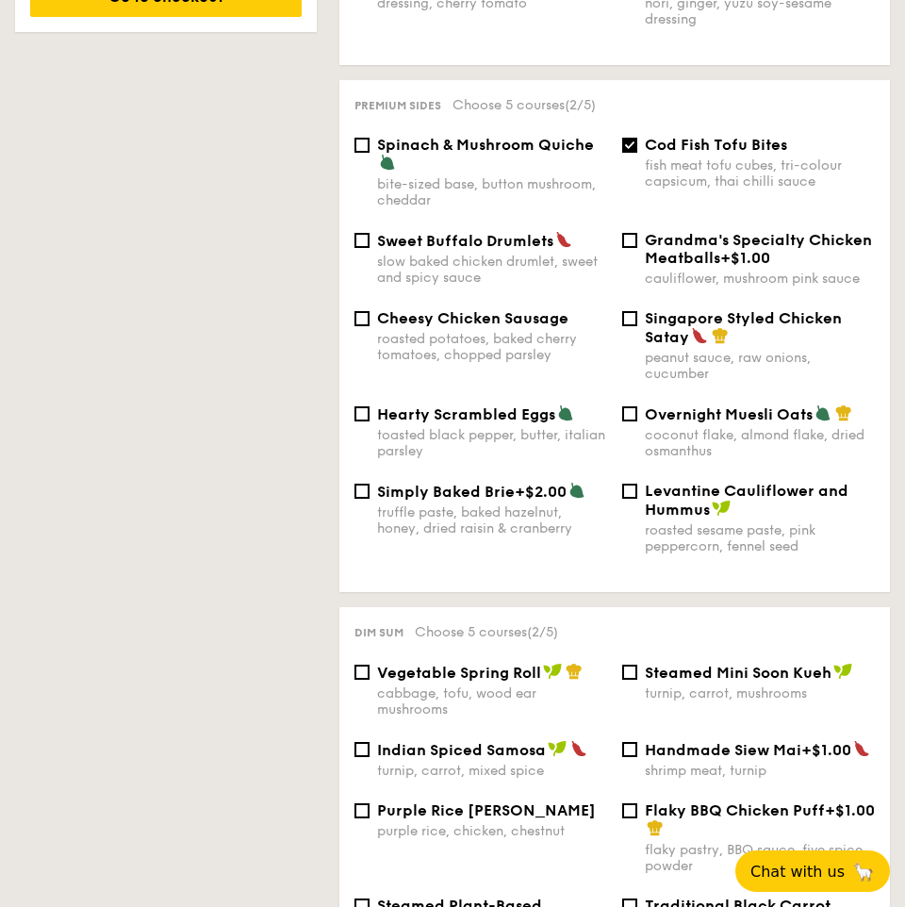
drag, startPoint x: 598, startPoint y: 145, endPoint x: 380, endPoint y: 145, distance: 218.6
click at [380, 145] on div "Spinach & Mushroom Quiche" at bounding box center [492, 154] width 230 height 37
copy span "Spinach & Mushroom Quiche"
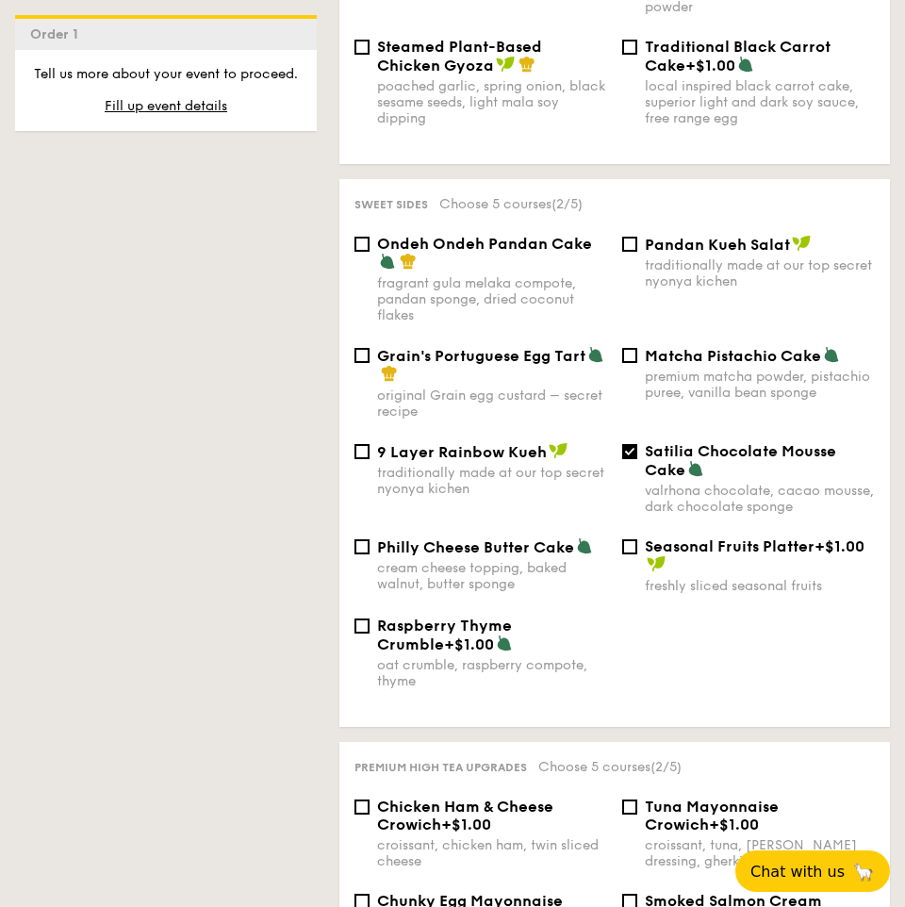
scroll to position [2147, 0]
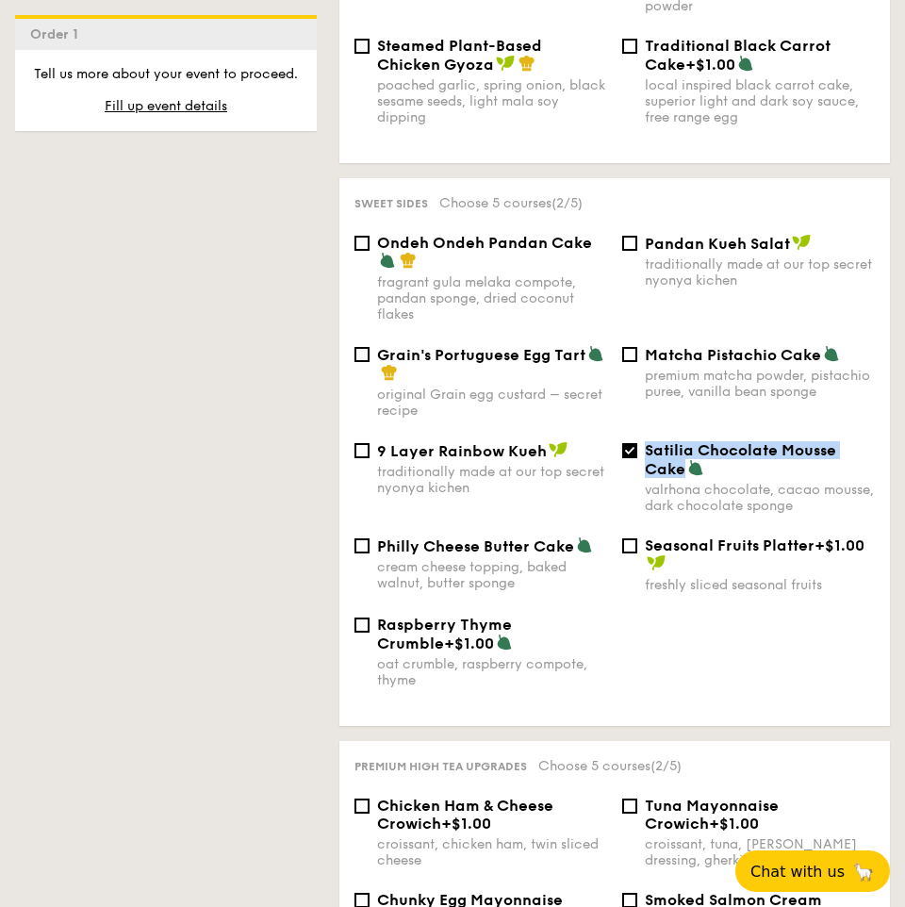
drag, startPoint x: 682, startPoint y: 484, endPoint x: 645, endPoint y: 466, distance: 42.1
click at [645, 466] on span "Satilia Chocolate Mousse Cake" at bounding box center [740, 459] width 191 height 37
copy span "Satilia Chocolate Mousse Cake"
click at [689, 573] on div "Seasonal Fruits Platter +$1.00" at bounding box center [760, 554] width 230 height 37
click at [637, 553] on input "Seasonal Fruits Platter +$1.00 freshly sliced seasonal fruits" at bounding box center [629, 545] width 15 height 15
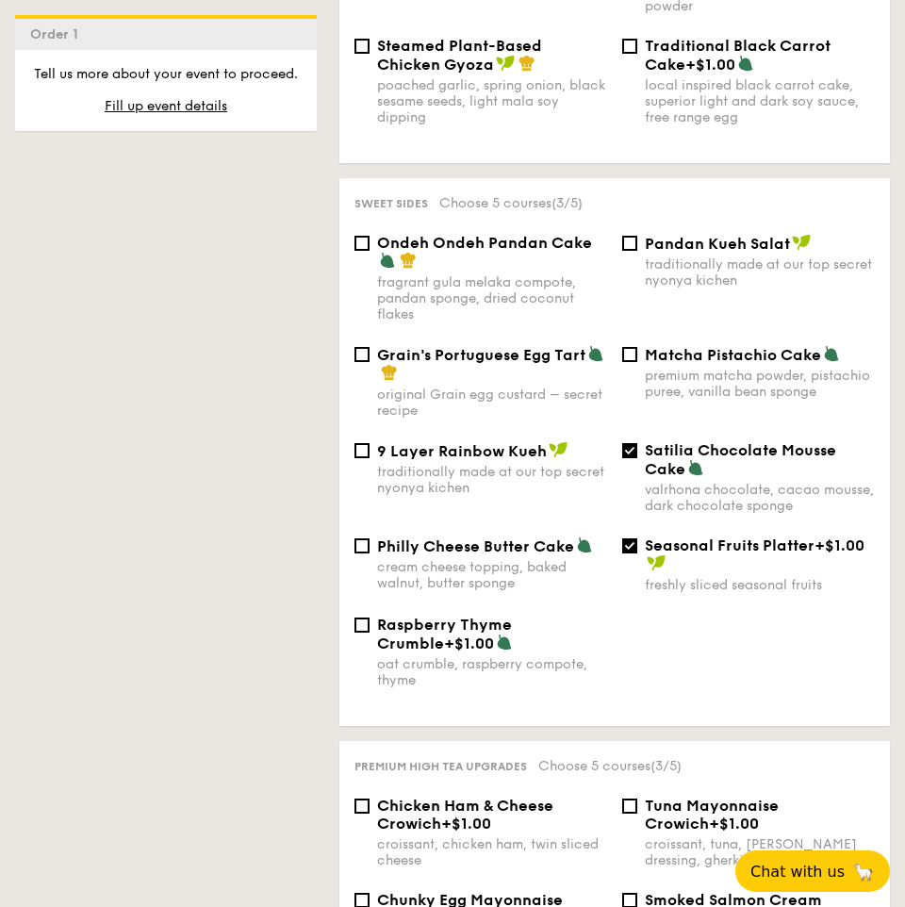
click at [699, 554] on span "Seasonal Fruits Platter" at bounding box center [730, 545] width 170 height 18
click at [637, 553] on input "Seasonal Fruits Platter +$1.00 freshly sliced seasonal fruits" at bounding box center [629, 545] width 15 height 15
checkbox input "false"
drag, startPoint x: 596, startPoint y: 639, endPoint x: 379, endPoint y: 635, distance: 216.8
click at [379, 635] on div "Raspberry Thyme Crumble +$1.00" at bounding box center [492, 633] width 230 height 37
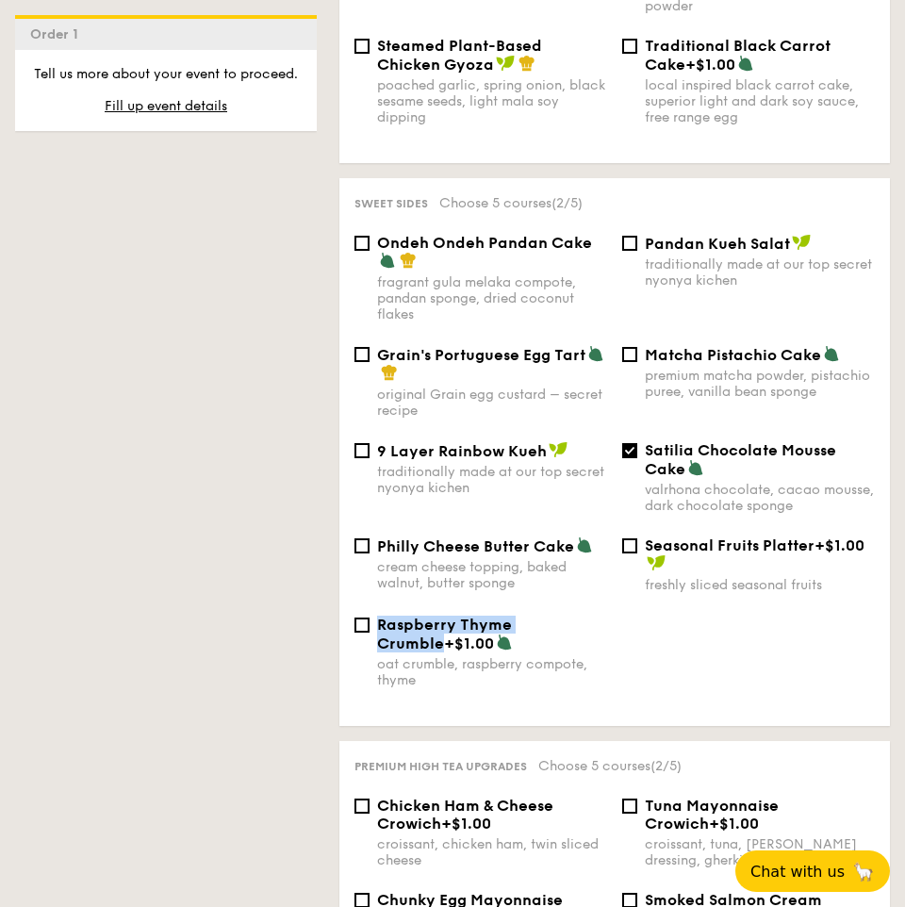
copy span "Raspberry Thyme Crumble"
click at [656, 673] on div "Raspberry Thyme Crumble +$1.00 oat crumble, raspberry compote, thyme" at bounding box center [614, 662] width 535 height 95
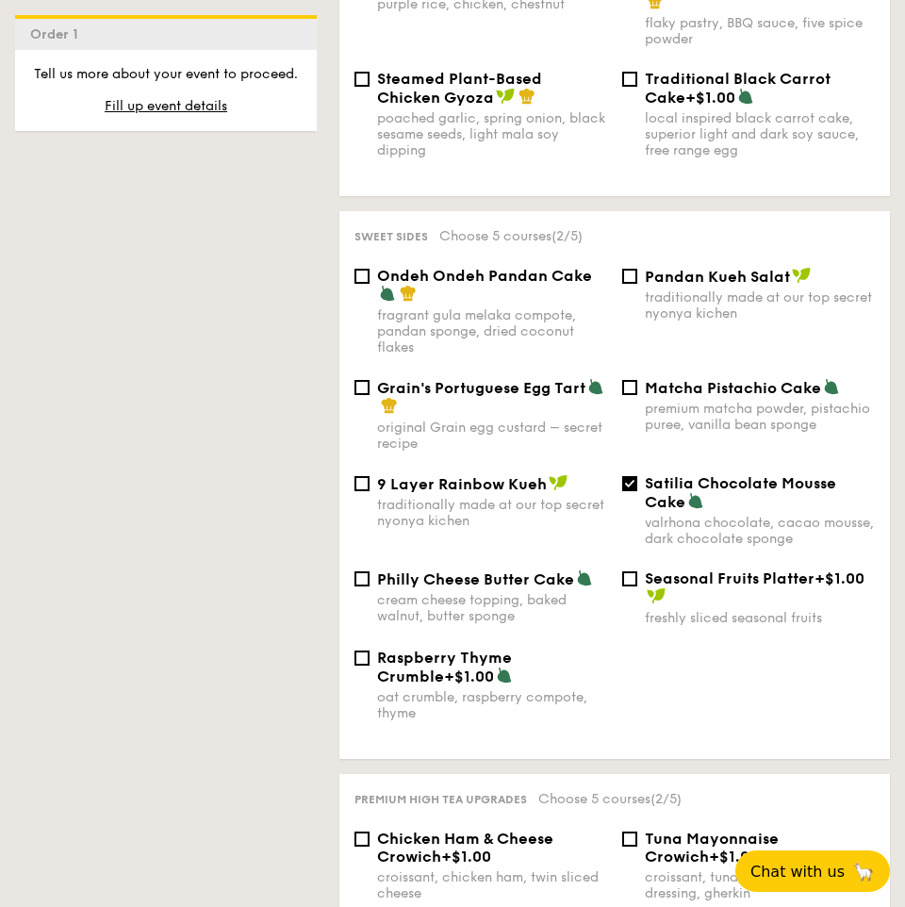
scroll to position [2111, 0]
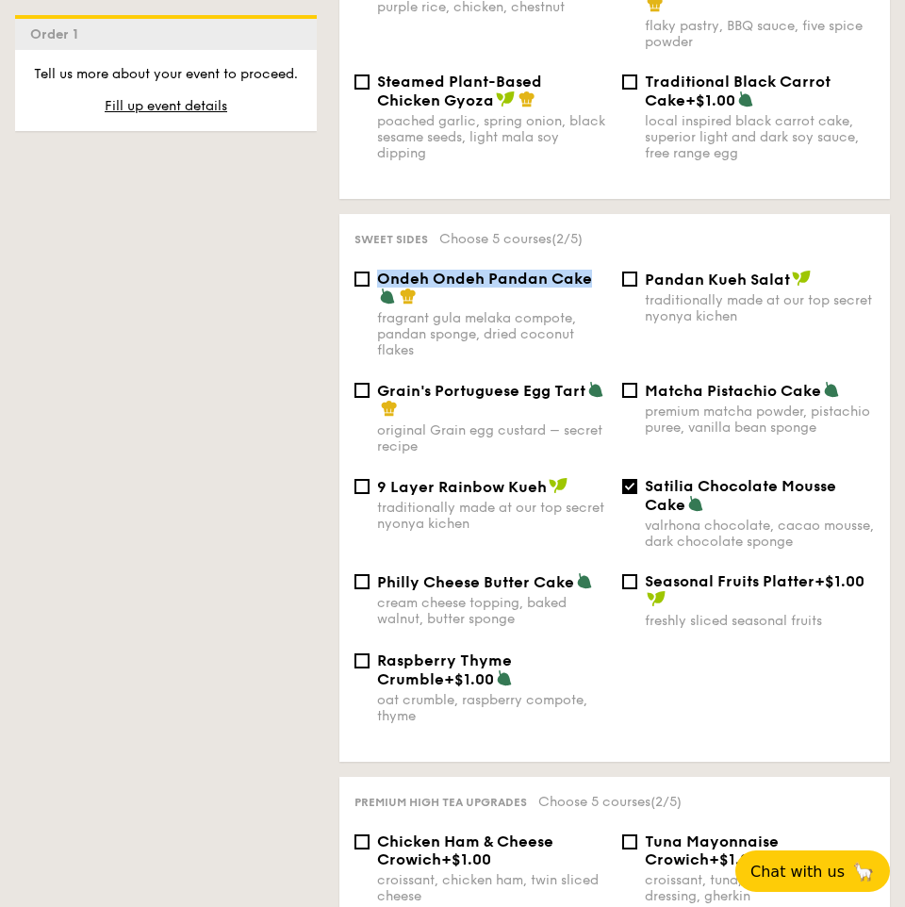
drag, startPoint x: 591, startPoint y: 293, endPoint x: 380, endPoint y: 287, distance: 211.2
click at [380, 287] on div "Ondeh Ondeh Pandan Cake" at bounding box center [492, 288] width 230 height 37
copy span "Ondeh Ondeh Pandan Cake"
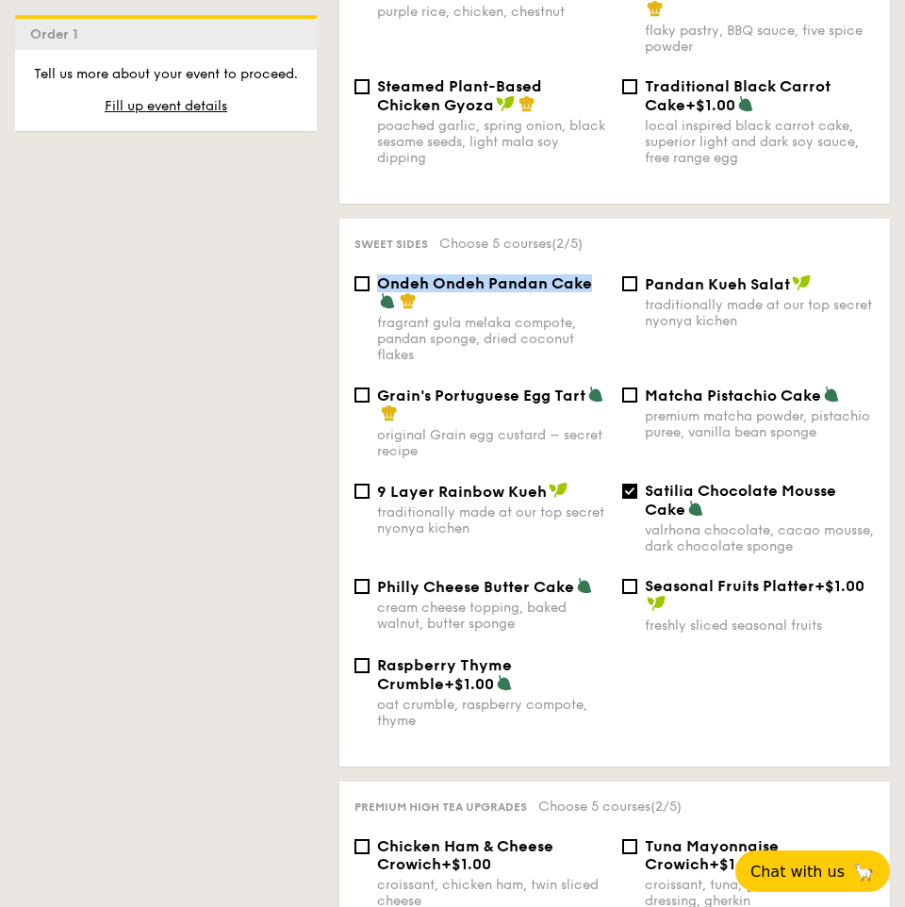
scroll to position [2117, 0]
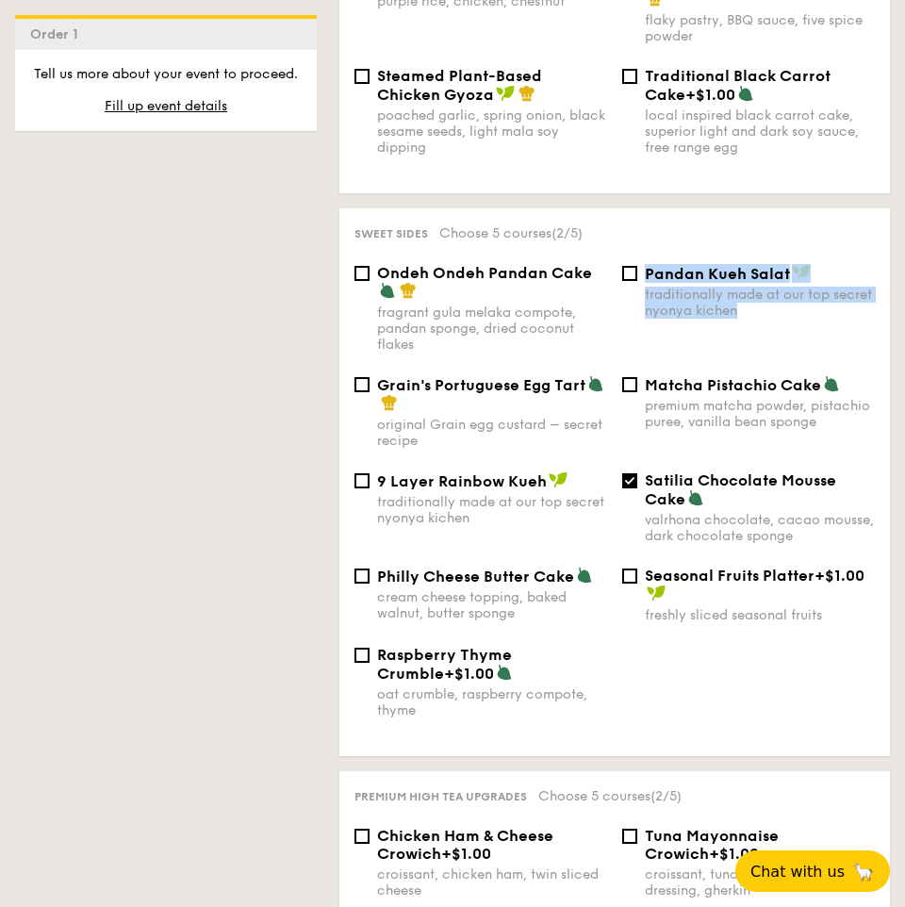
drag, startPoint x: 380, startPoint y: 404, endPoint x: 499, endPoint y: 381, distance: 121.1
click at [508, 382] on div "Ondeh Ondeh Pandan Cake fragrant gula melaka compote, pandan sponge, dried coco…" at bounding box center [614, 502] width 520 height 477
drag, startPoint x: 382, startPoint y: 402, endPoint x: 553, endPoint y: 363, distance: 176.0
click at [198, 303] on div "1 - Select menu 2 - Select items 3 - Check out Order 1 High Tea Buffet $12.30 /…" at bounding box center [452, 106] width 905 height 3624
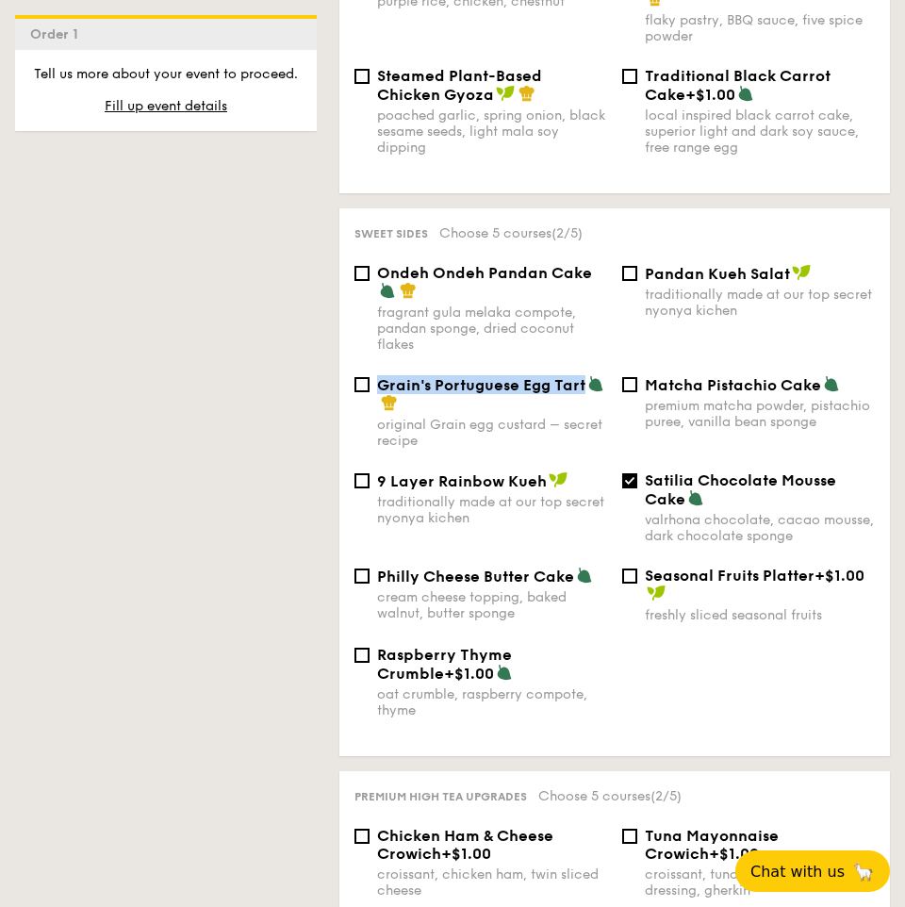
drag, startPoint x: 380, startPoint y: 397, endPoint x: 582, endPoint y: 403, distance: 202.7
click at [582, 394] on span "Grain's Portuguese Egg Tart" at bounding box center [481, 385] width 208 height 18
copy span "Grain's Portuguese Egg Tart"
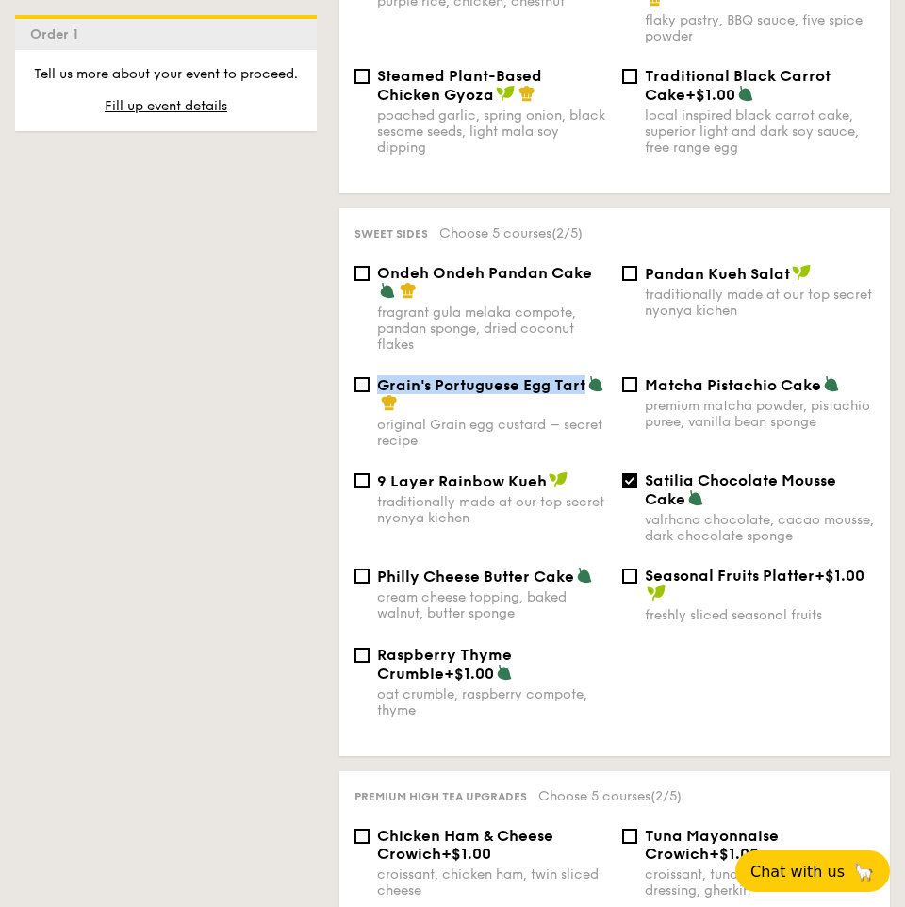
copy span "Grain's Portuguese Egg Tart"
click at [461, 394] on span "Grain's Portuguese Egg Tart" at bounding box center [481, 385] width 208 height 18
click at [369, 392] on input "Grain's Portuguese Egg Tart original Grain egg custard – secret recipe" at bounding box center [361, 384] width 15 height 15
checkbox input "true"
drag, startPoint x: 378, startPoint y: 401, endPoint x: 582, endPoint y: 408, distance: 204.6
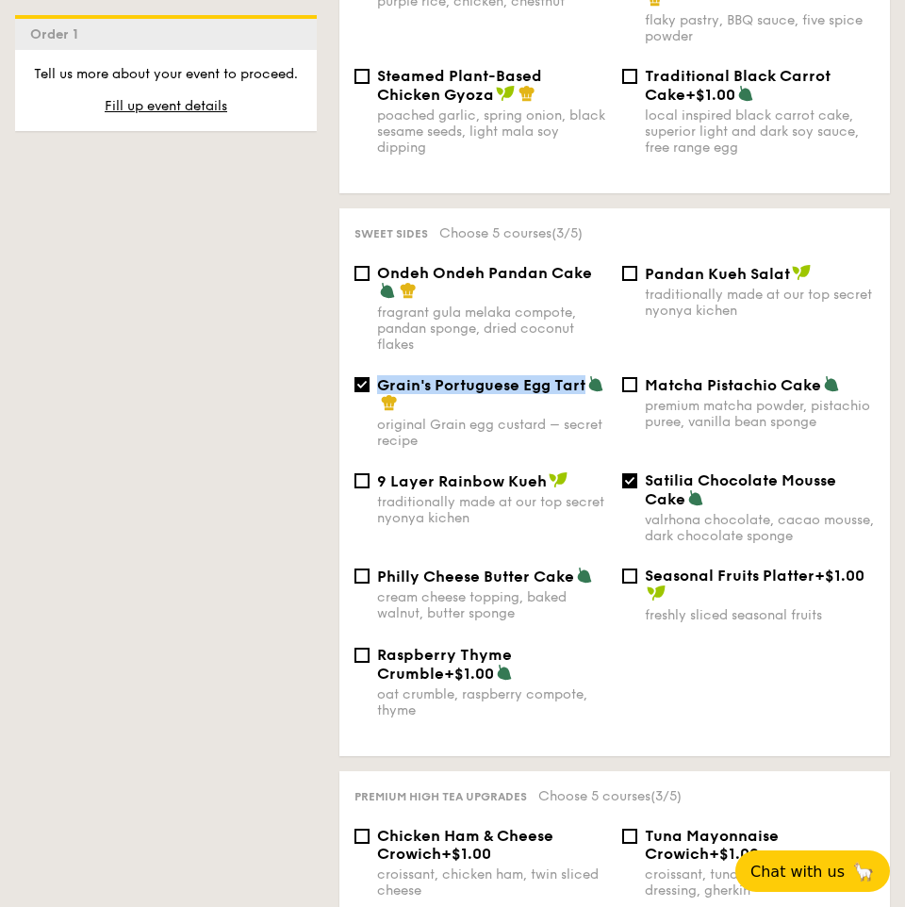
click at [582, 394] on span "Grain's Portuguese Egg Tart" at bounding box center [481, 385] width 208 height 18
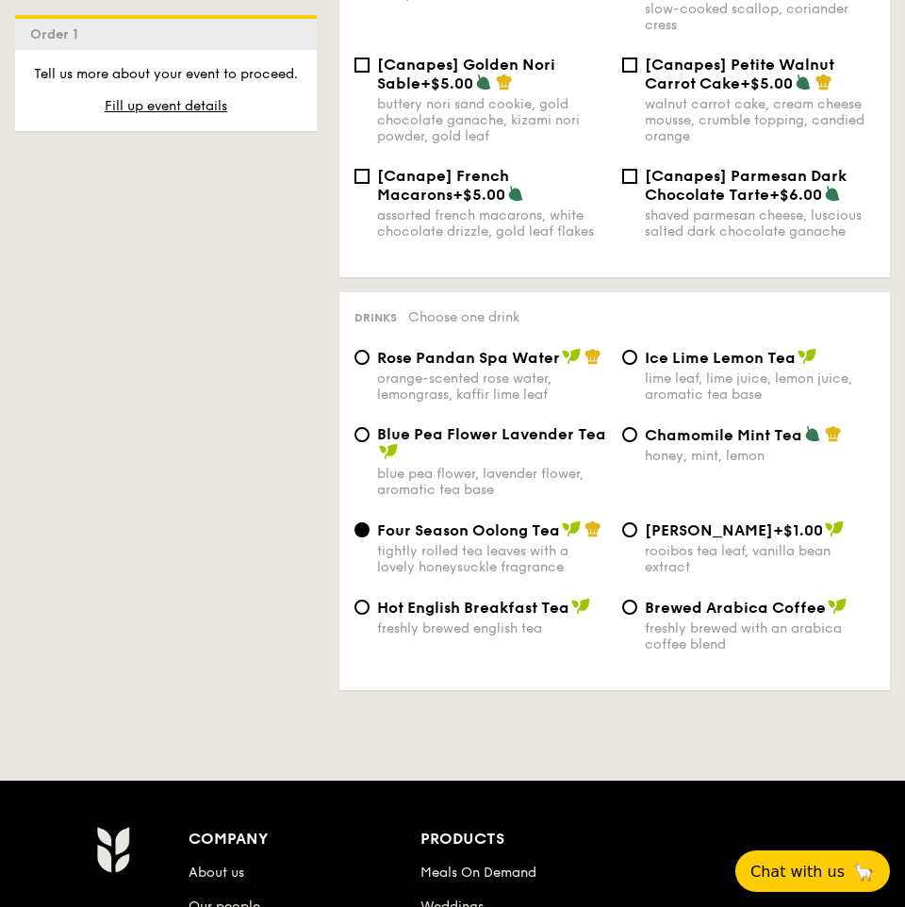
scroll to position [3385, 0]
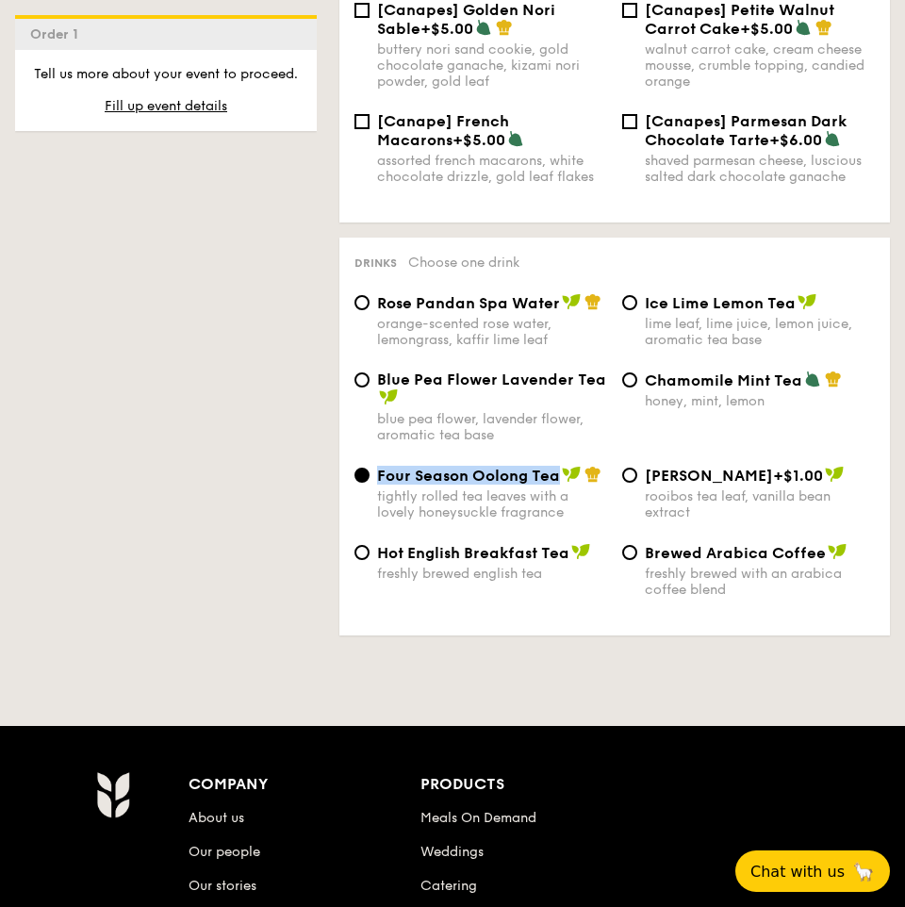
drag, startPoint x: 377, startPoint y: 475, endPoint x: 556, endPoint y: 481, distance: 179.1
click at [556, 481] on span "Four Season Oolong Tea" at bounding box center [468, 475] width 183 height 18
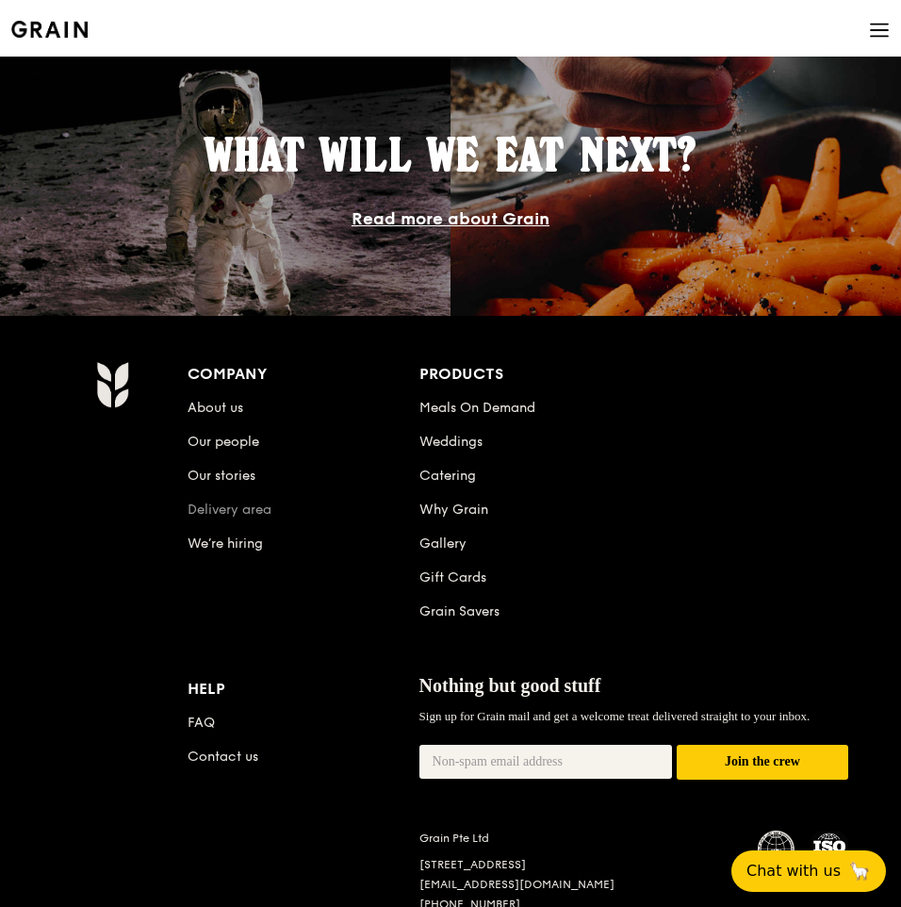
scroll to position [2342, 0]
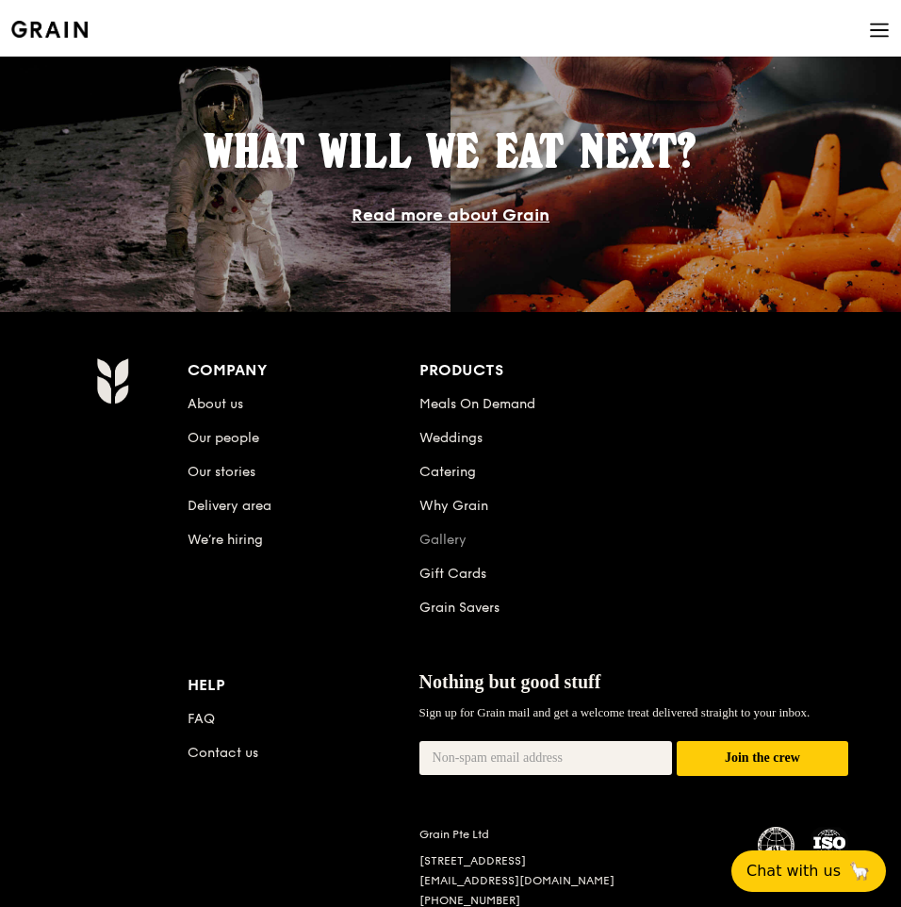
click at [431, 539] on link "Gallery" at bounding box center [442, 540] width 47 height 16
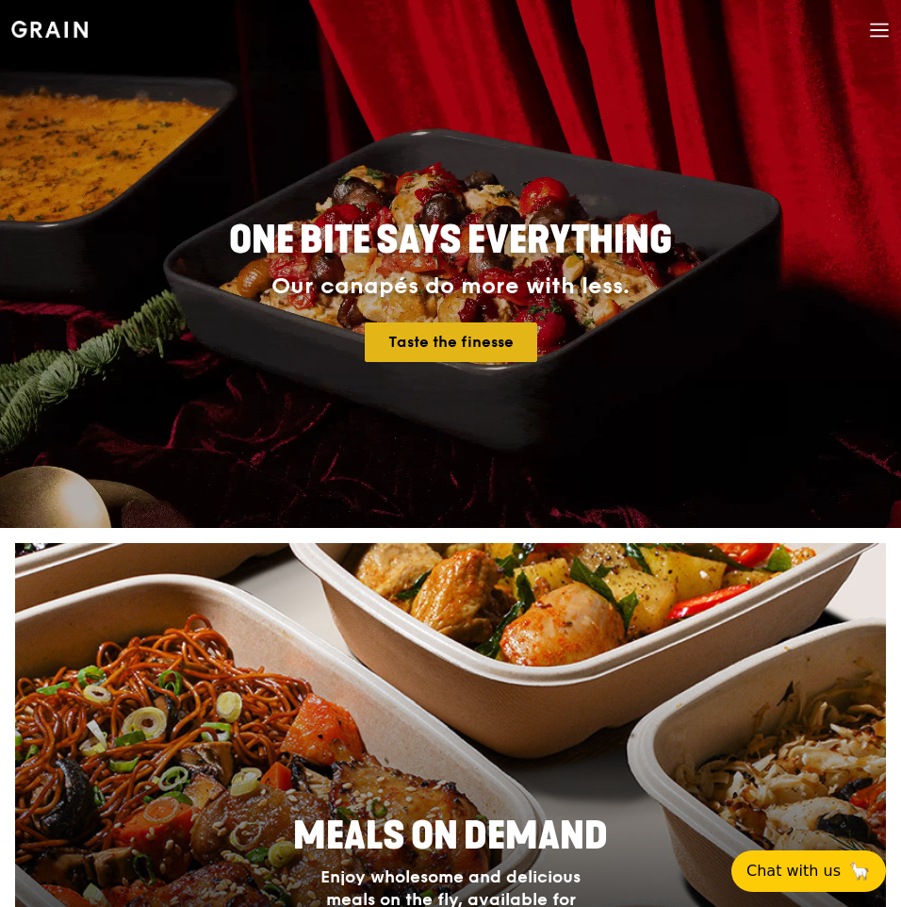
click at [401, 344] on link "Taste the finesse" at bounding box center [451, 342] width 172 height 40
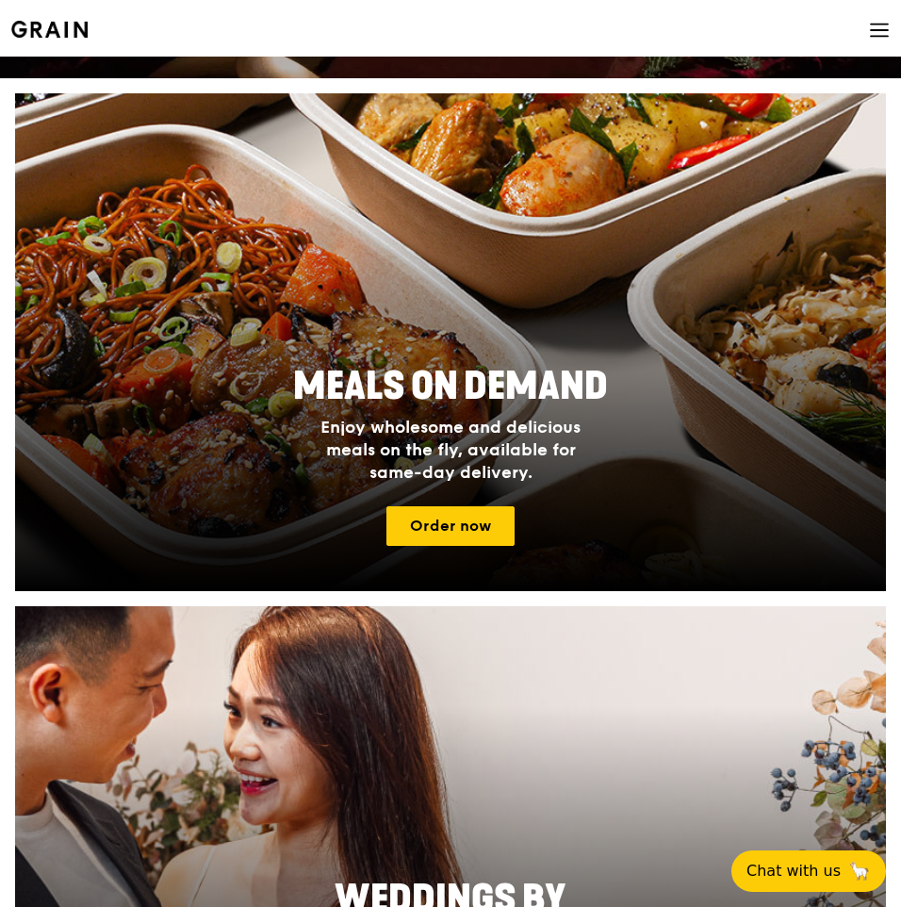
scroll to position [468, 0]
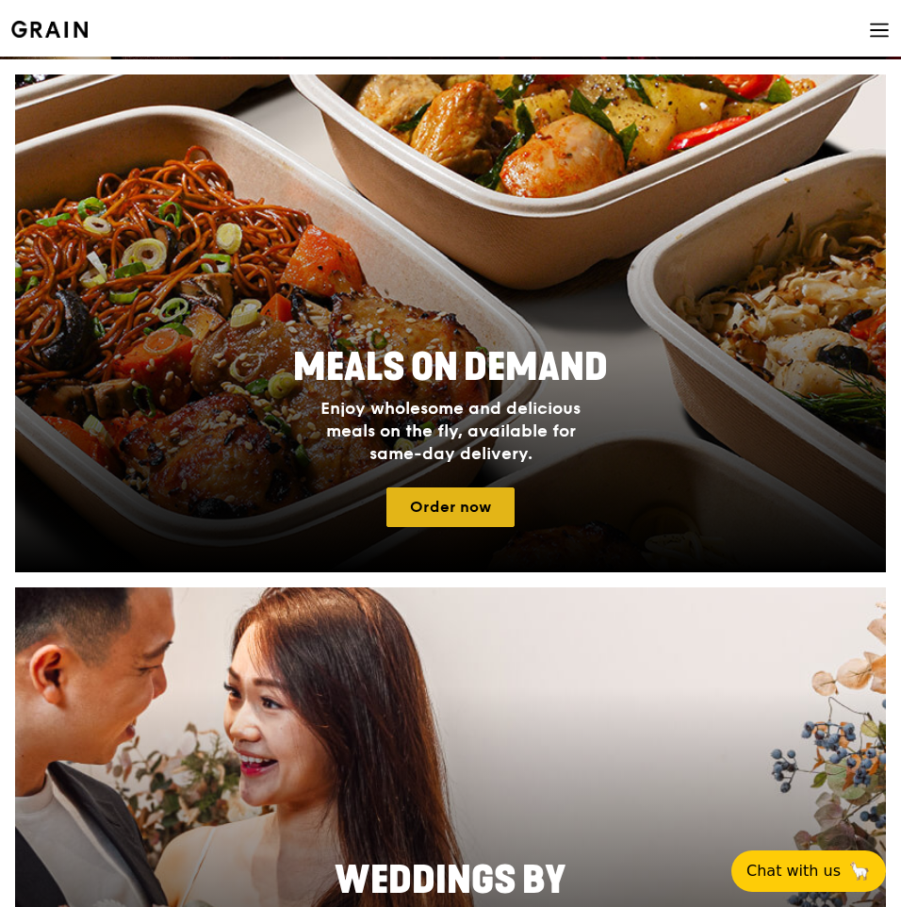
click at [424, 509] on link "Order now" at bounding box center [450, 507] width 128 height 40
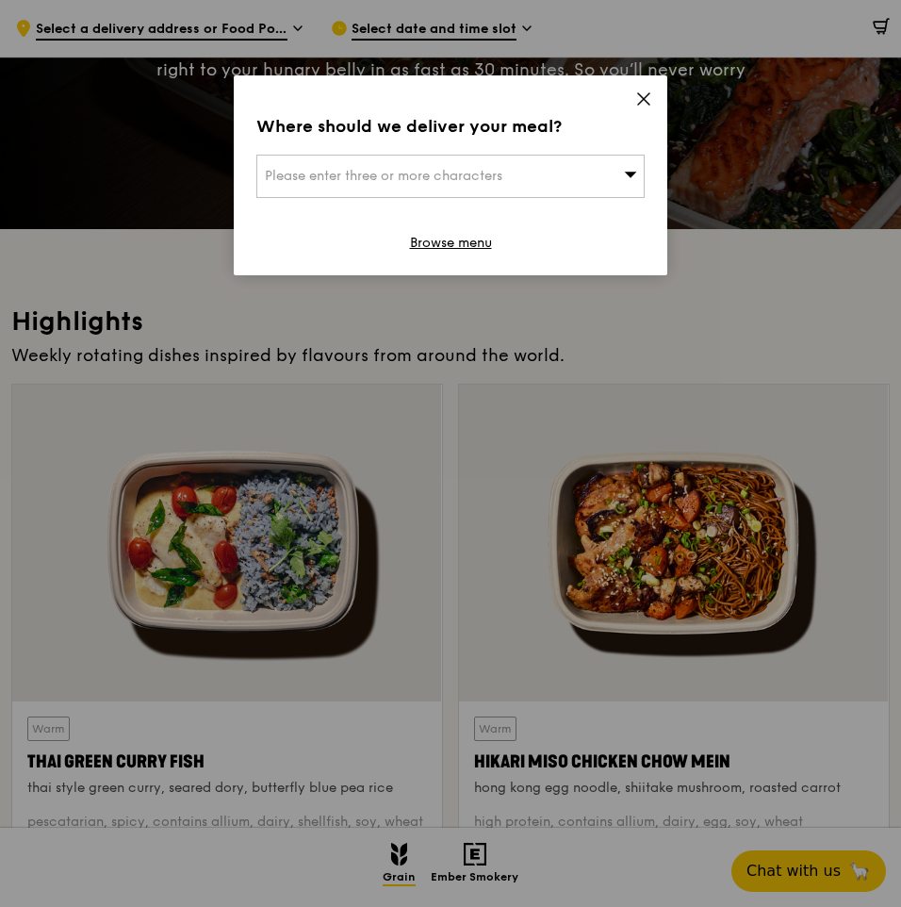
scroll to position [281, 0]
click at [648, 102] on icon at bounding box center [643, 98] width 17 height 17
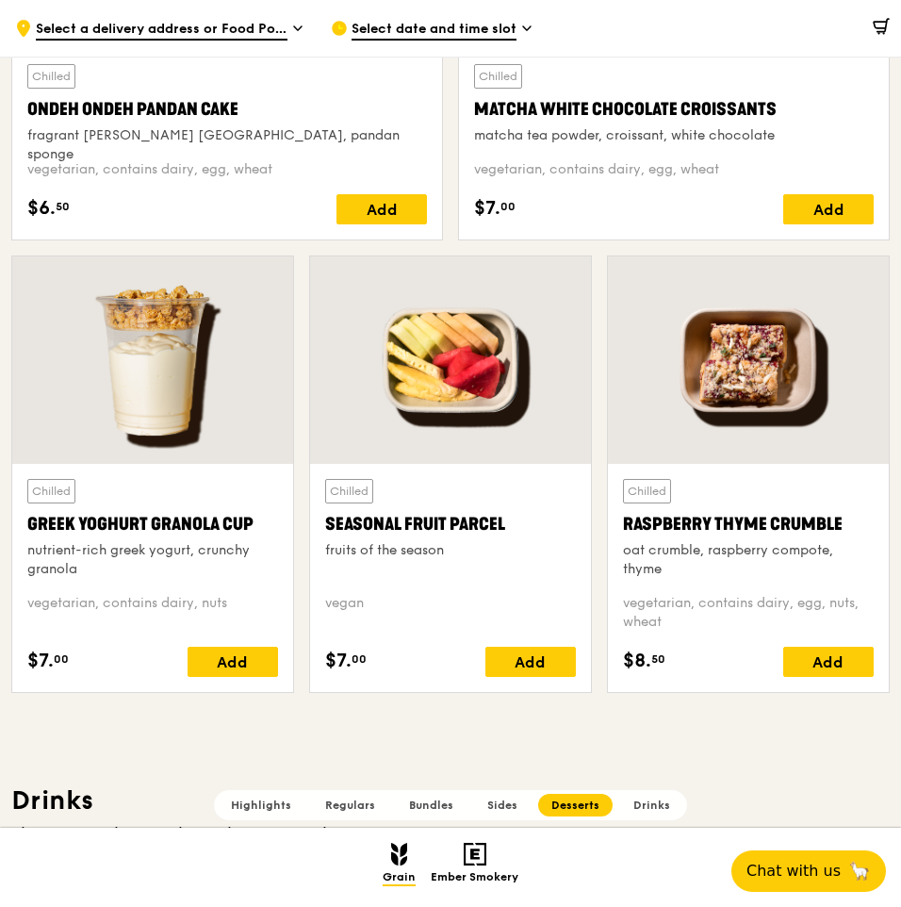
scroll to position [5707, 0]
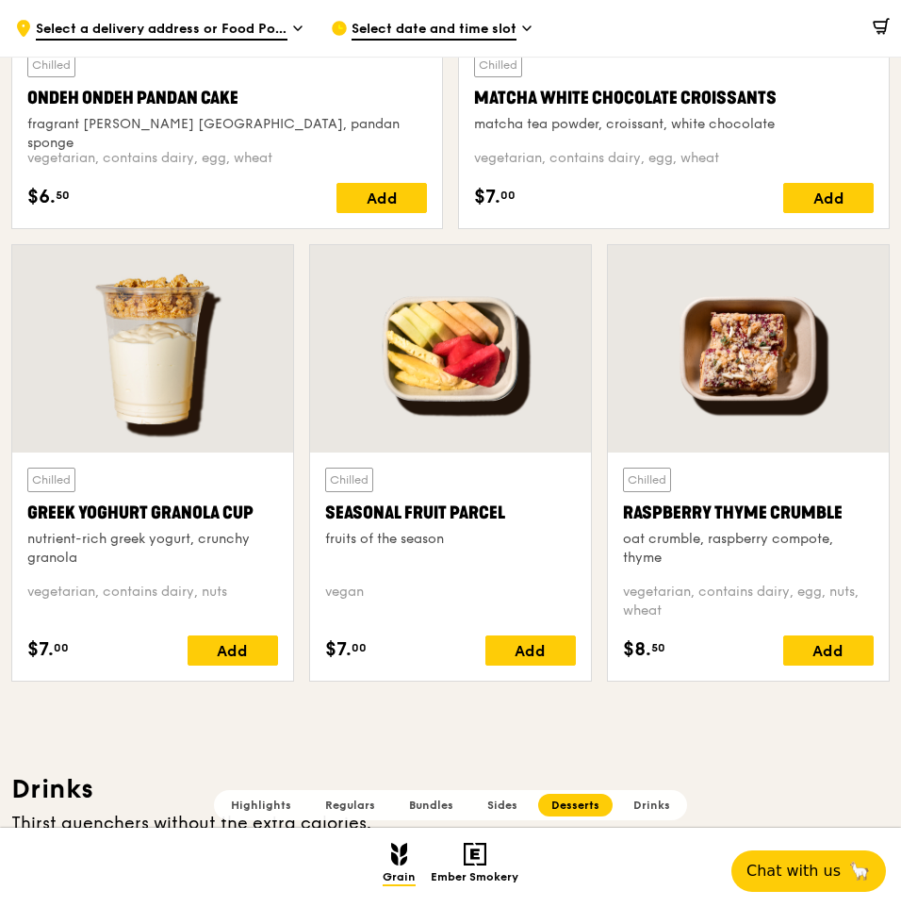
click at [813, 364] on div at bounding box center [748, 348] width 281 height 207
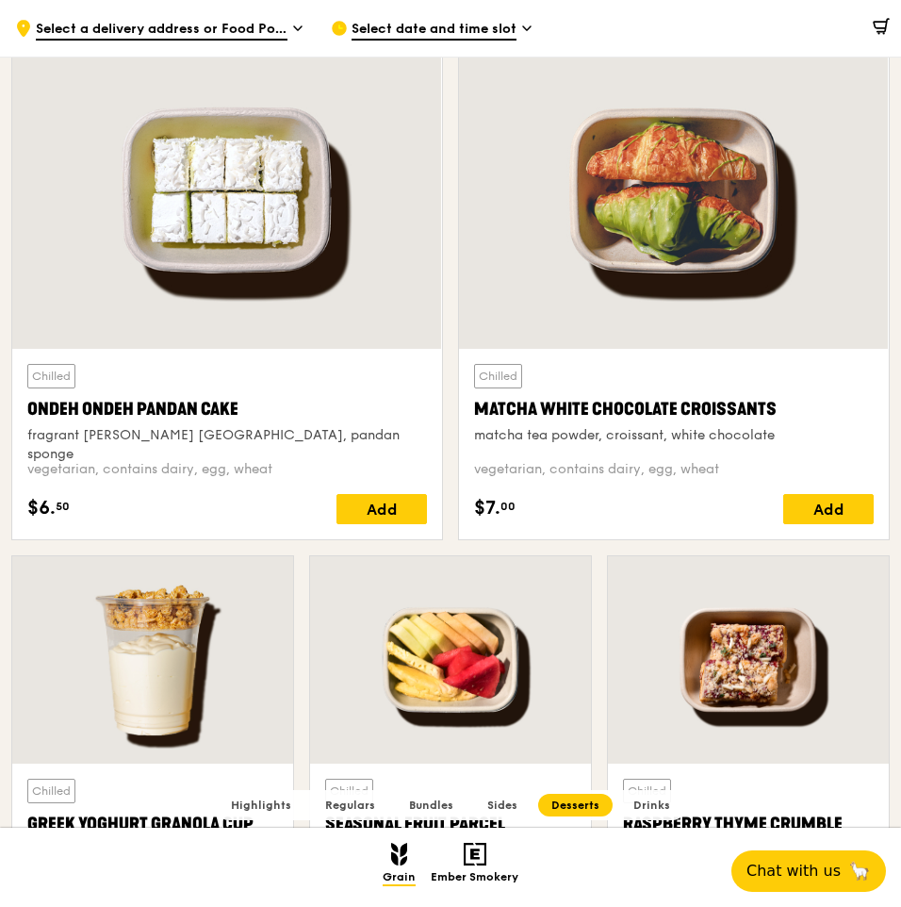
scroll to position [5392, 0]
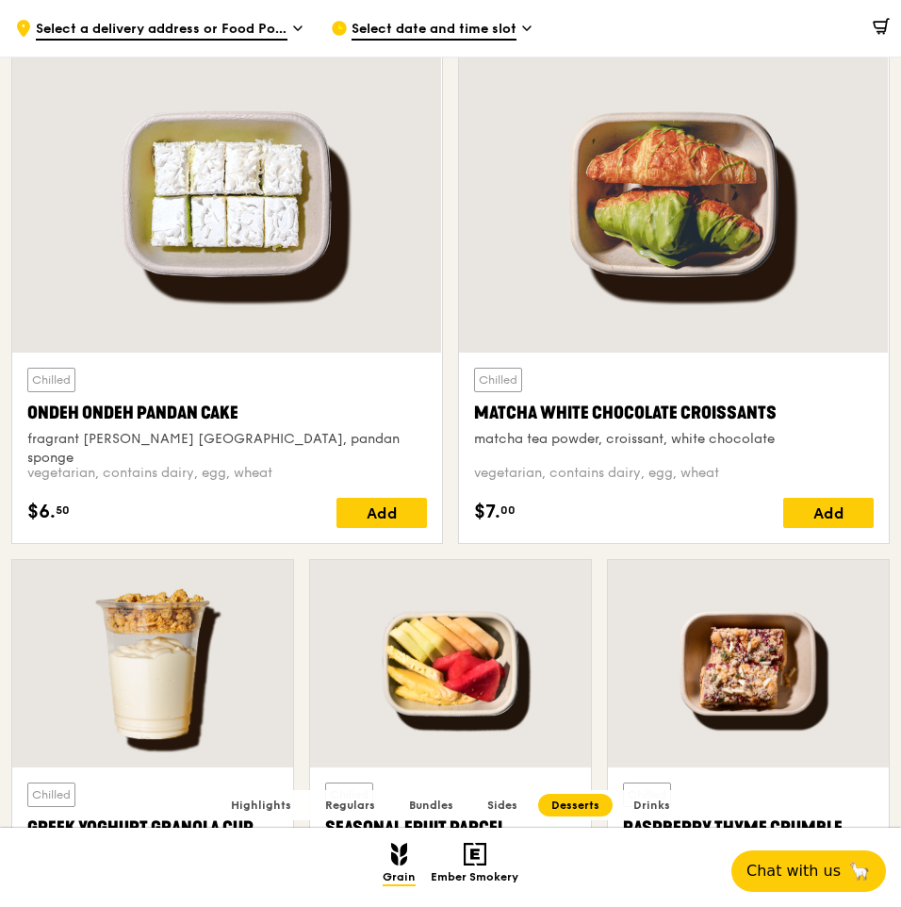
click at [123, 217] on div at bounding box center [227, 194] width 430 height 317
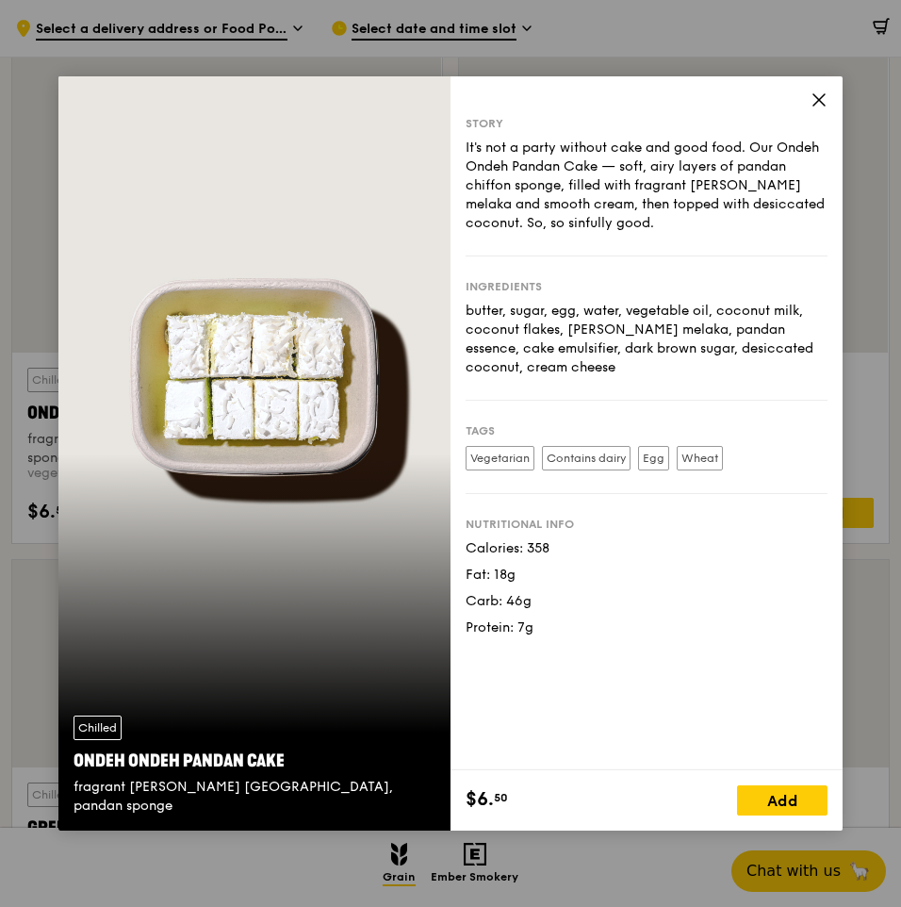
click at [814, 96] on icon at bounding box center [818, 99] width 17 height 17
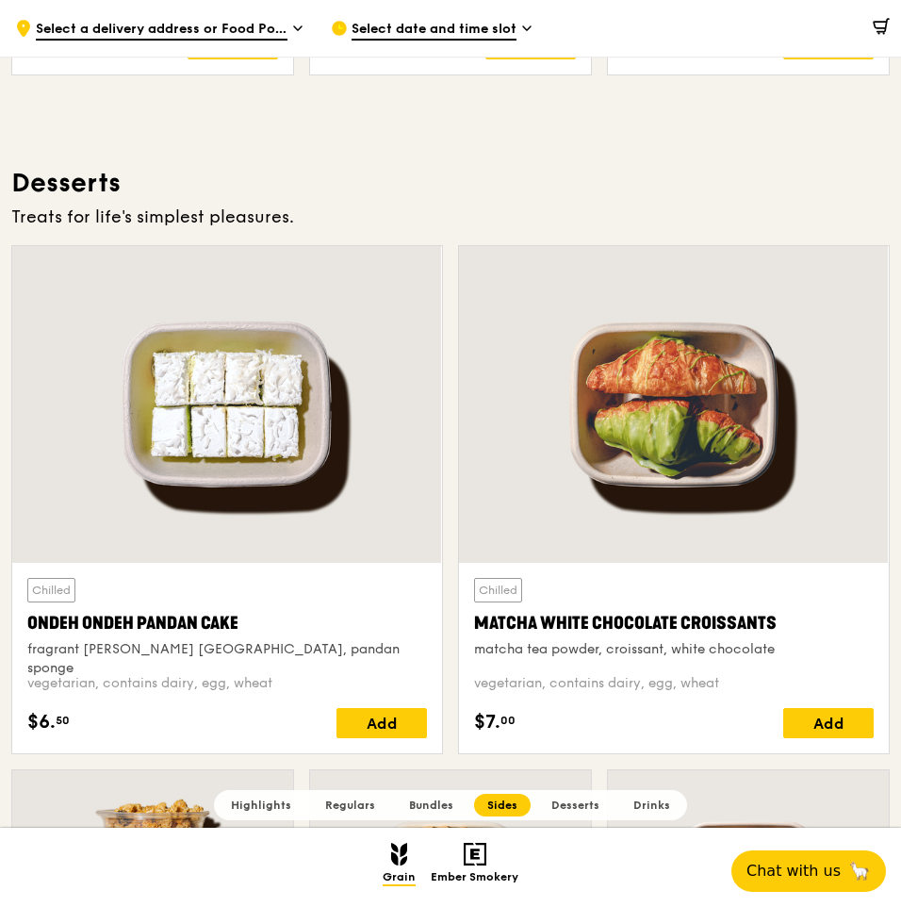
scroll to position [5200, 0]
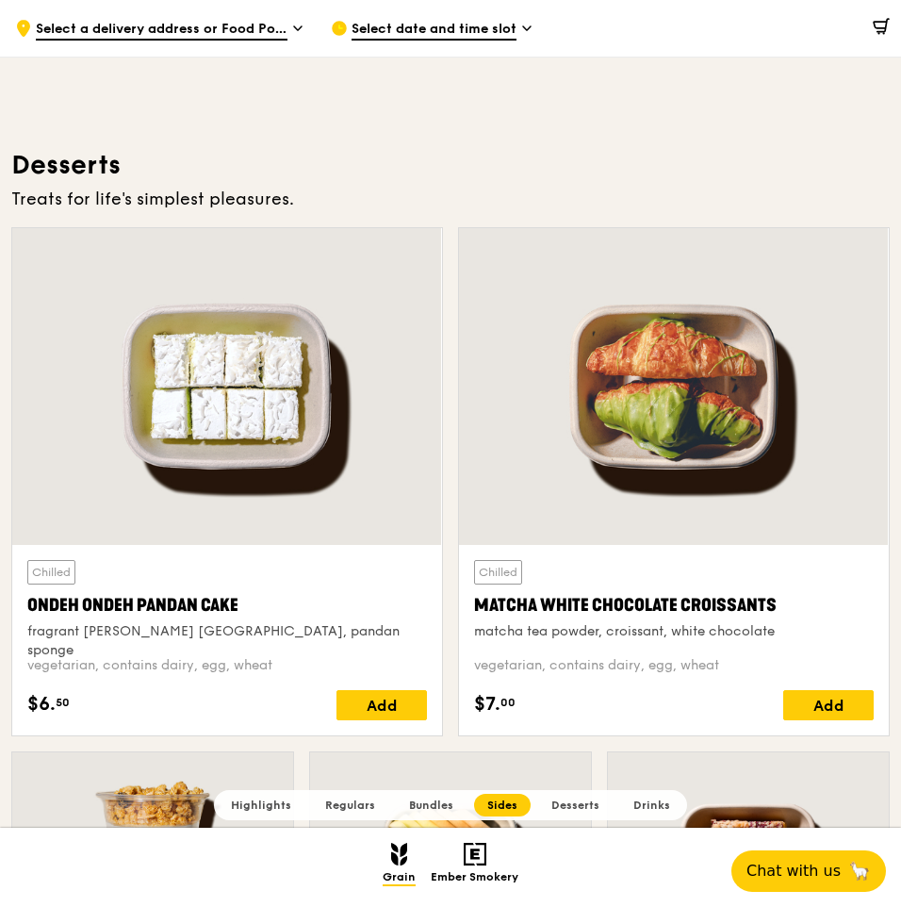
click at [245, 419] on div at bounding box center [227, 386] width 430 height 317
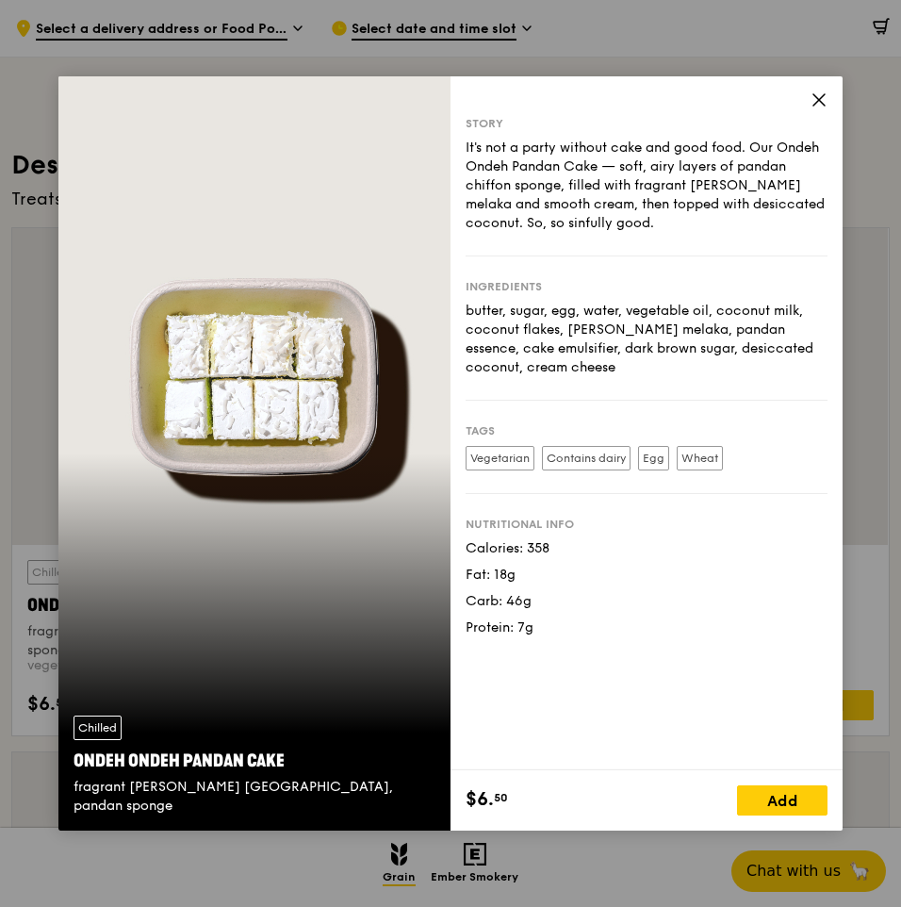
click at [373, 401] on div "Chilled Ondeh Ondeh Pandan Cake fragrant gula melaka, pandan sponge" at bounding box center [254, 453] width 392 height 754
click at [820, 109] on span at bounding box center [818, 102] width 17 height 21
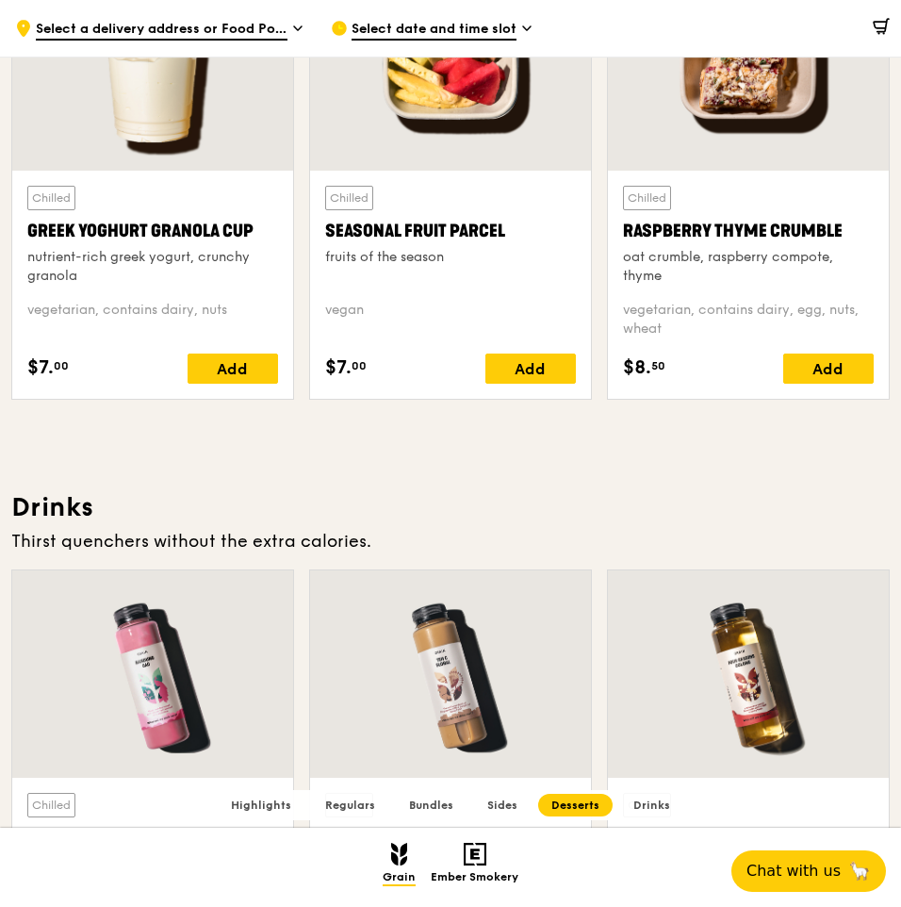
scroll to position [5990, 0]
